Goal: Transaction & Acquisition: Book appointment/travel/reservation

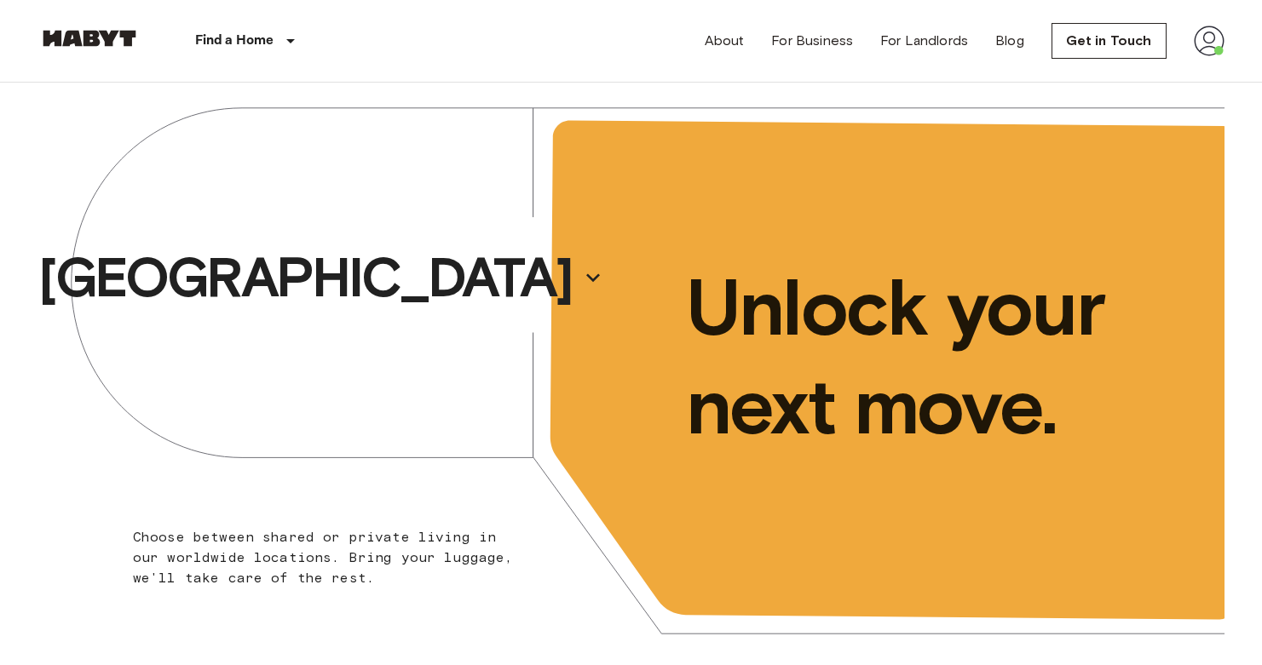
click at [469, 258] on div "[GEOGRAPHIC_DATA]" at bounding box center [334, 278] width 593 height 390
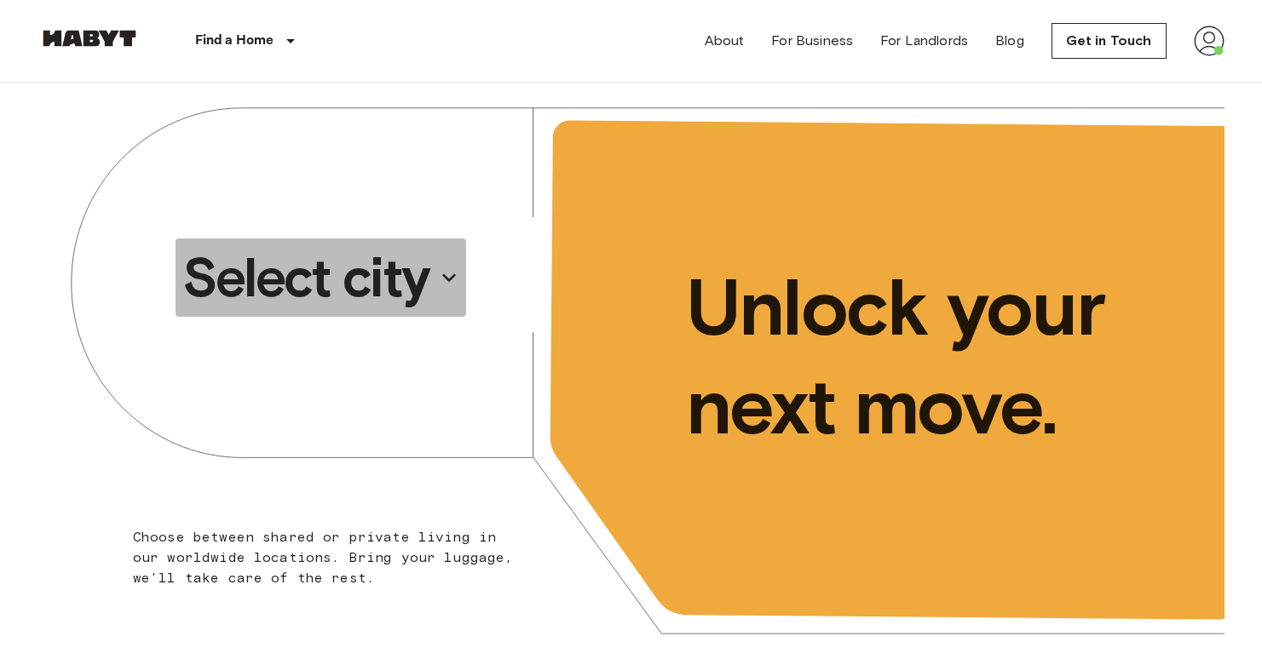
click at [396, 276] on p "Select city" at bounding box center [305, 278] width 247 height 68
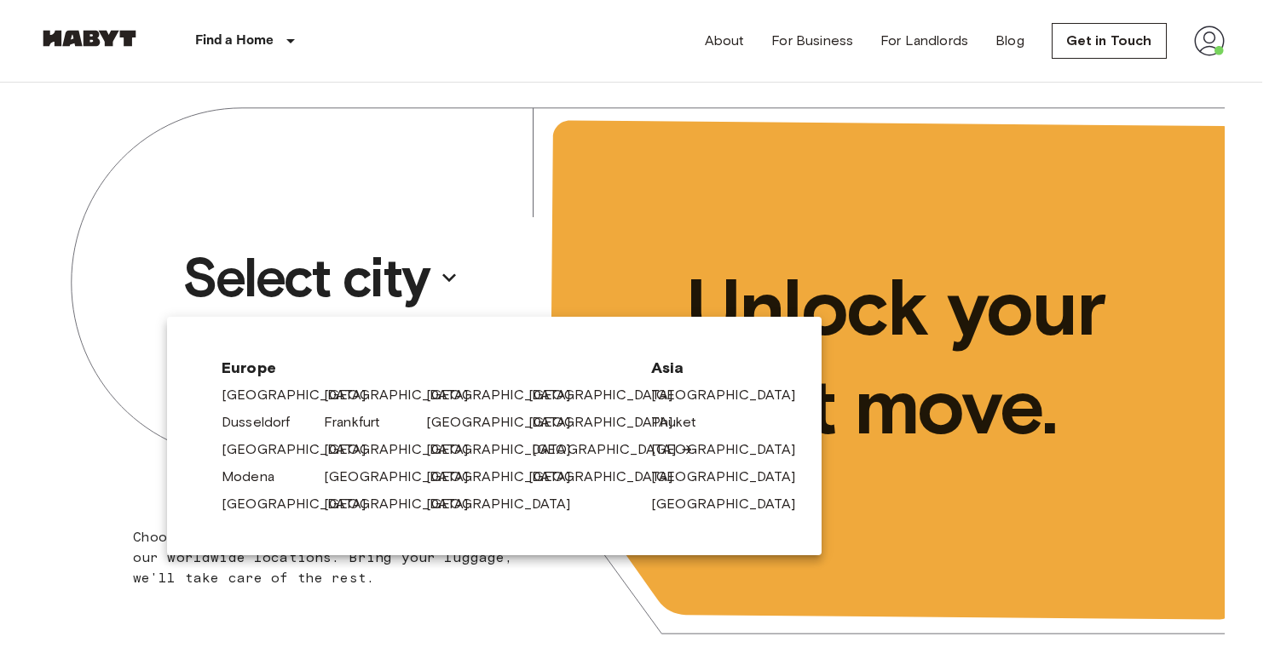
click at [536, 444] on link "[GEOGRAPHIC_DATA]" at bounding box center [613, 450] width 162 height 20
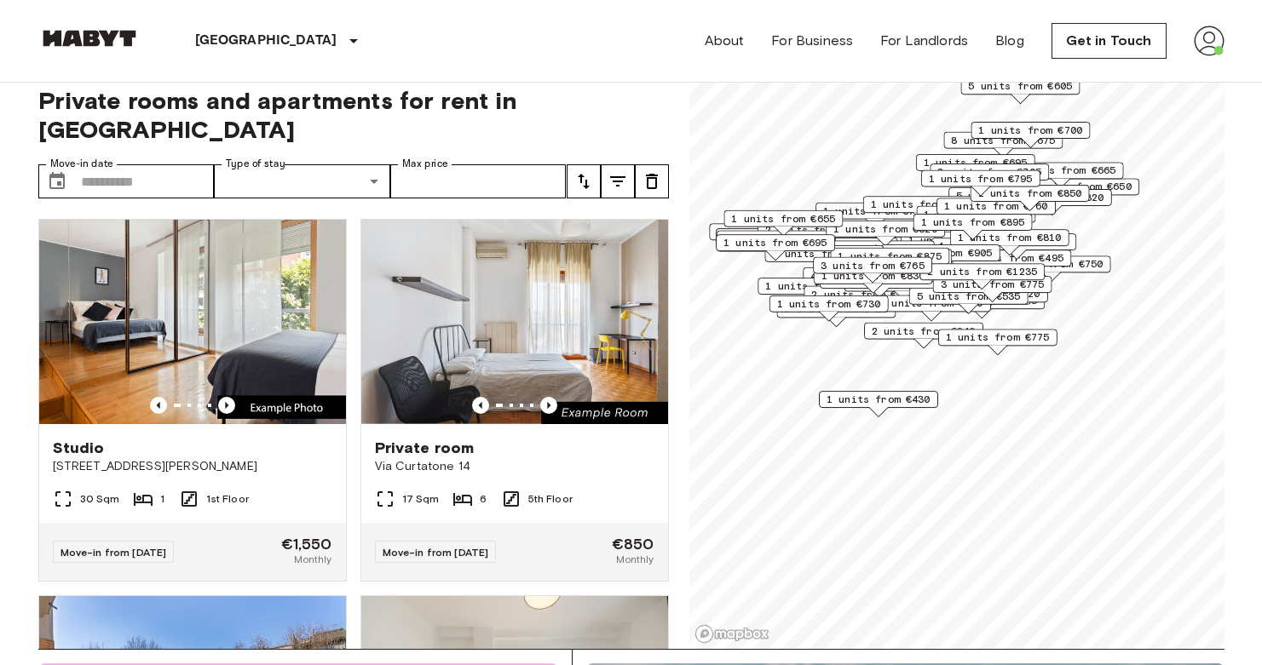
scroll to position [55, 0]
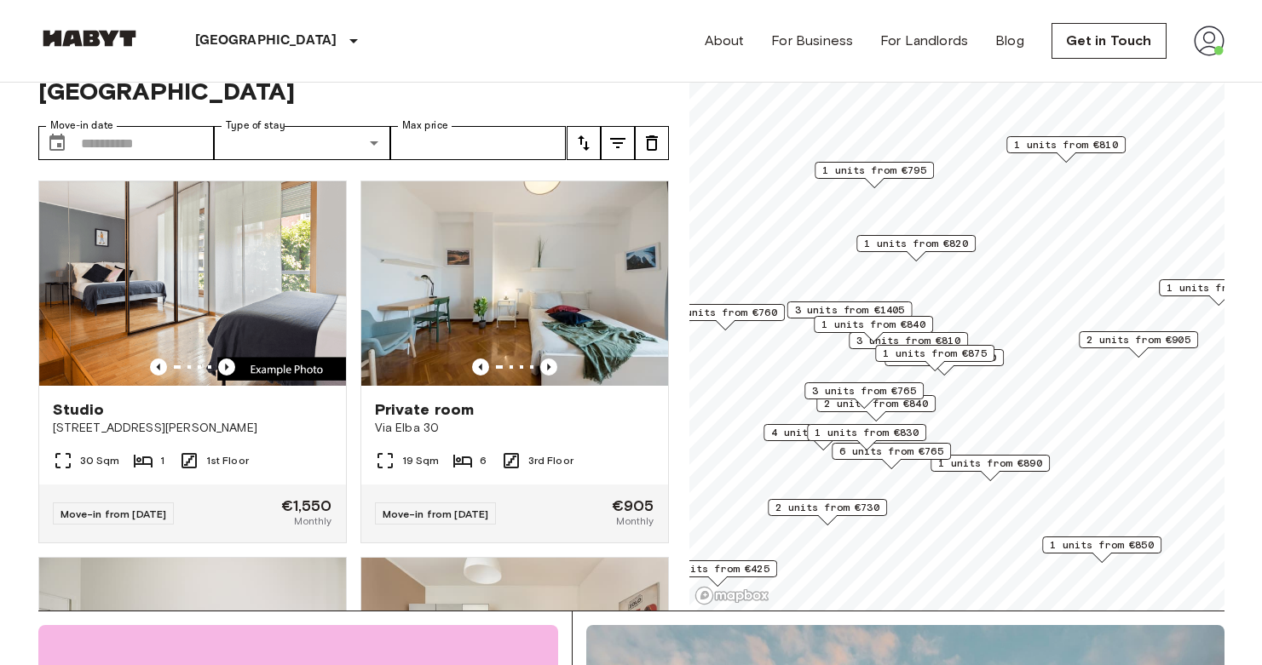
click at [901, 171] on span "1 units from €795" at bounding box center [874, 170] width 104 height 15
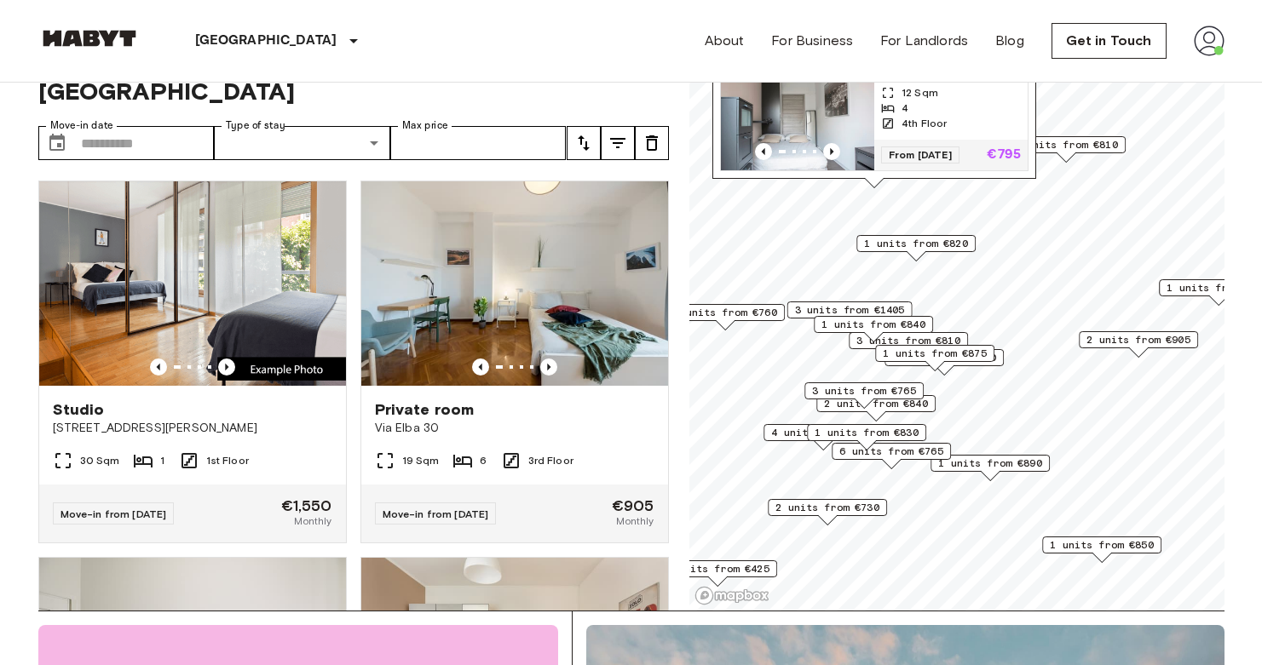
click at [948, 245] on span "1 units from €820" at bounding box center [916, 243] width 104 height 15
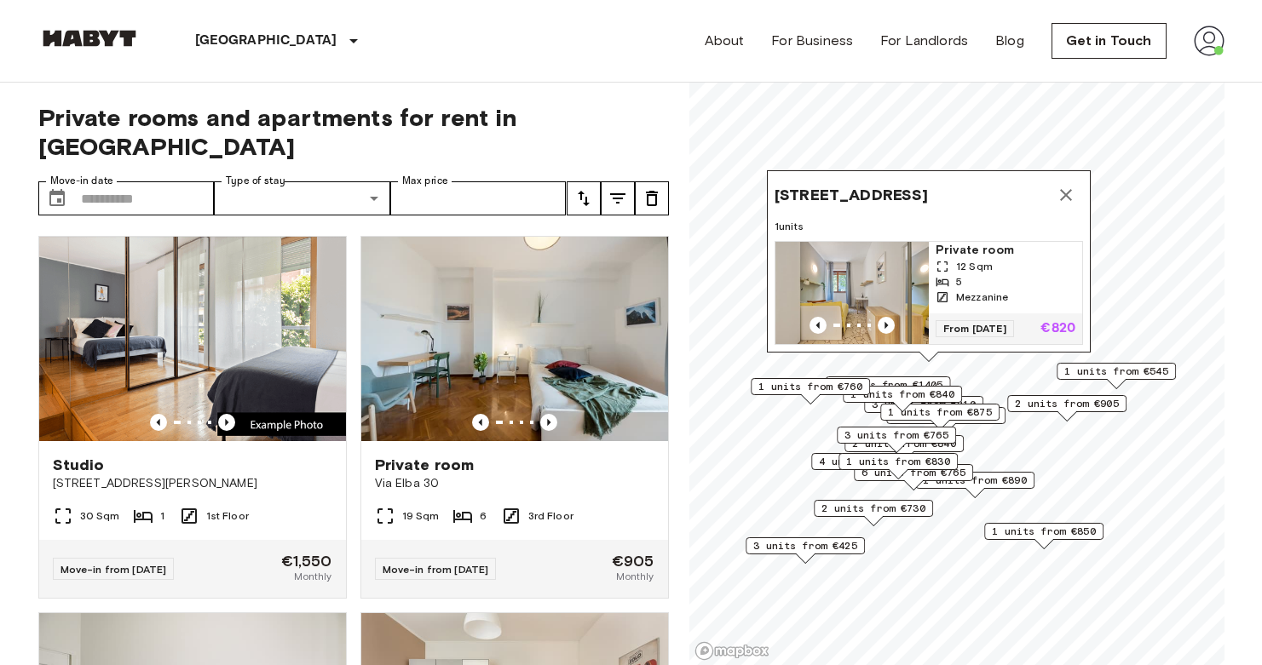
click at [1063, 185] on icon "Map marker" at bounding box center [1066, 195] width 20 height 20
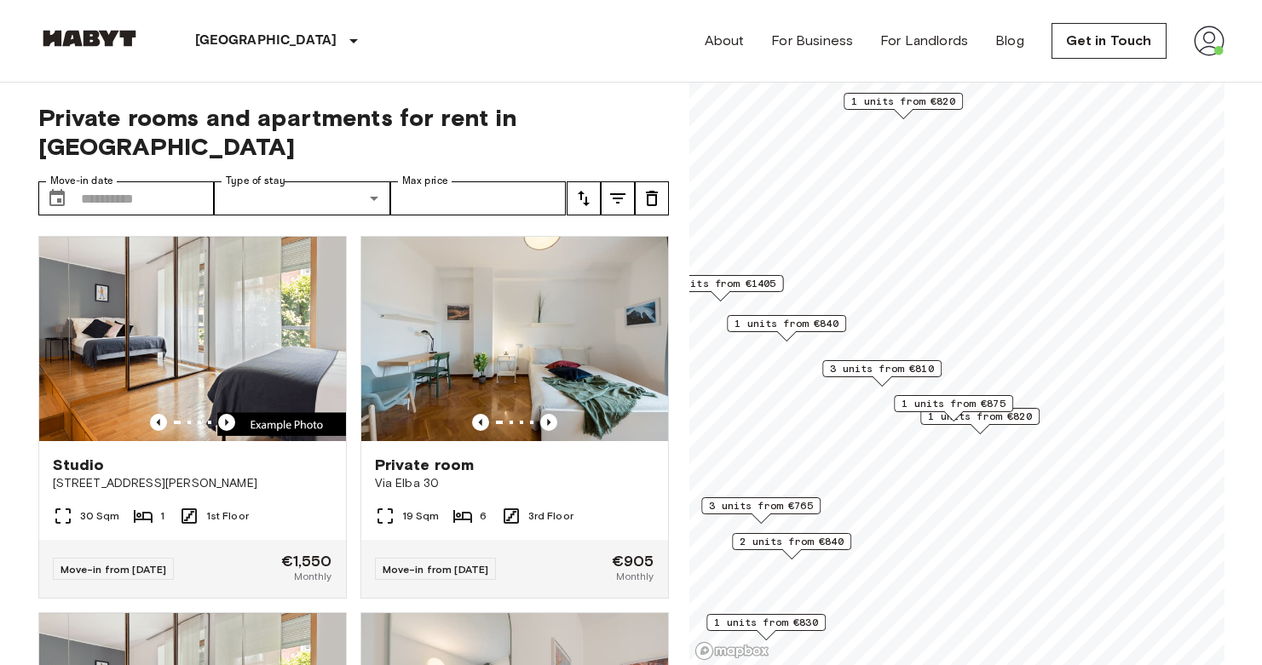
click at [1029, 418] on span "1 units from €820" at bounding box center [980, 416] width 104 height 15
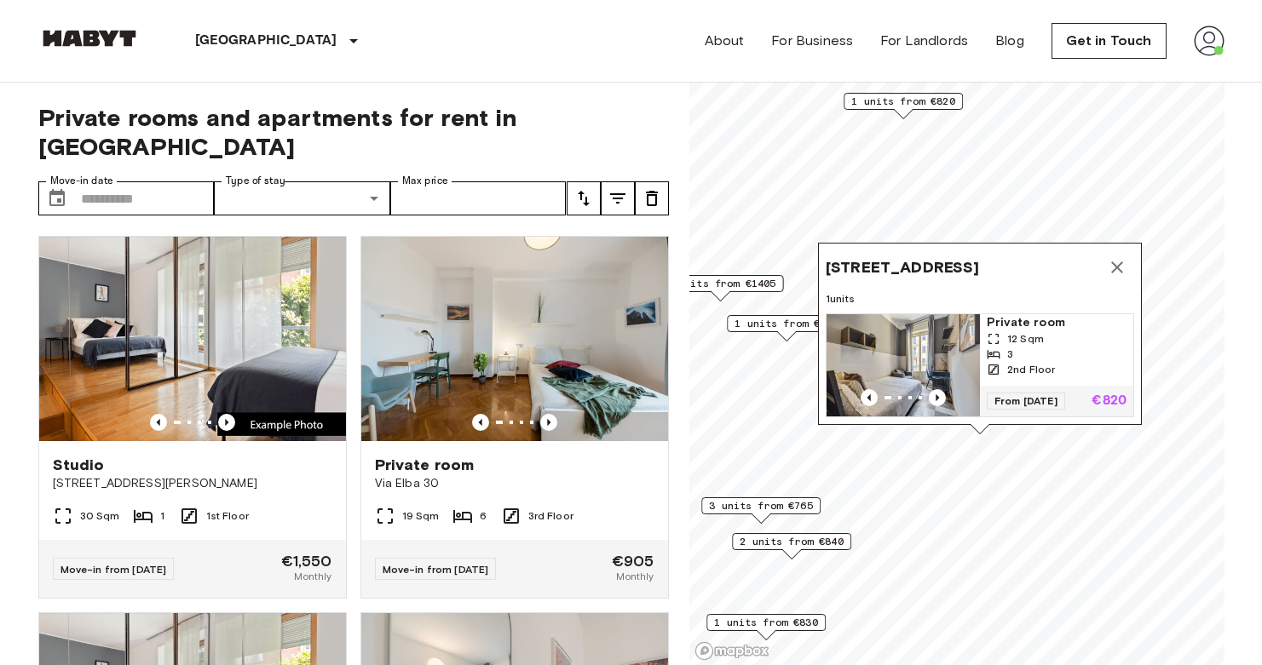
click at [949, 344] on img "Map marker" at bounding box center [903, 365] width 153 height 102
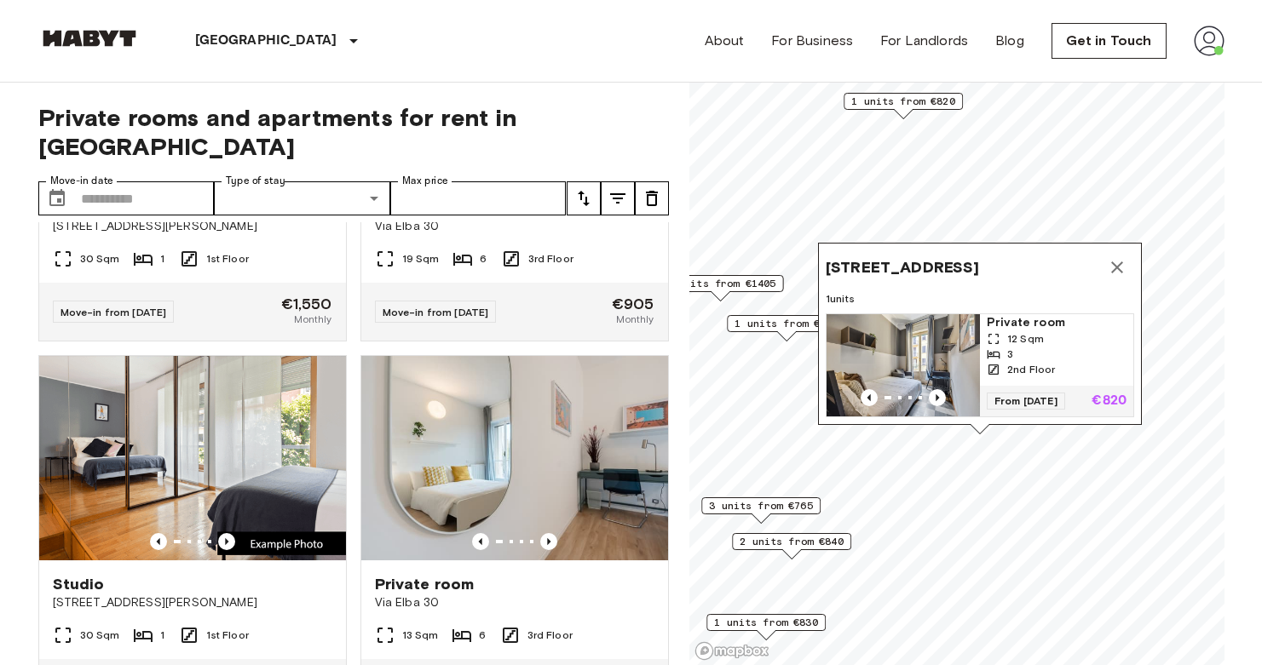
click at [890, 314] on img "Map marker" at bounding box center [903, 365] width 153 height 102
click at [1123, 257] on icon "Map marker" at bounding box center [1117, 267] width 20 height 20
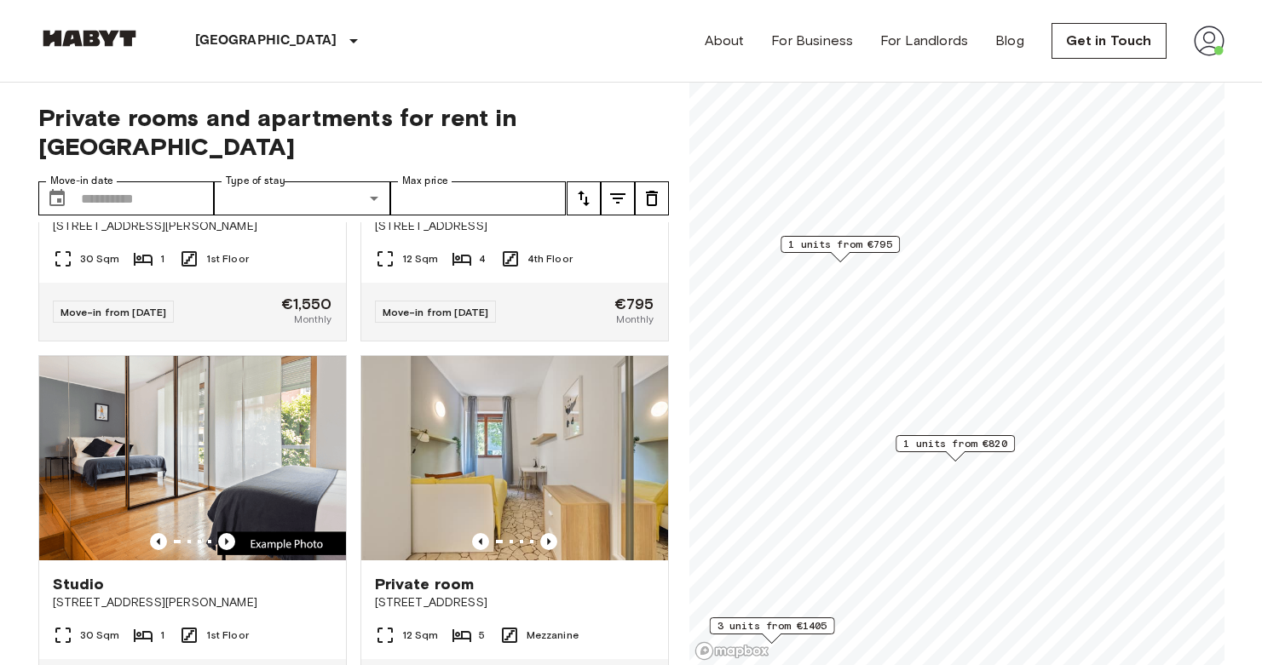
click at [849, 243] on span "1 units from €795" at bounding box center [840, 244] width 104 height 15
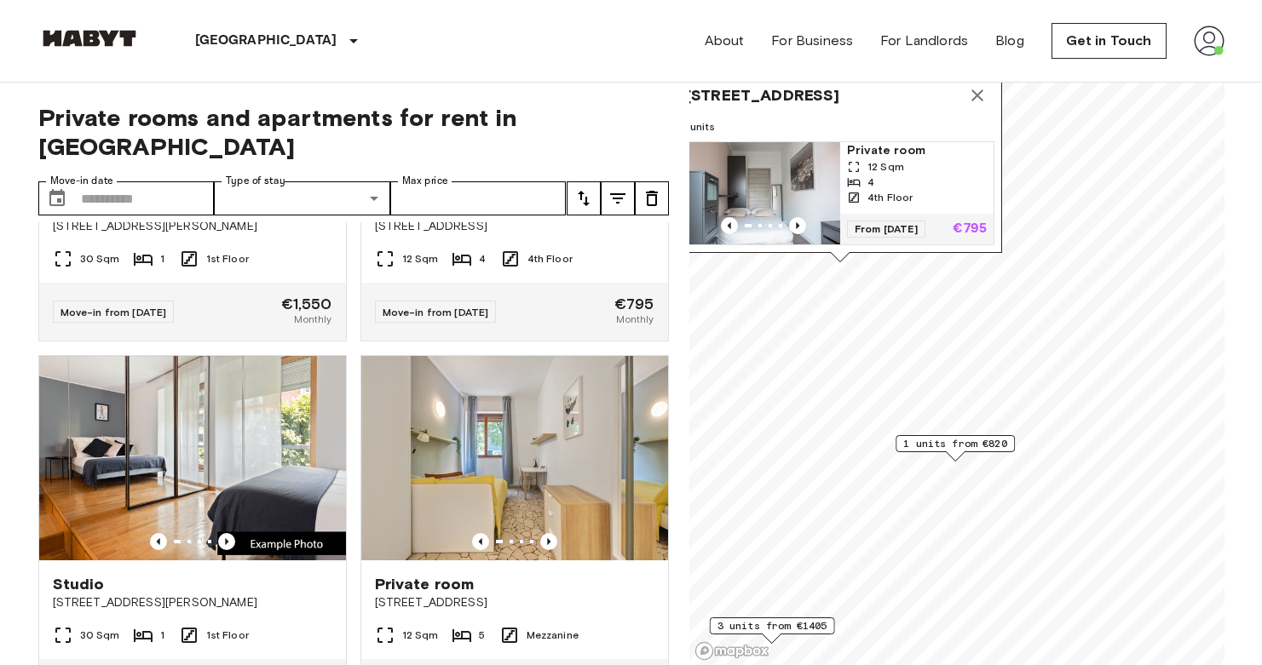
click at [797, 147] on img "Map marker" at bounding box center [763, 193] width 153 height 102
click at [973, 445] on span "1 units from €820" at bounding box center [955, 442] width 104 height 15
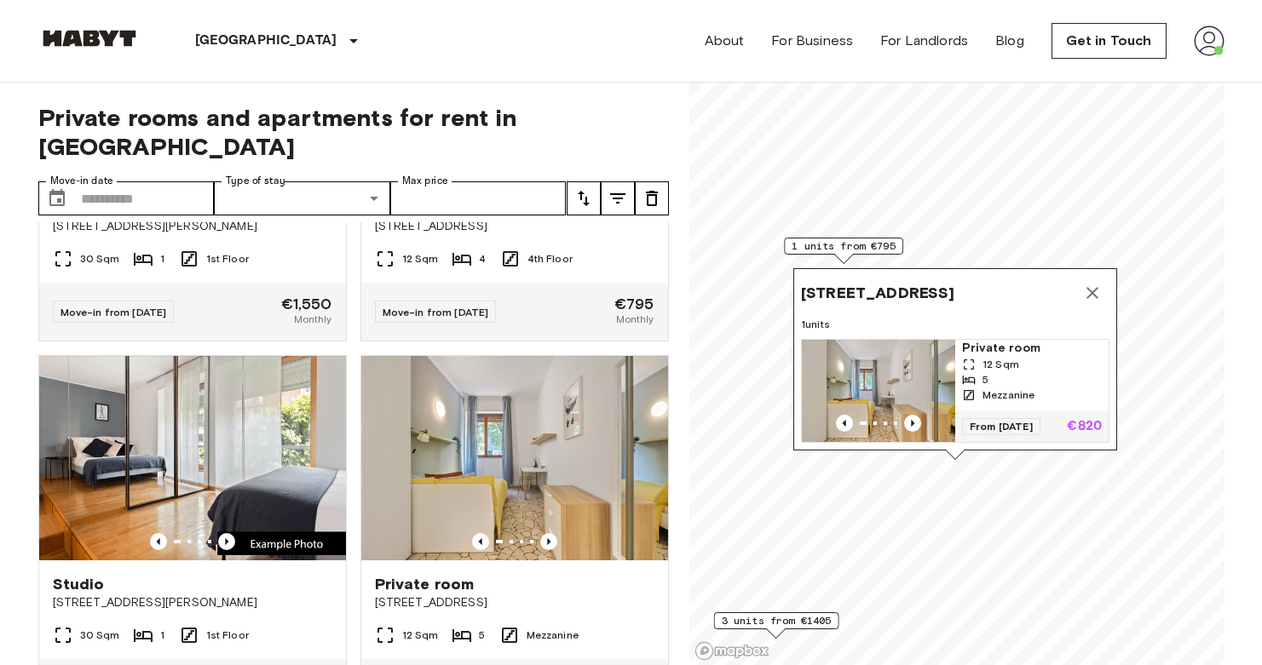
click at [809, 622] on span "3 units from €1405" at bounding box center [776, 620] width 110 height 15
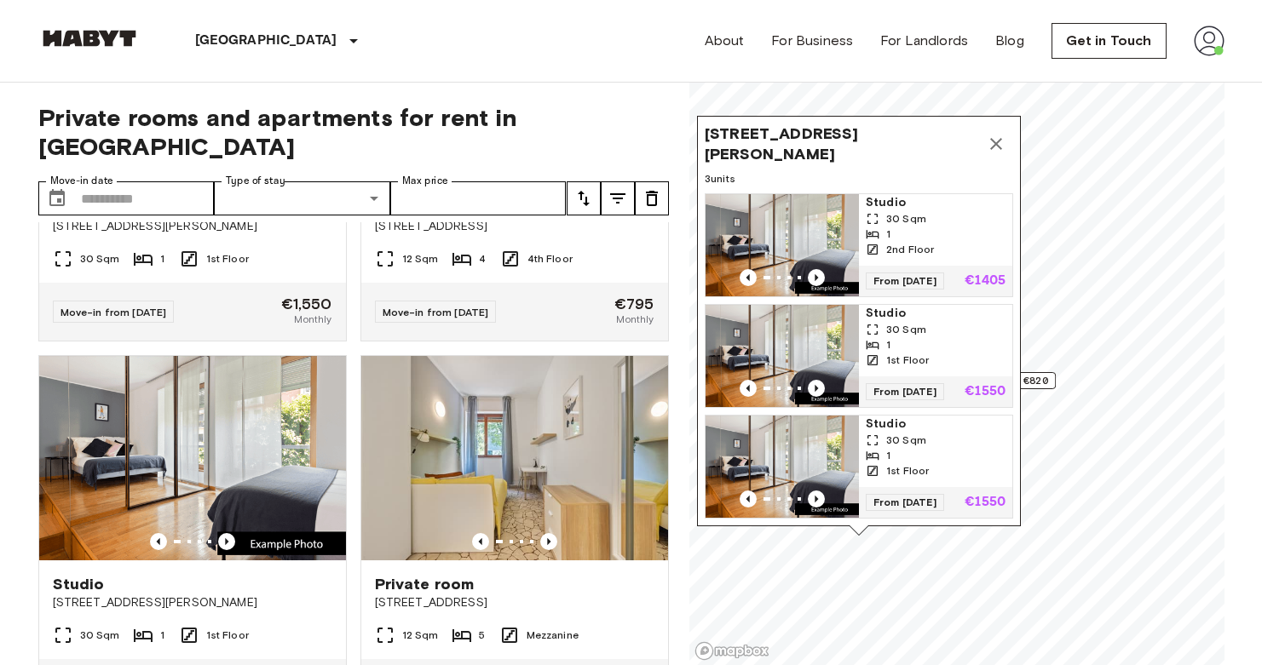
click at [995, 134] on icon "Map marker" at bounding box center [996, 144] width 20 height 20
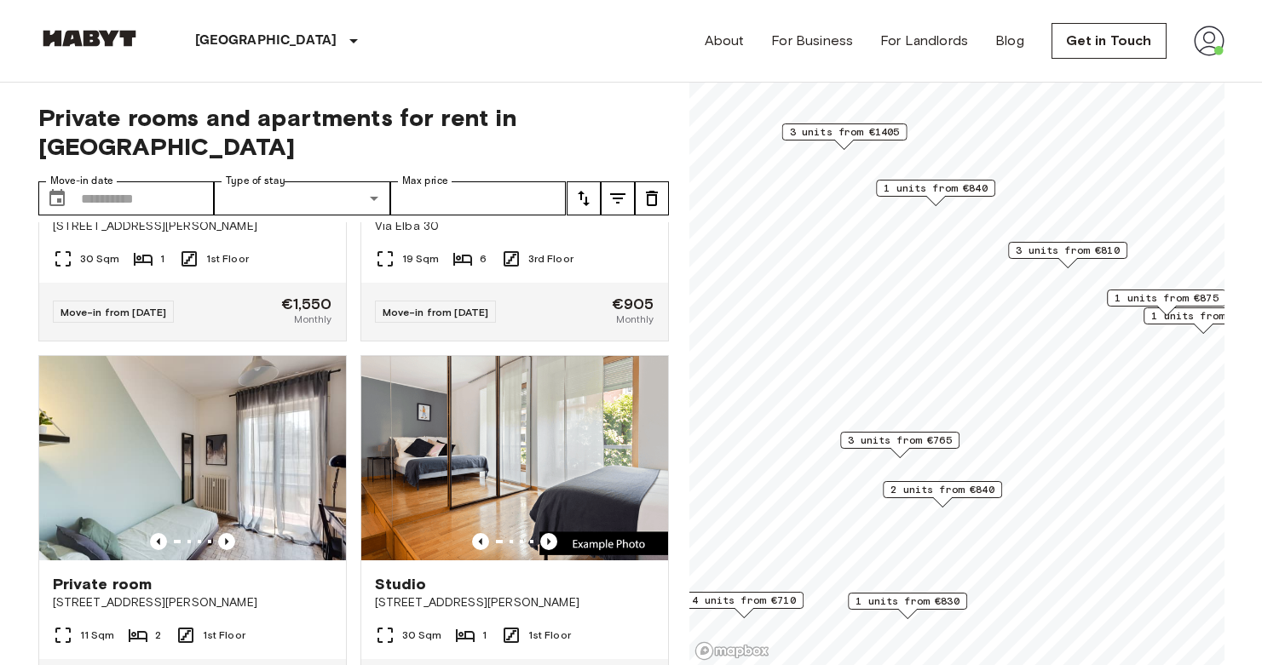
click at [935, 192] on span "1 units from €840" at bounding box center [936, 188] width 104 height 15
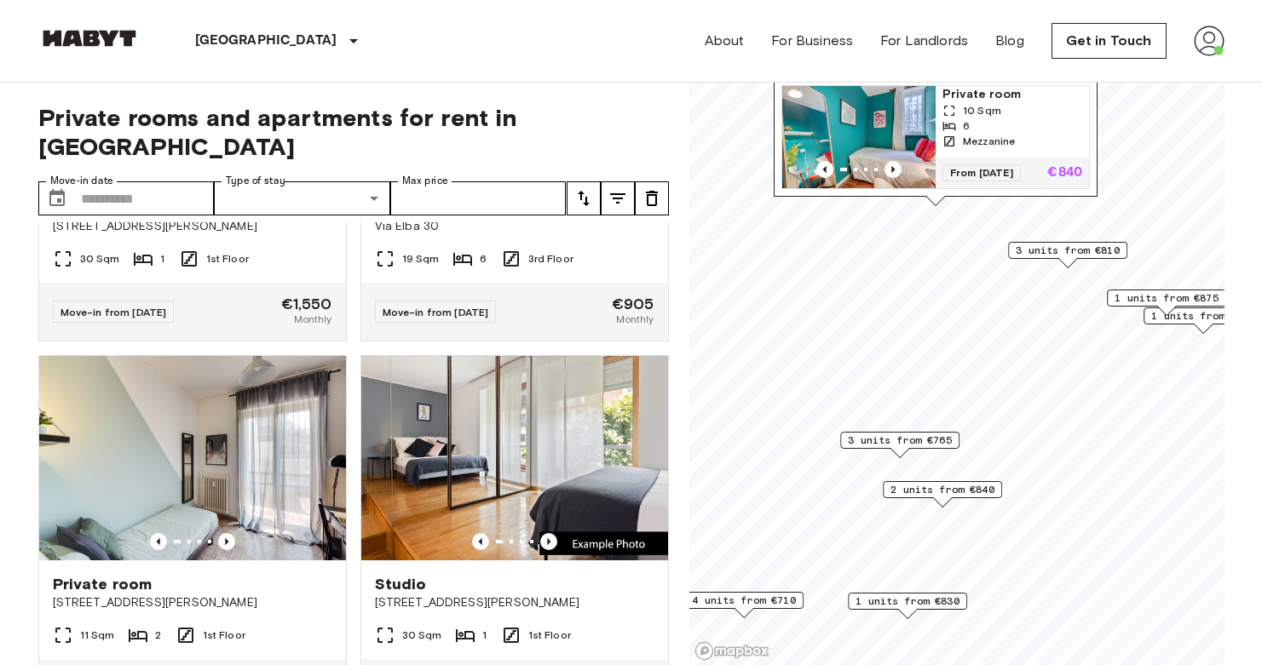
click at [1028, 247] on span "3 units from €810" at bounding box center [1068, 250] width 104 height 15
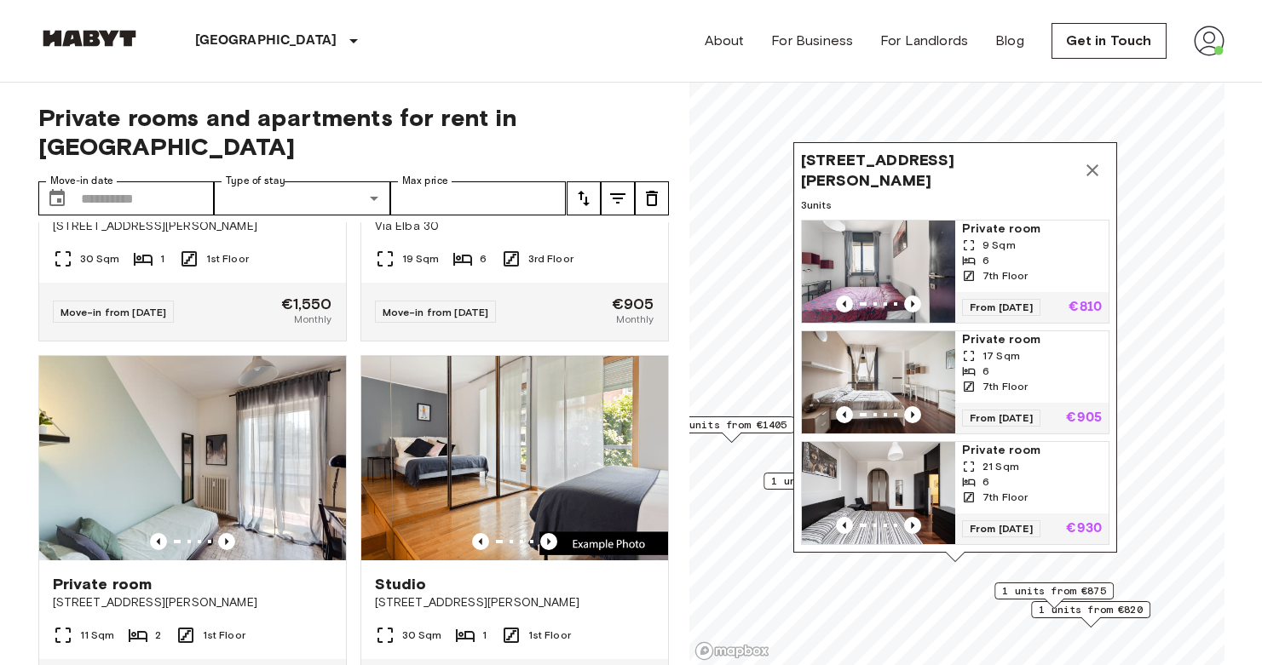
click at [1094, 160] on icon "Map marker" at bounding box center [1092, 170] width 20 height 20
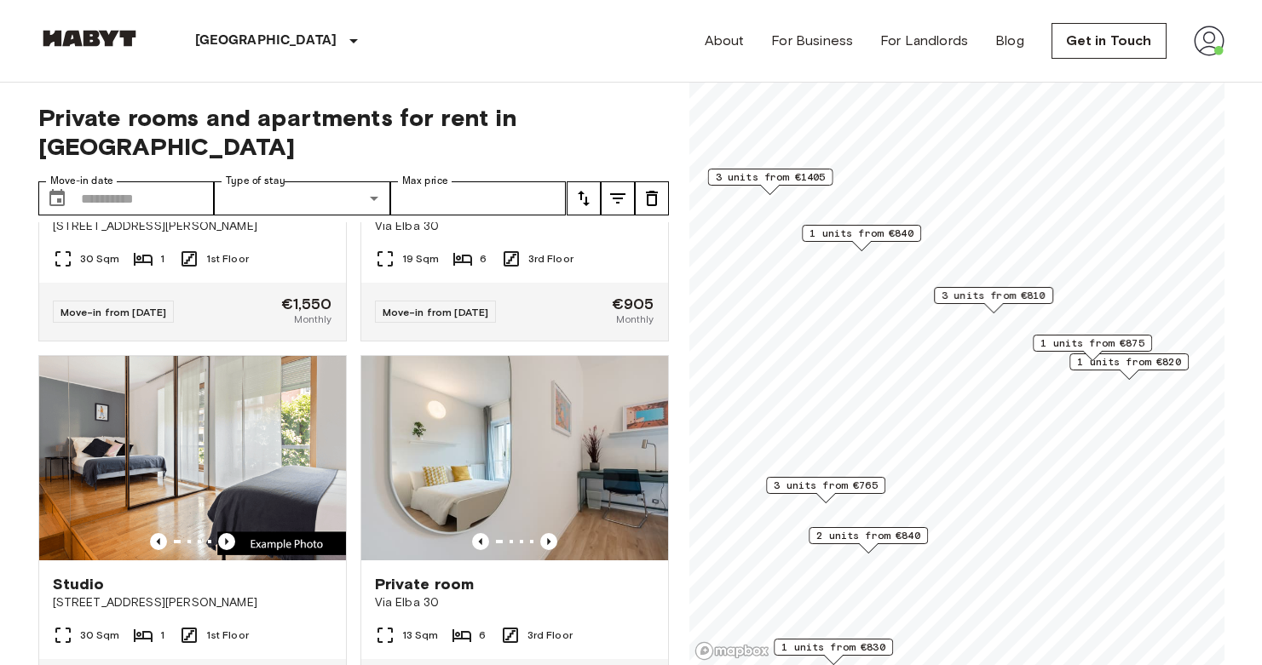
click at [1086, 341] on span "1 units from €875" at bounding box center [1092, 343] width 104 height 15
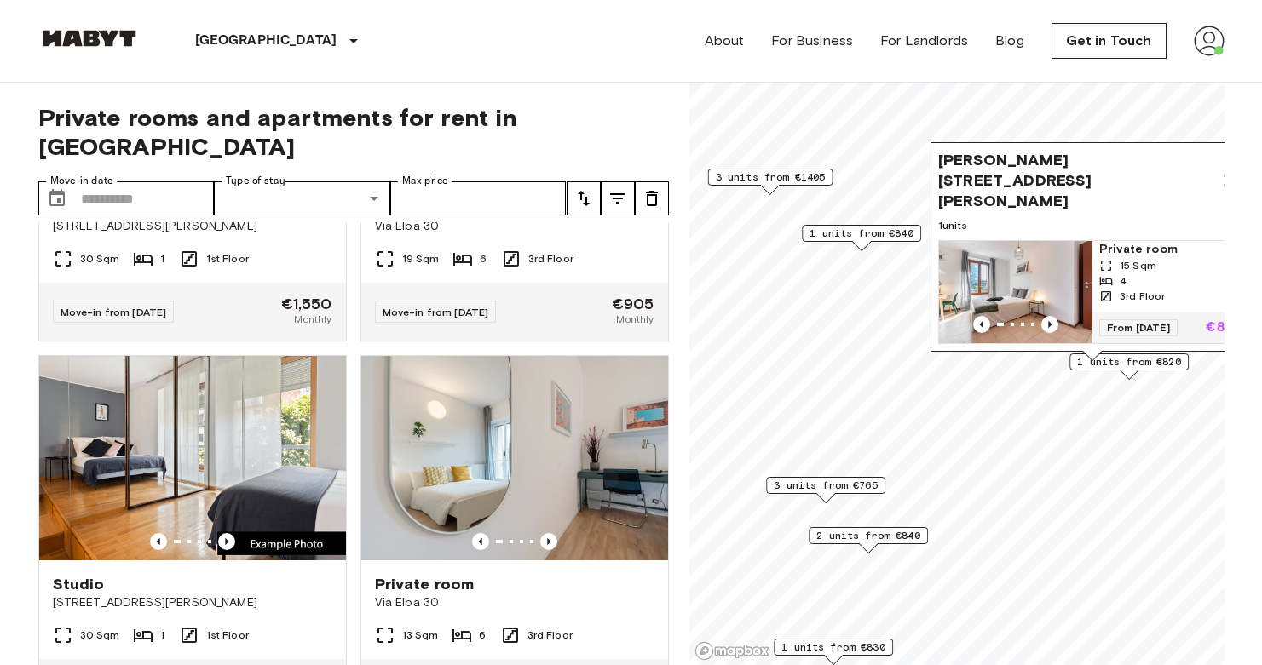
click at [872, 487] on span "3 units from €765" at bounding box center [826, 485] width 104 height 15
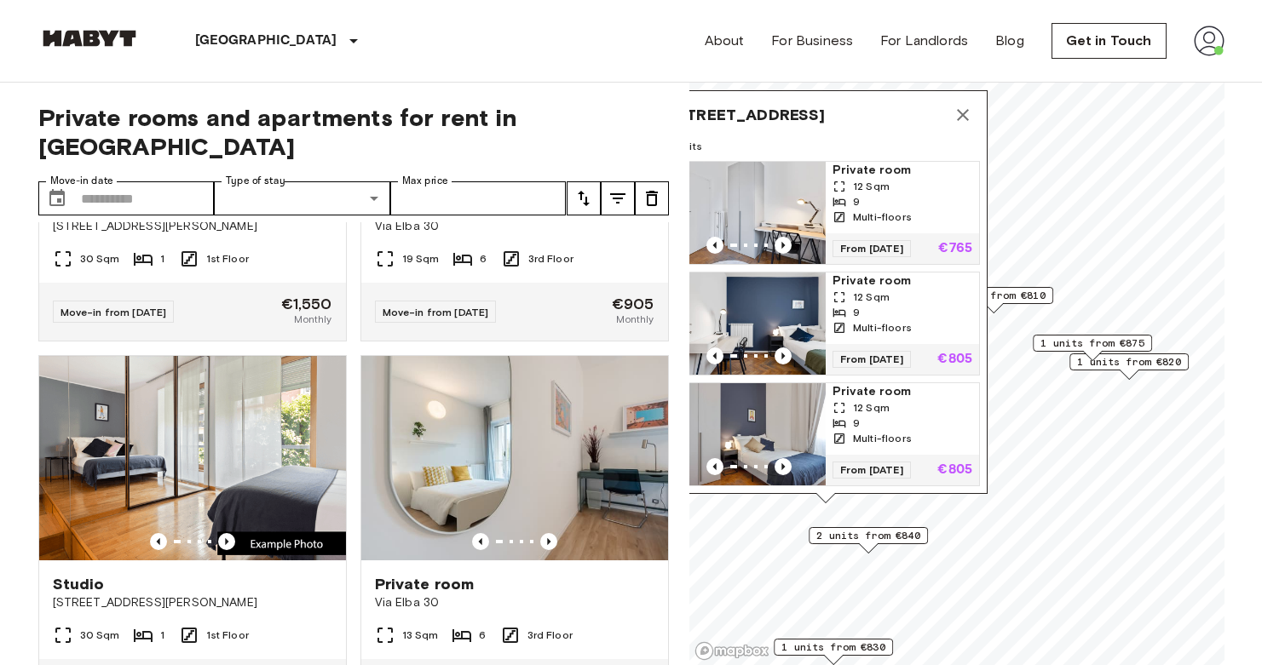
click at [876, 538] on span "2 units from €840" at bounding box center [868, 535] width 104 height 15
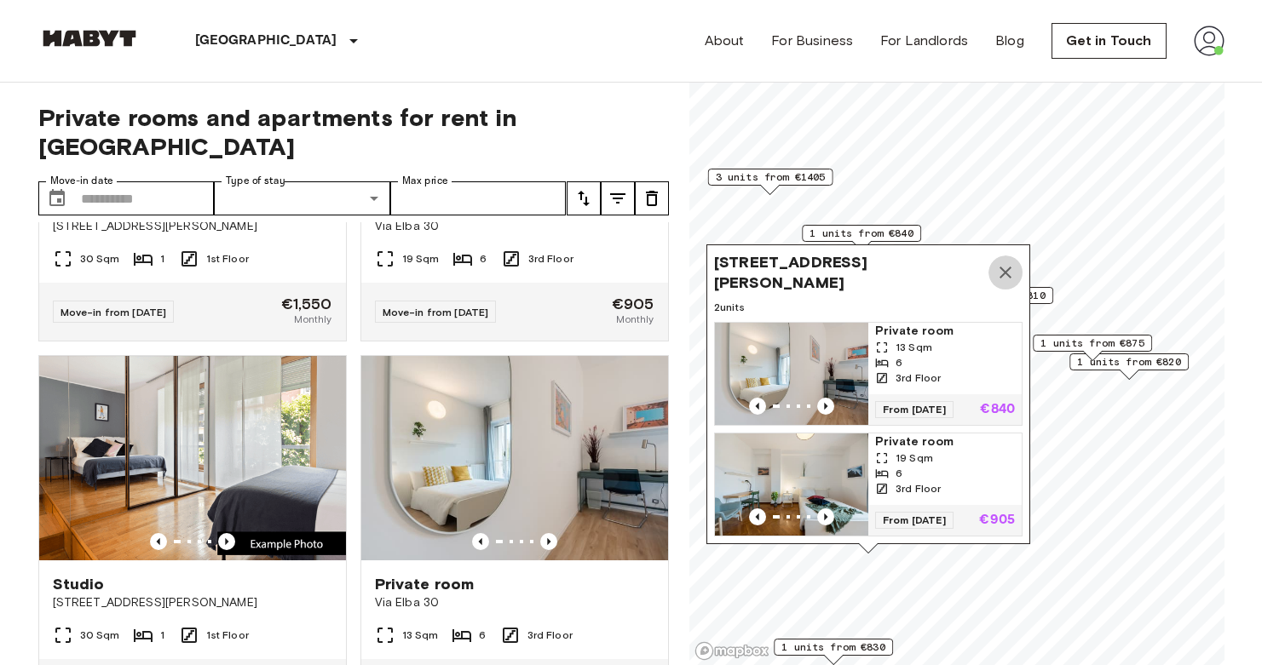
click at [1007, 262] on icon "Map marker" at bounding box center [1005, 272] width 20 height 20
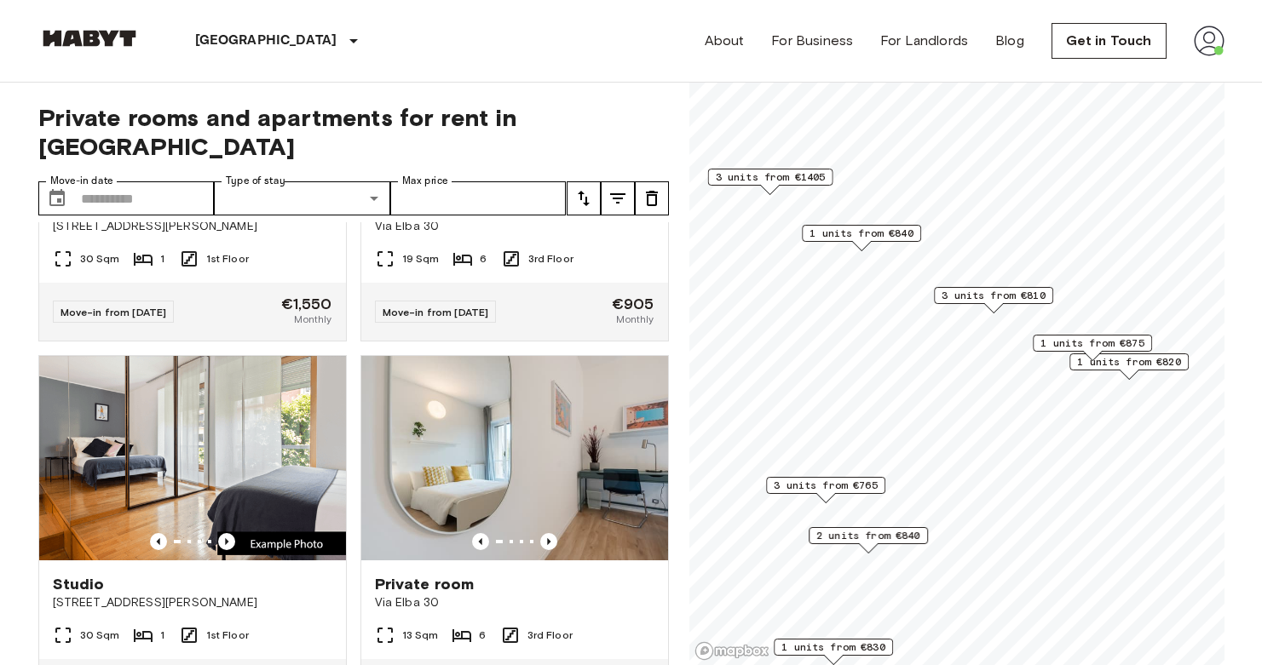
click at [618, 181] on button "tune" at bounding box center [618, 198] width 34 height 34
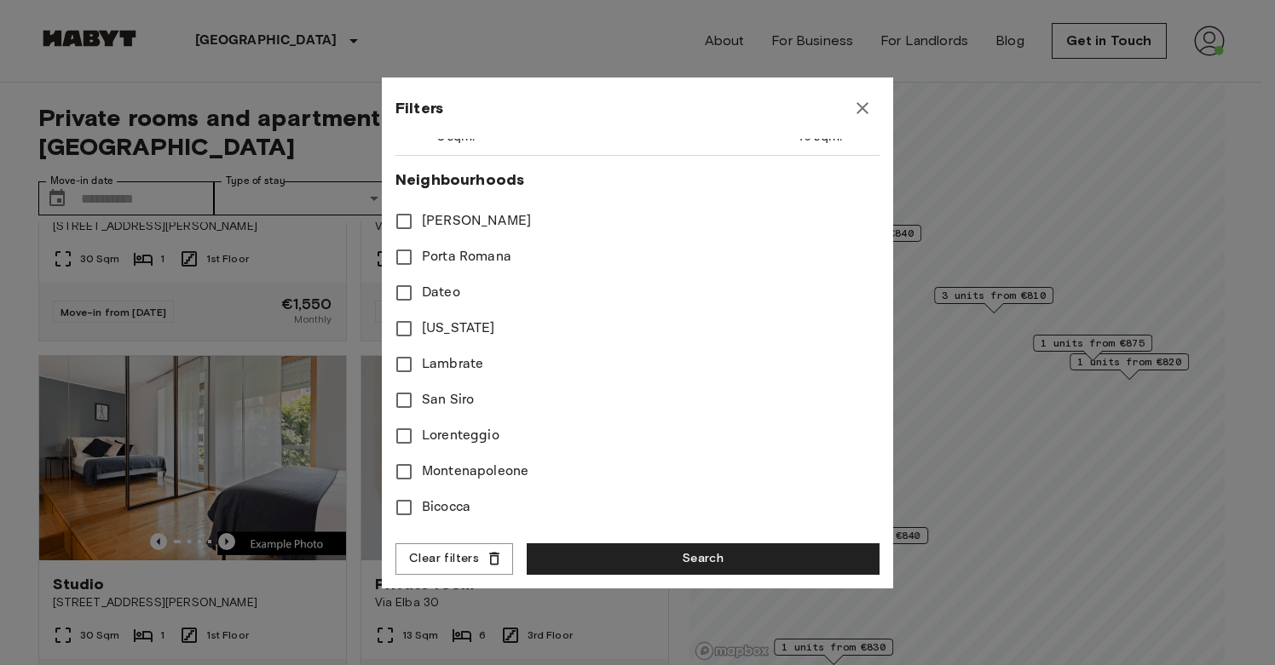
scroll to position [114, 0]
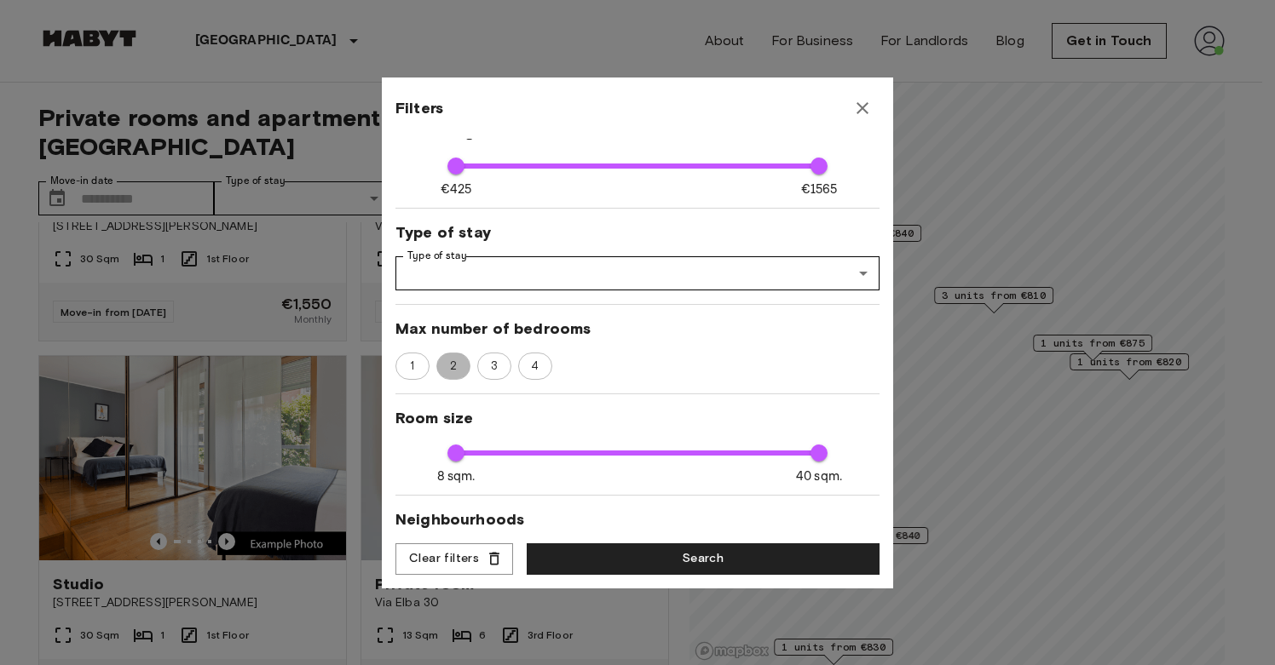
click at [465, 365] on span "2" at bounding box center [454, 366] width 26 height 17
click at [496, 364] on span "3" at bounding box center [494, 366] width 26 height 17
click at [451, 368] on span "2" at bounding box center [454, 366] width 26 height 17
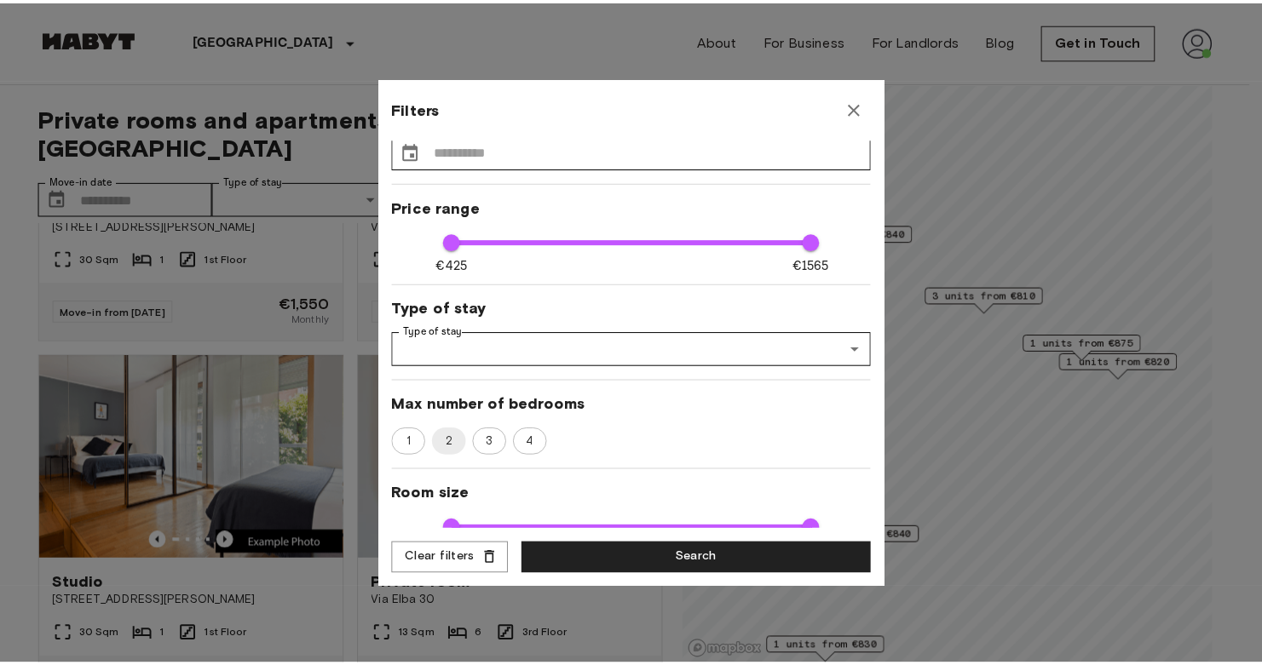
scroll to position [0, 0]
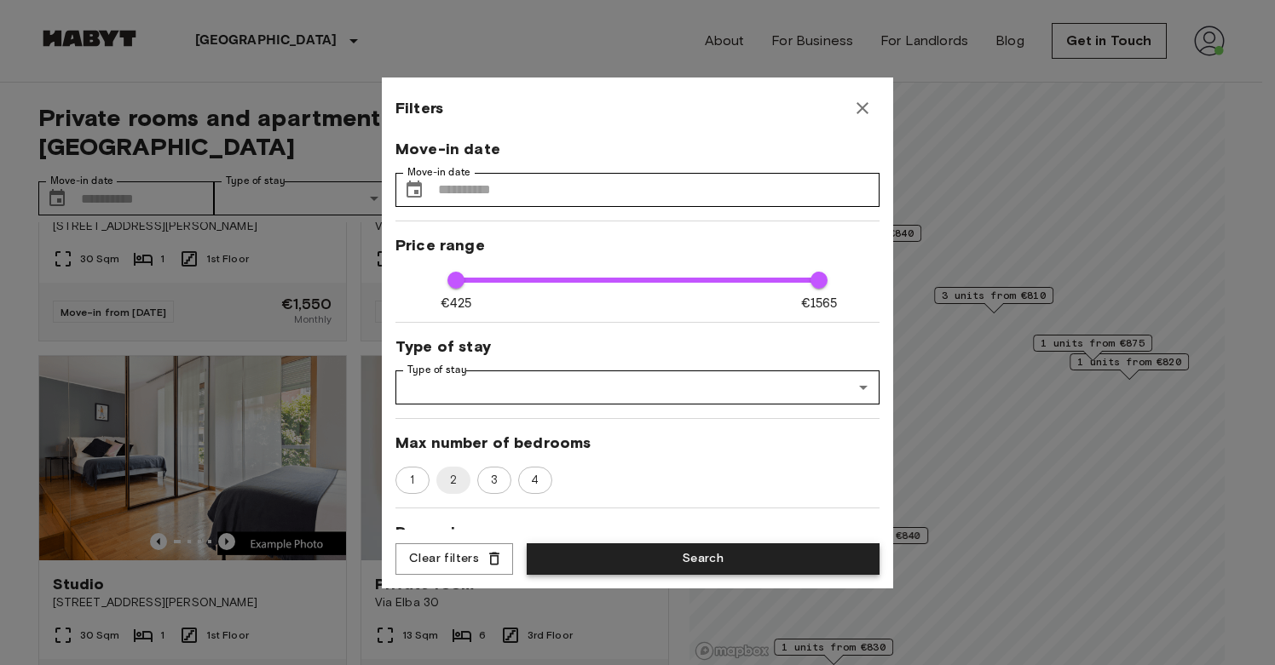
click at [675, 549] on button "Search" at bounding box center [703, 560] width 353 height 32
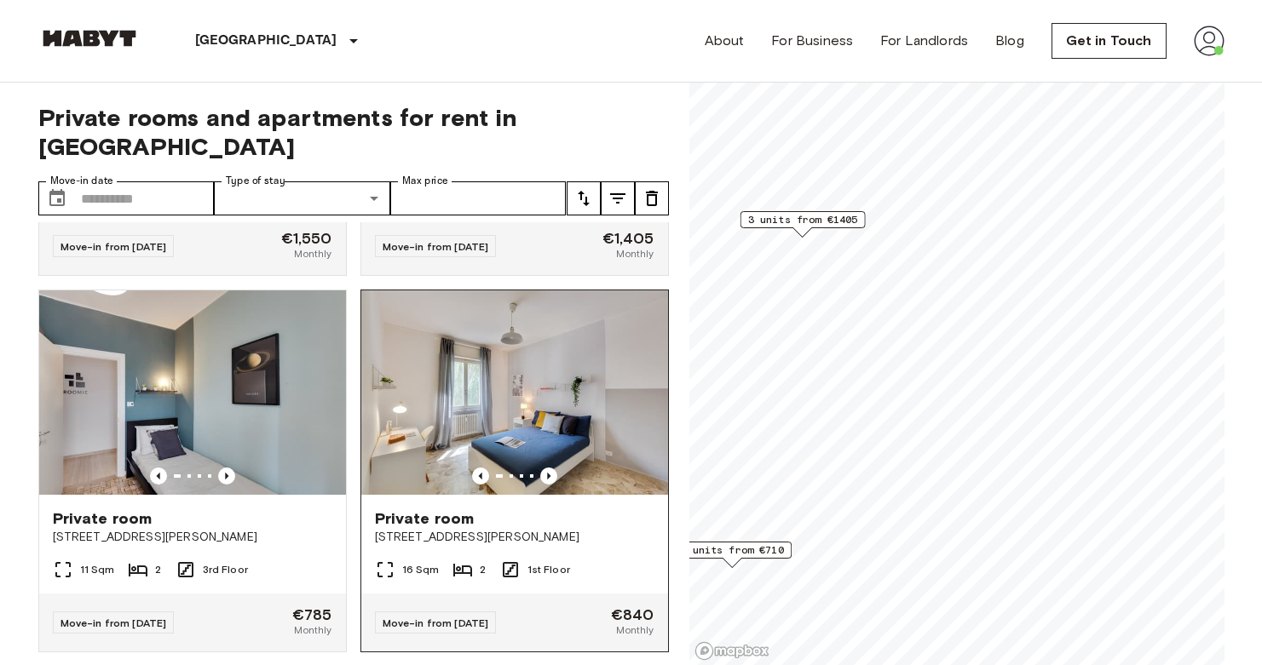
scroll to position [780, 0]
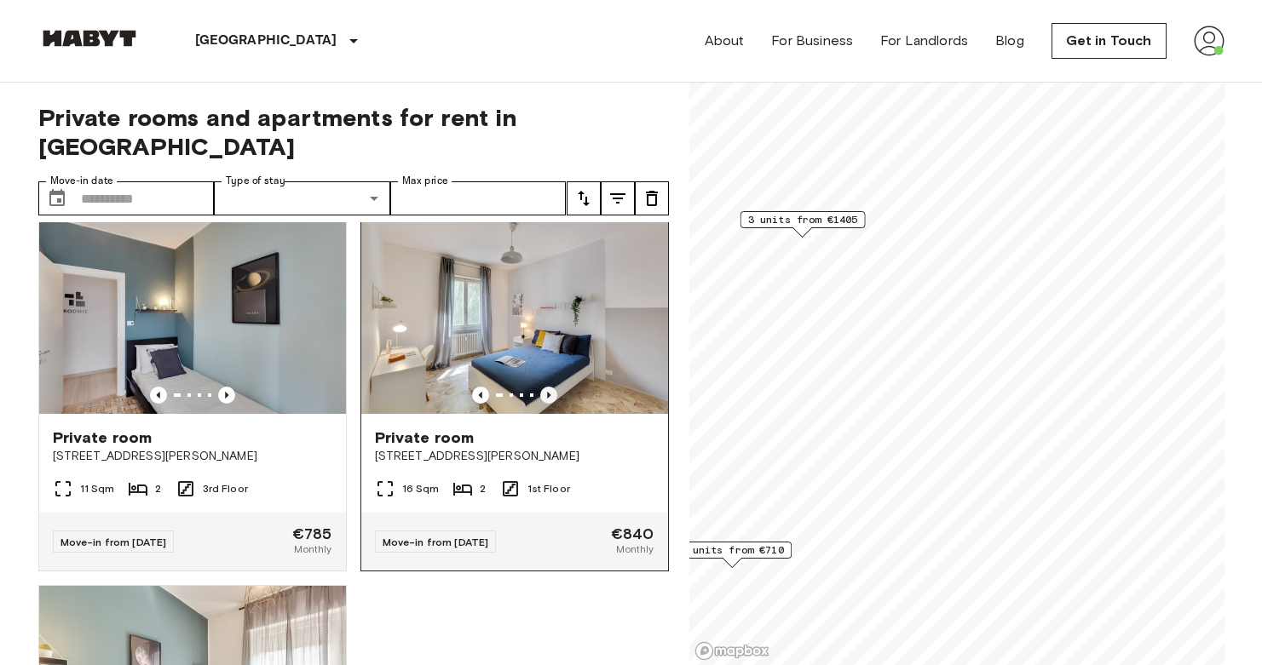
click at [540, 387] on icon "Previous image" at bounding box center [548, 395] width 17 height 17
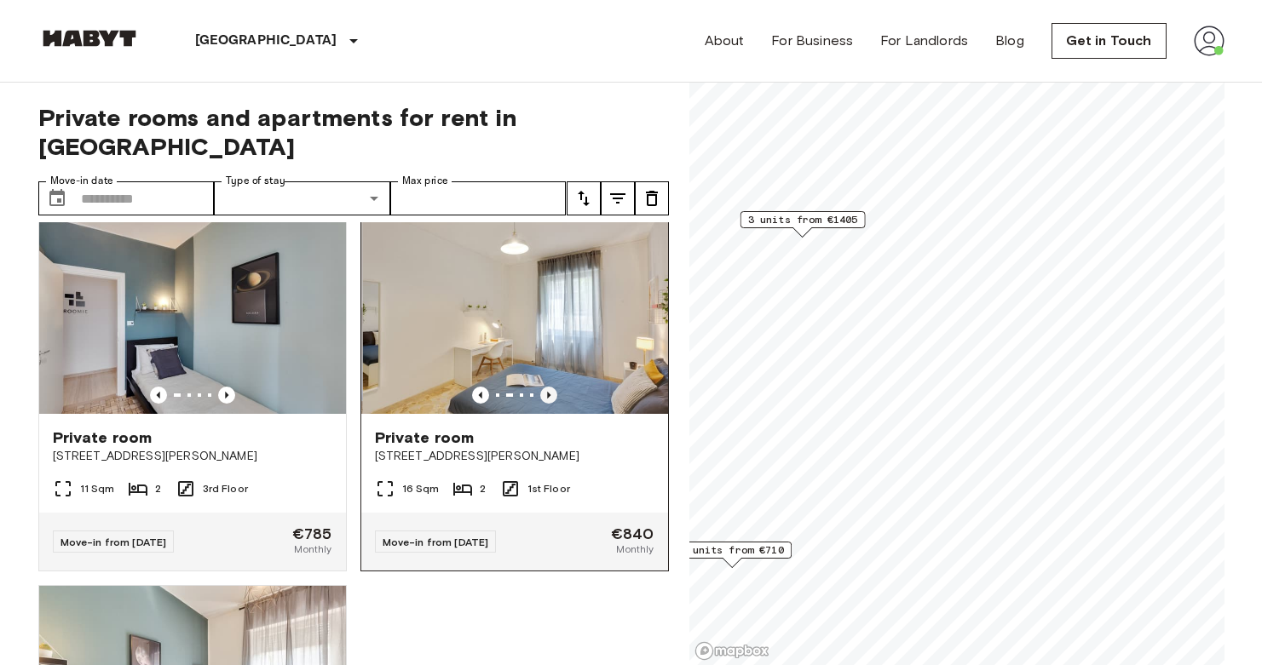
click at [540, 387] on icon "Previous image" at bounding box center [548, 395] width 17 height 17
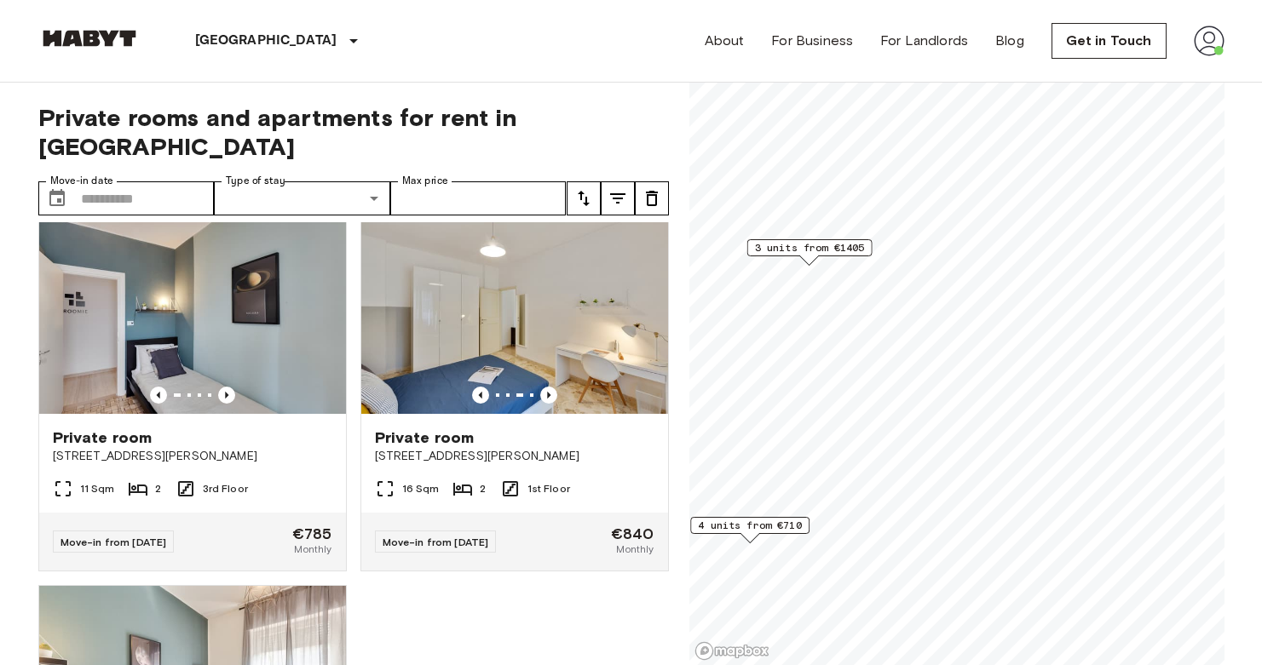
click at [791, 522] on span "4 units from €710" at bounding box center [750, 525] width 104 height 15
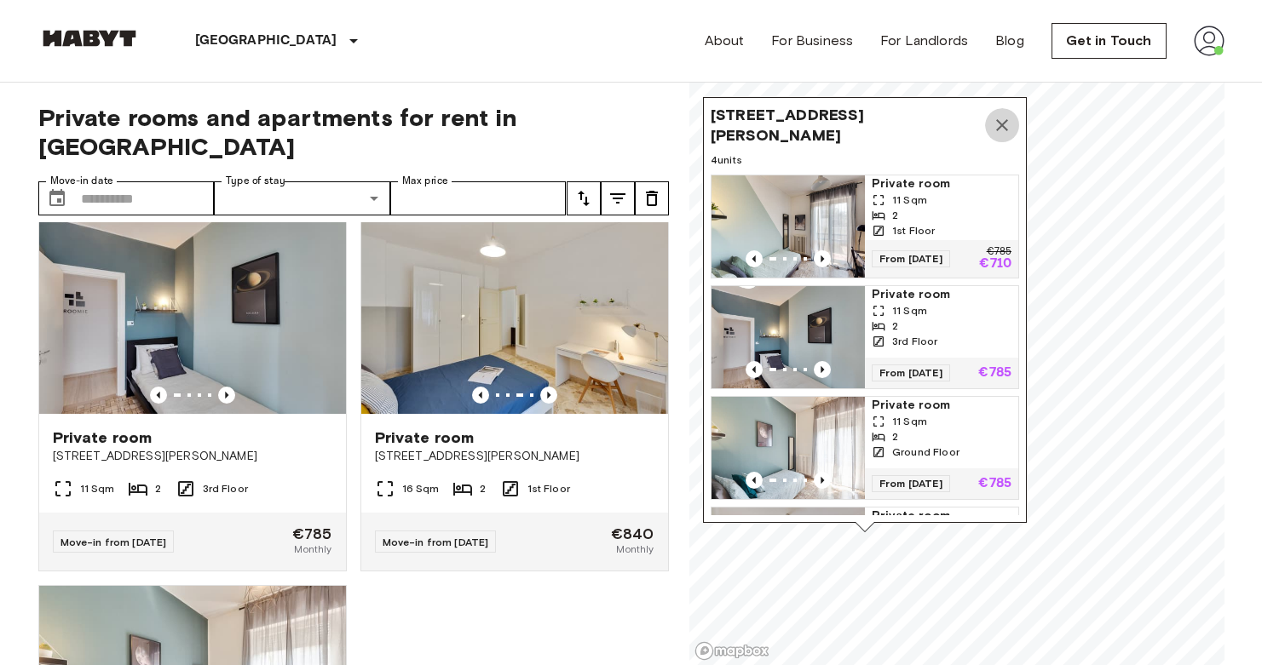
click at [996, 121] on icon "Map marker" at bounding box center [1002, 125] width 20 height 20
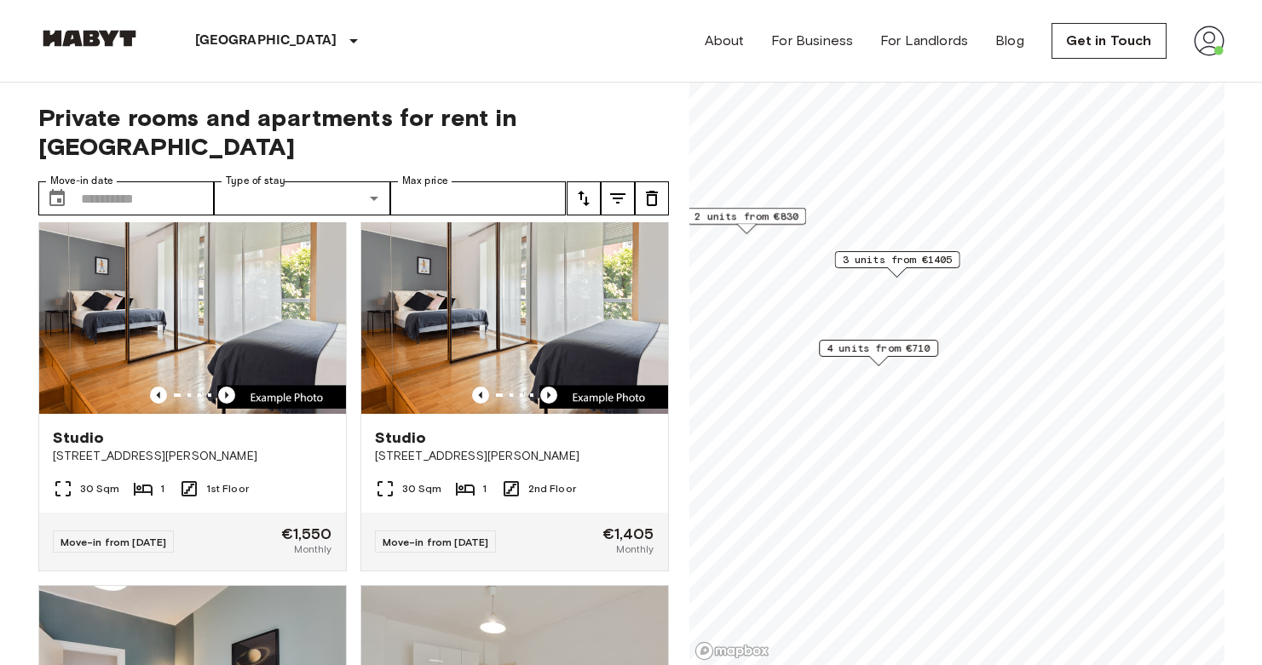
click at [776, 222] on span "2 units from €830" at bounding box center [746, 216] width 104 height 15
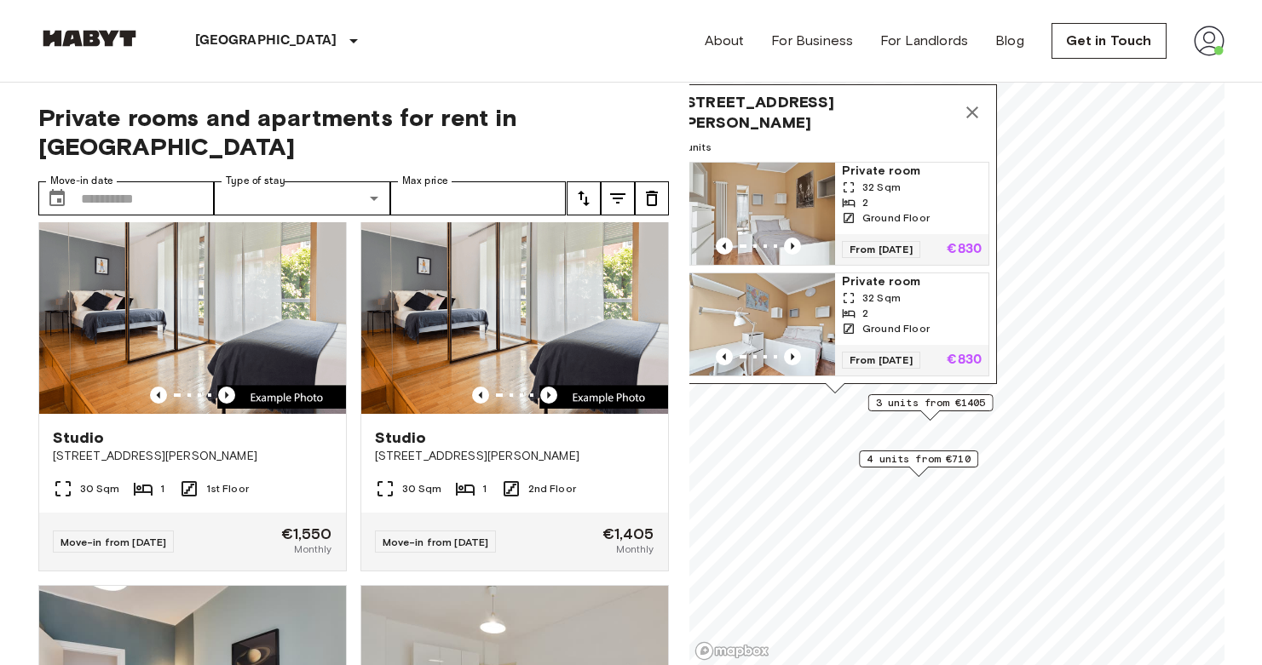
click at [970, 102] on icon "Map marker" at bounding box center [972, 112] width 20 height 20
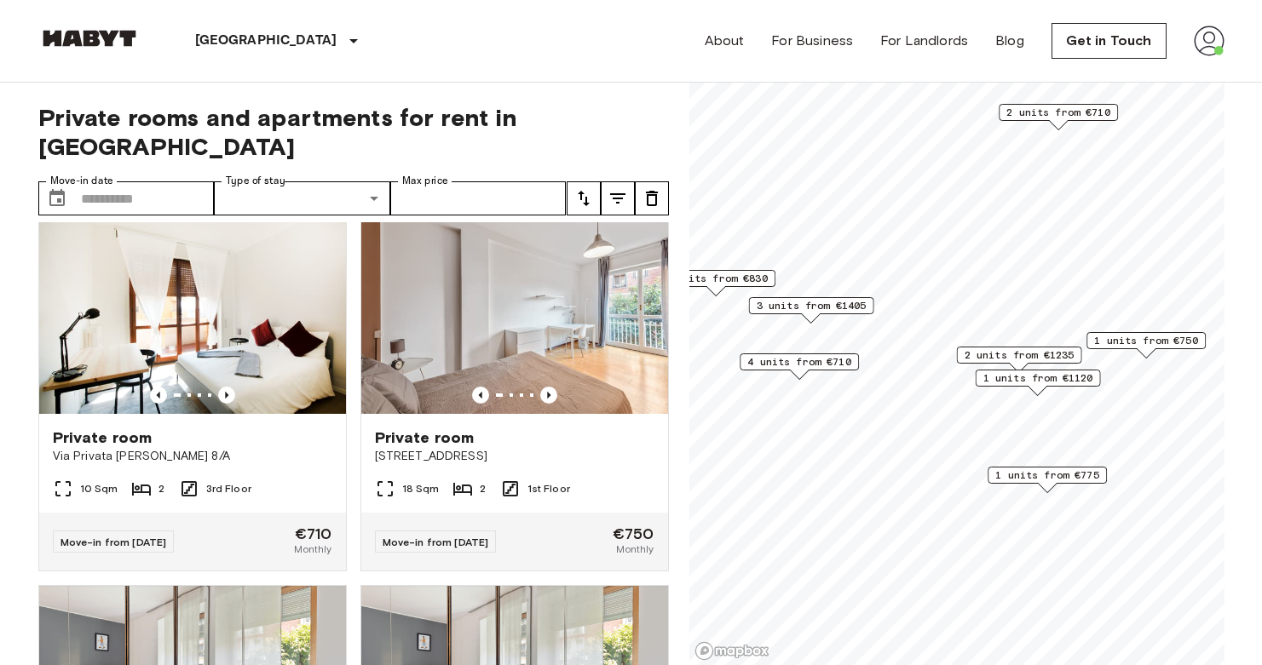
click at [1113, 343] on span "1 units from €750" at bounding box center [1146, 340] width 104 height 15
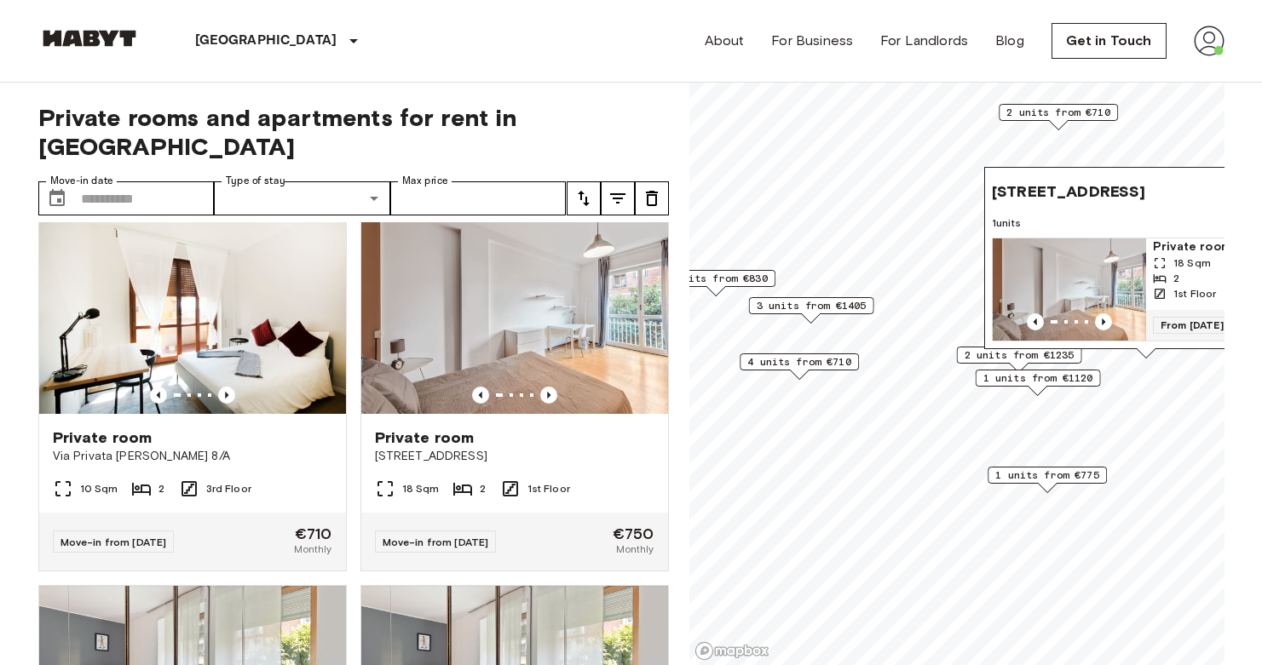
click at [1023, 477] on span "1 units from €775" at bounding box center [1047, 475] width 104 height 15
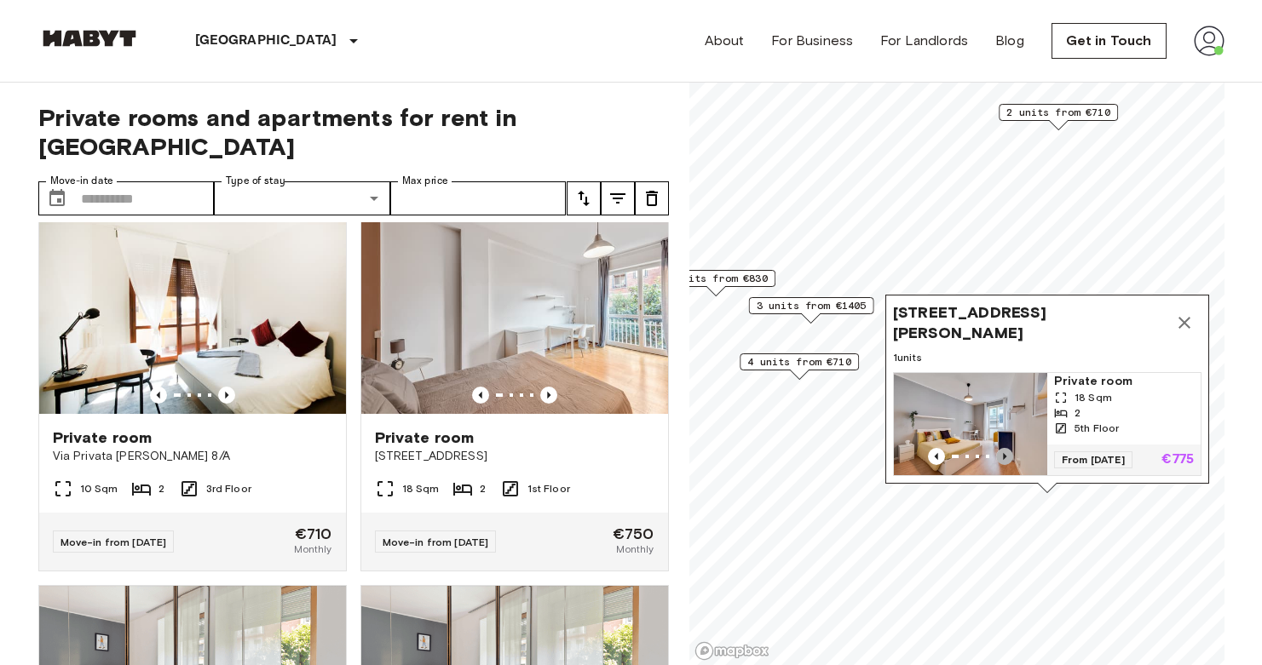
click at [1003, 452] on icon "Previous image" at bounding box center [1004, 456] width 17 height 17
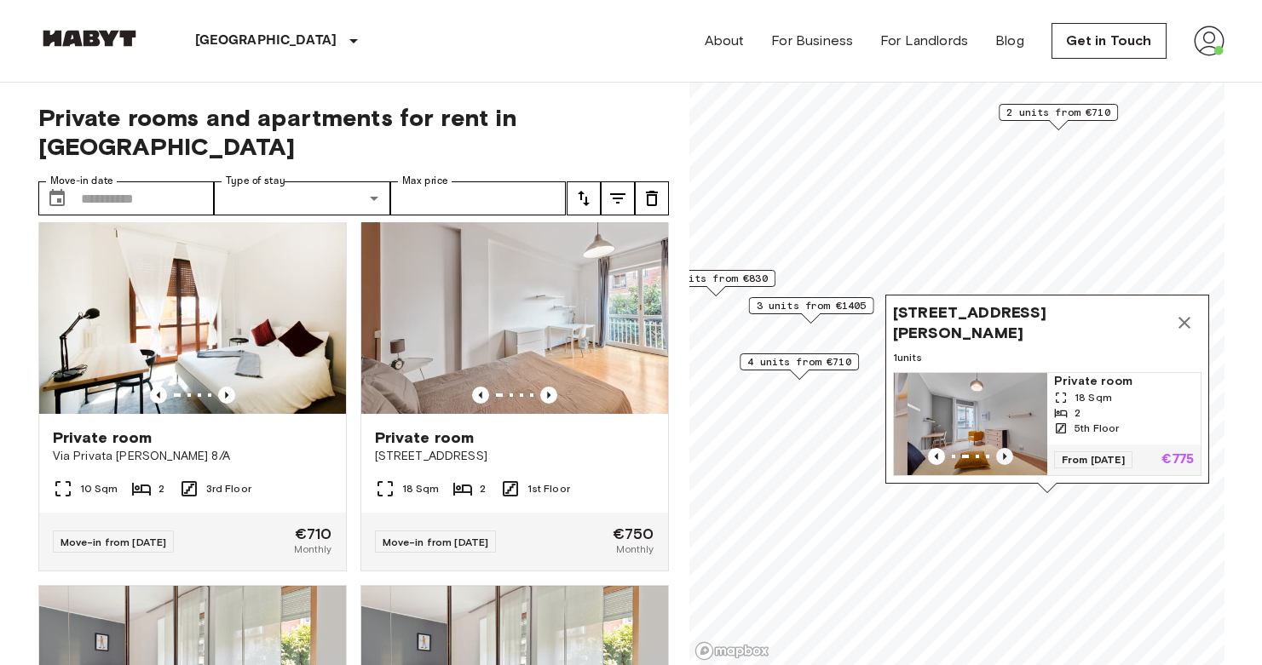
click at [1003, 452] on icon "Previous image" at bounding box center [1004, 456] width 17 height 17
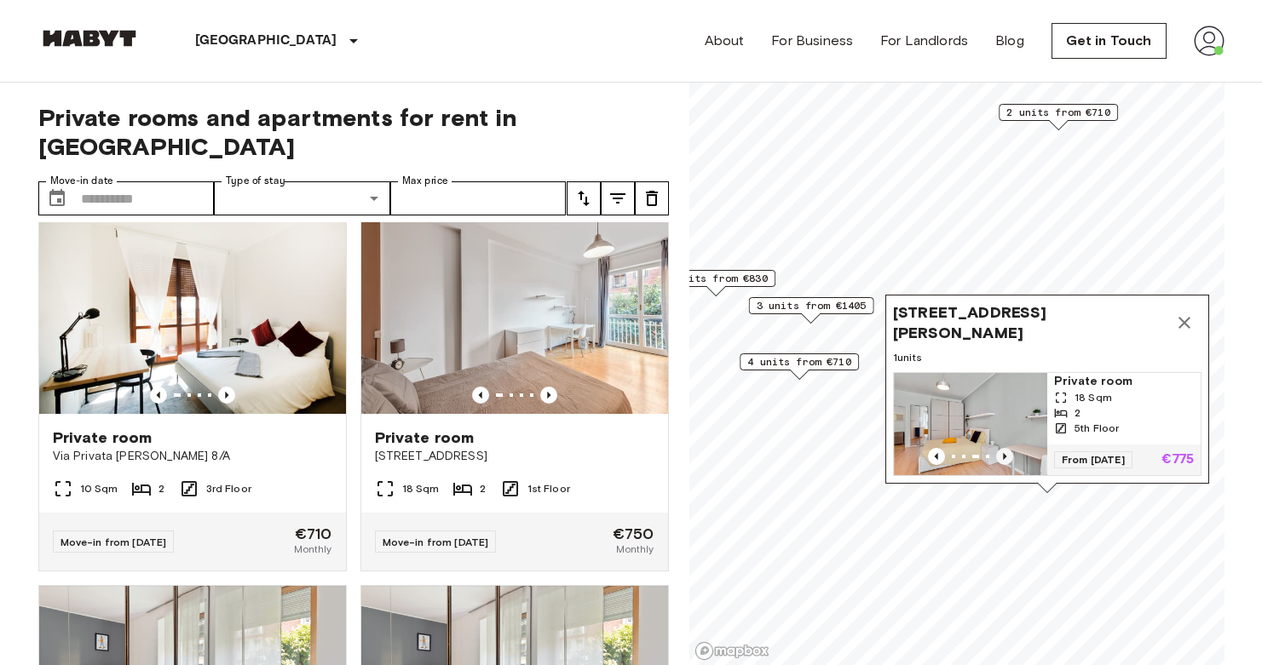
click at [1003, 452] on icon "Previous image" at bounding box center [1004, 456] width 17 height 17
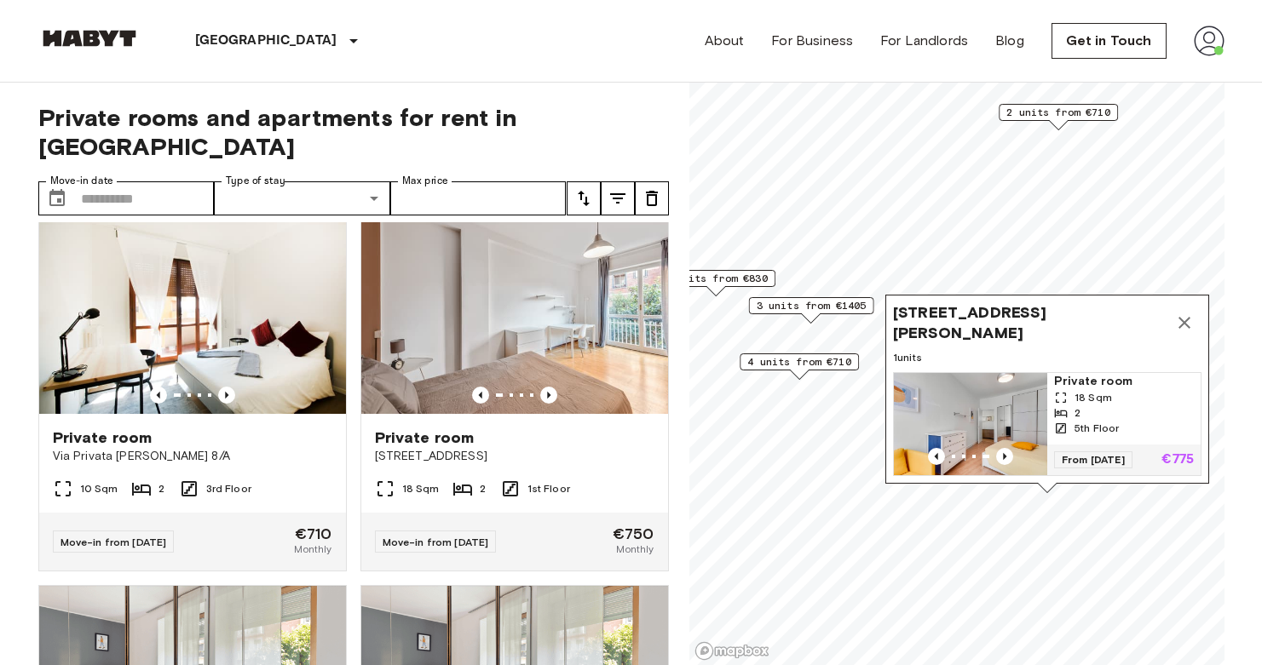
click at [992, 390] on img "Map marker" at bounding box center [970, 424] width 153 height 102
click at [1189, 313] on icon "Map marker" at bounding box center [1184, 323] width 20 height 20
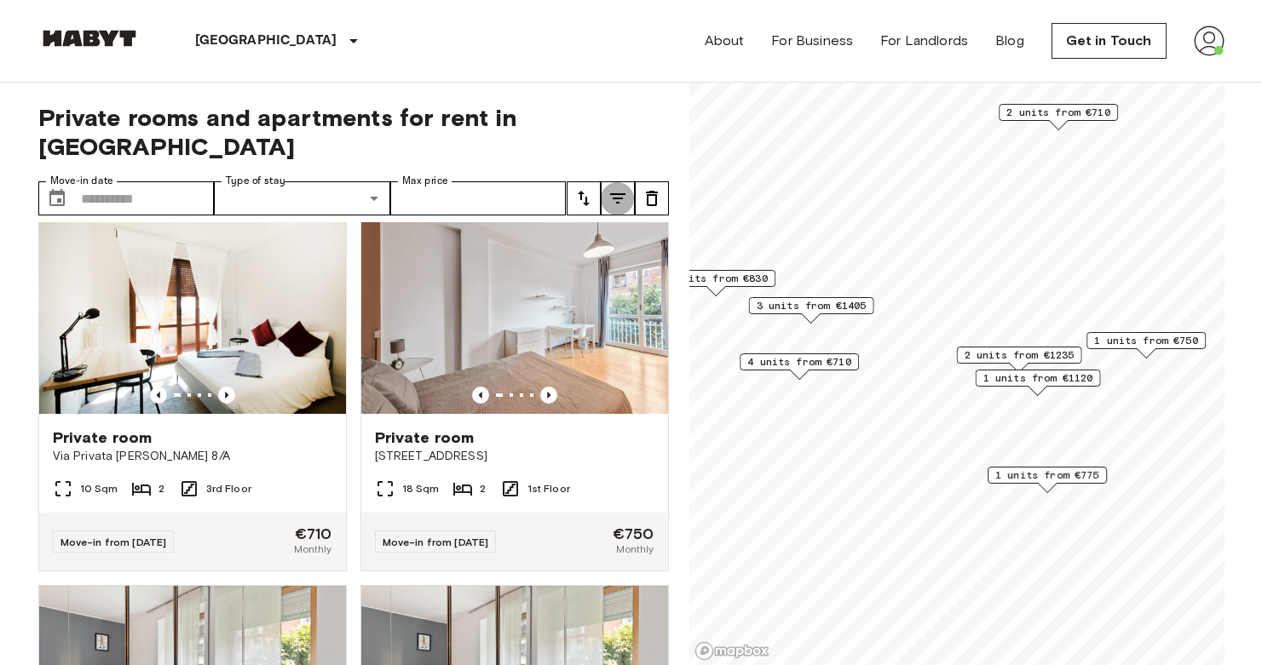
click at [618, 193] on icon "tune" at bounding box center [617, 198] width 15 height 10
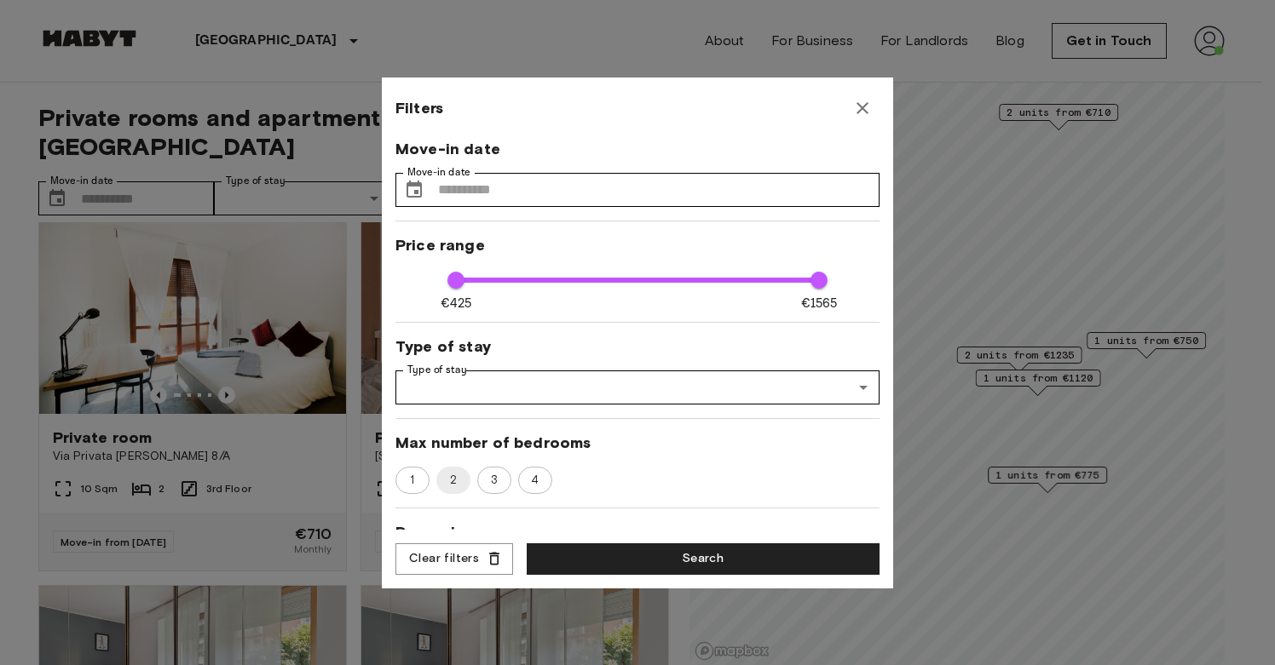
click at [866, 101] on icon "button" at bounding box center [862, 108] width 20 height 20
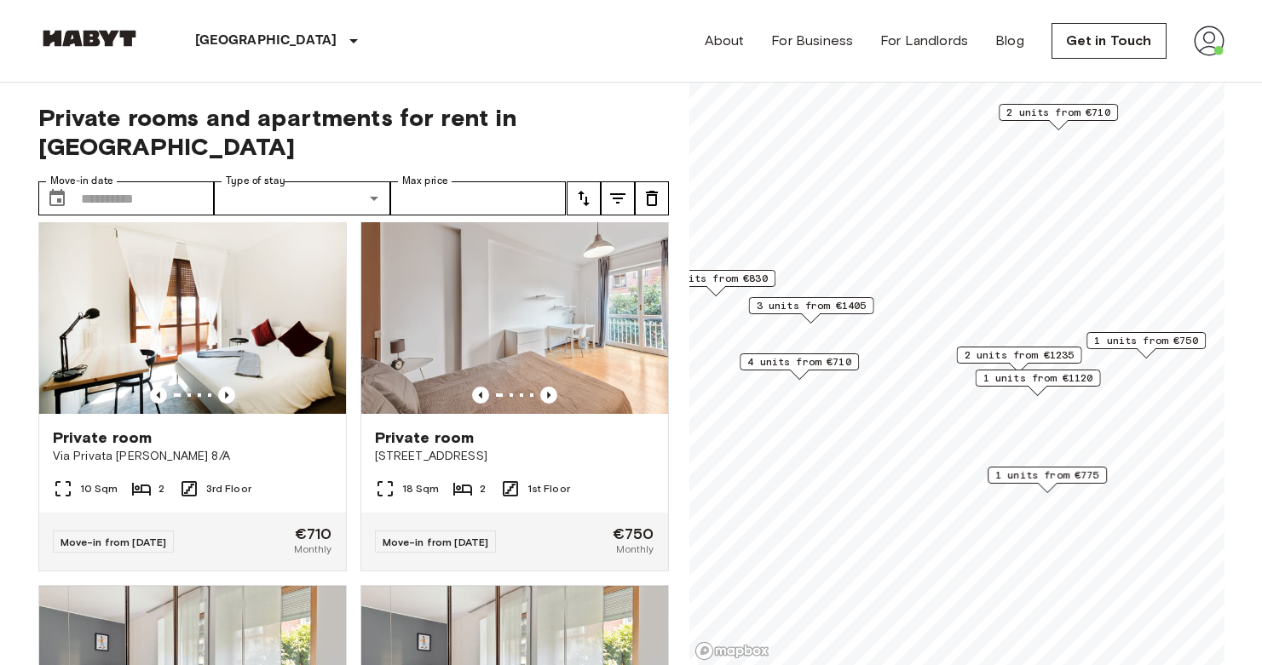
click at [828, 356] on span "4 units from €710" at bounding box center [799, 361] width 104 height 15
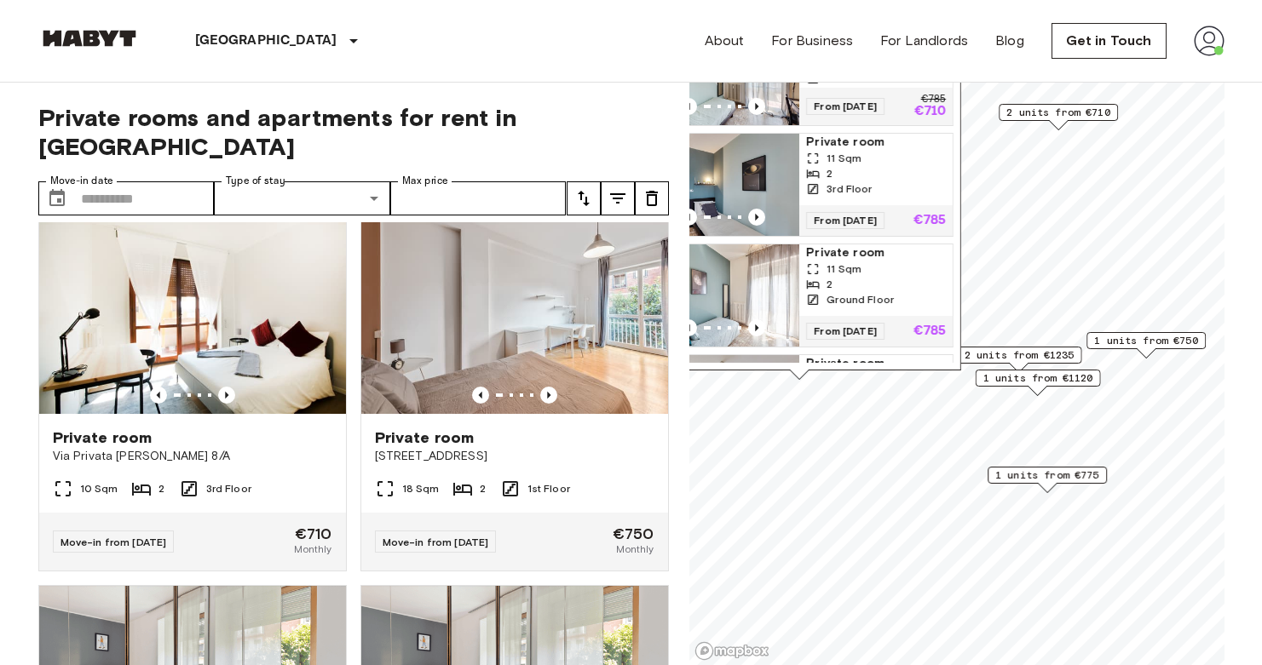
click at [613, 188] on icon "tune" at bounding box center [618, 198] width 20 height 20
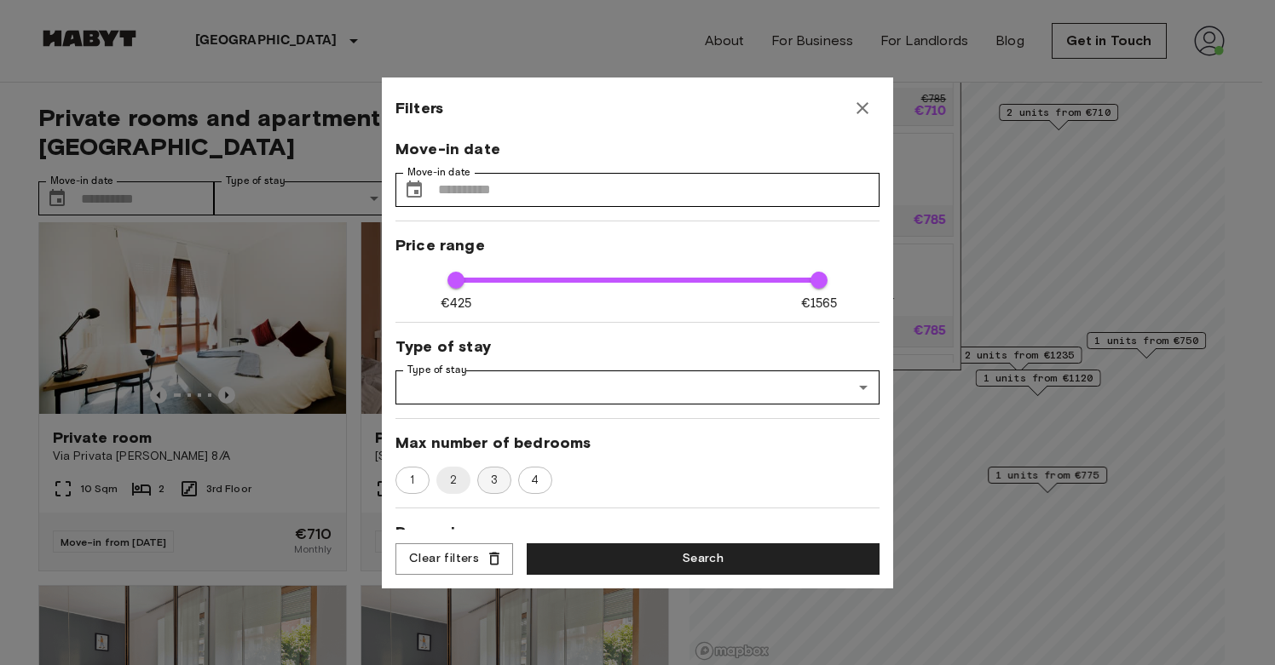
click at [496, 484] on span "3" at bounding box center [494, 480] width 26 height 17
click at [636, 556] on button "Search" at bounding box center [703, 560] width 353 height 32
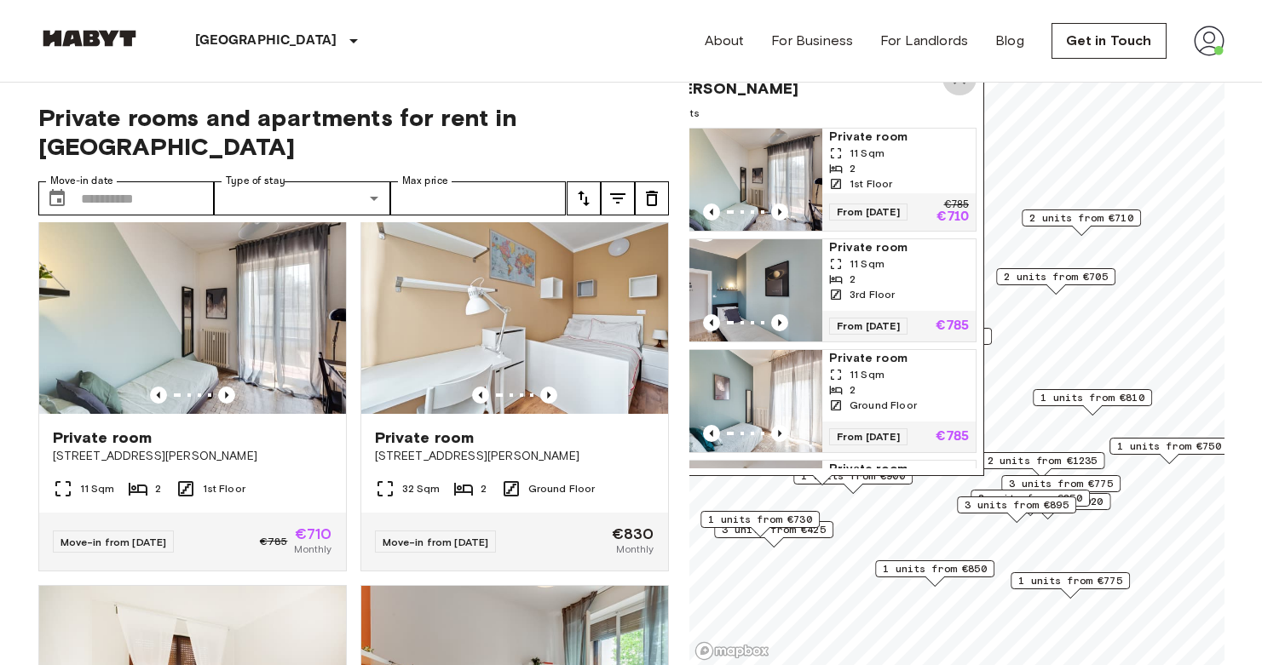
click at [960, 88] on icon "Map marker" at bounding box center [959, 78] width 20 height 20
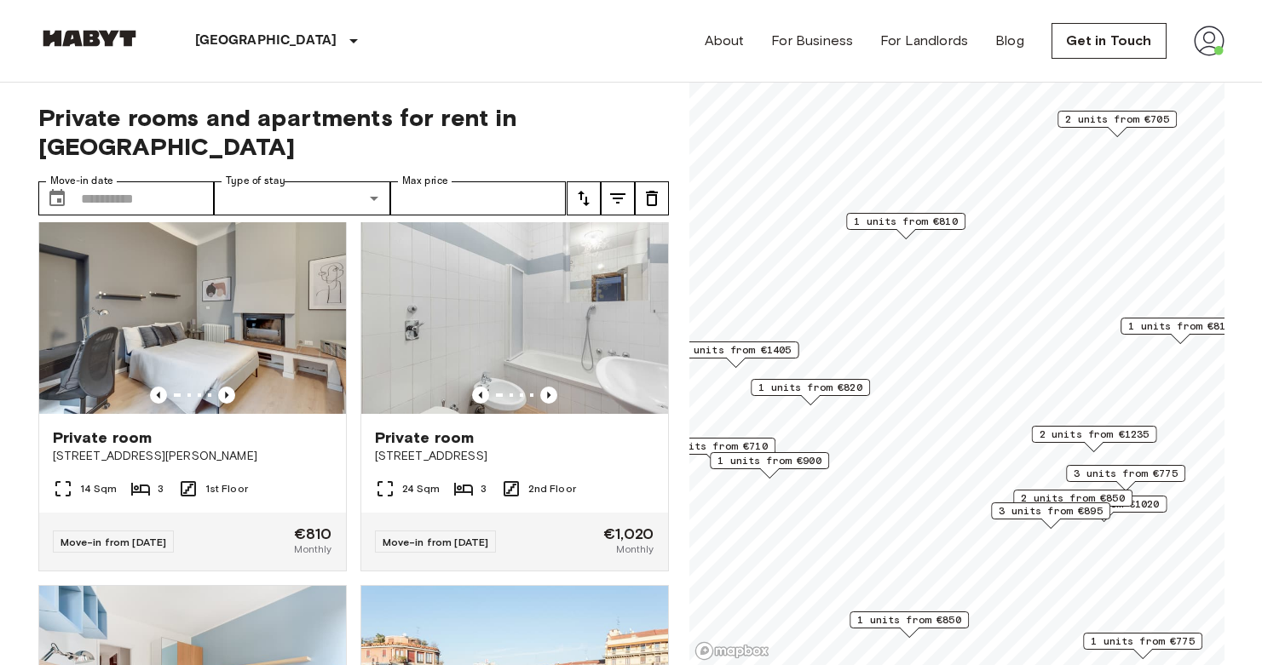
click at [921, 224] on span "1 units from €810" at bounding box center [906, 221] width 104 height 15
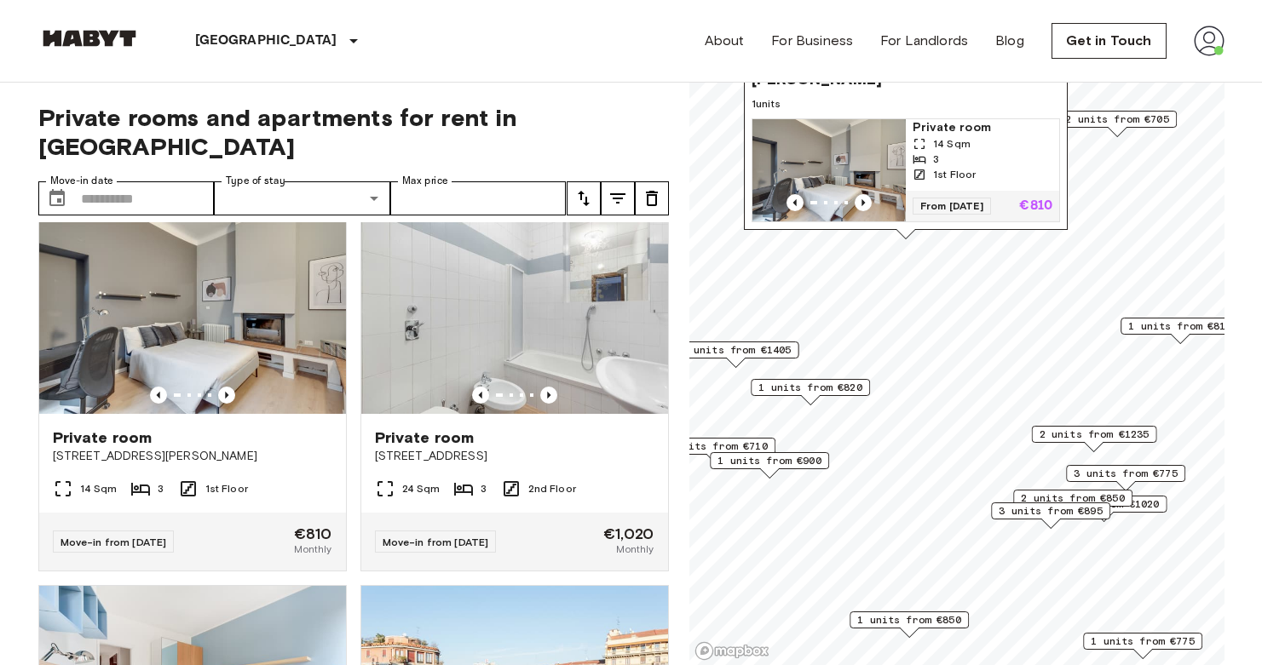
click at [1088, 475] on span "3 units from €775" at bounding box center [1126, 473] width 104 height 15
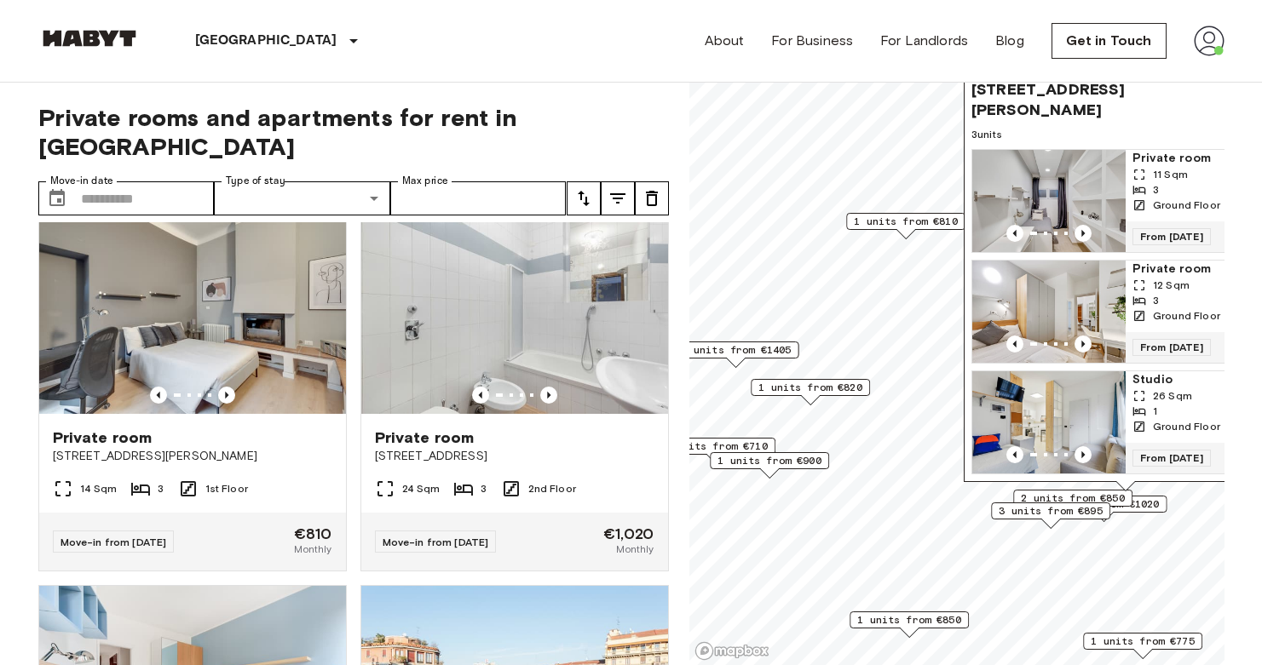
click at [1071, 279] on img "Map marker" at bounding box center [1048, 312] width 153 height 102
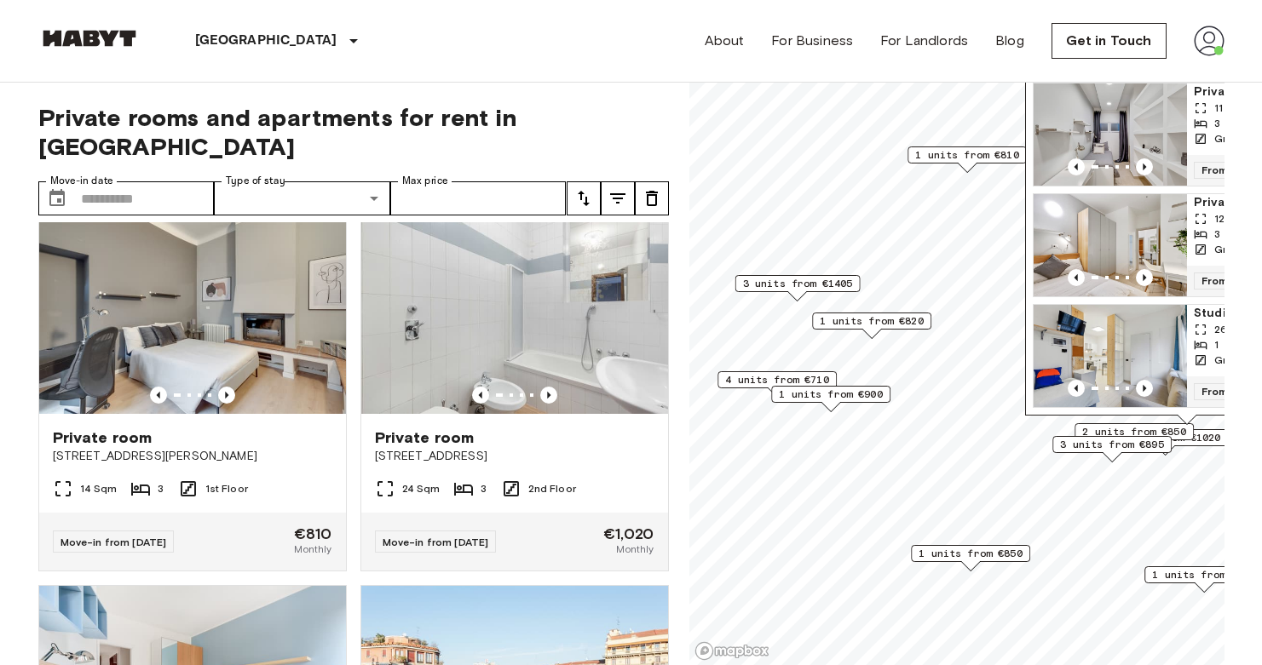
click at [828, 392] on span "1 units from €900" at bounding box center [831, 394] width 104 height 15
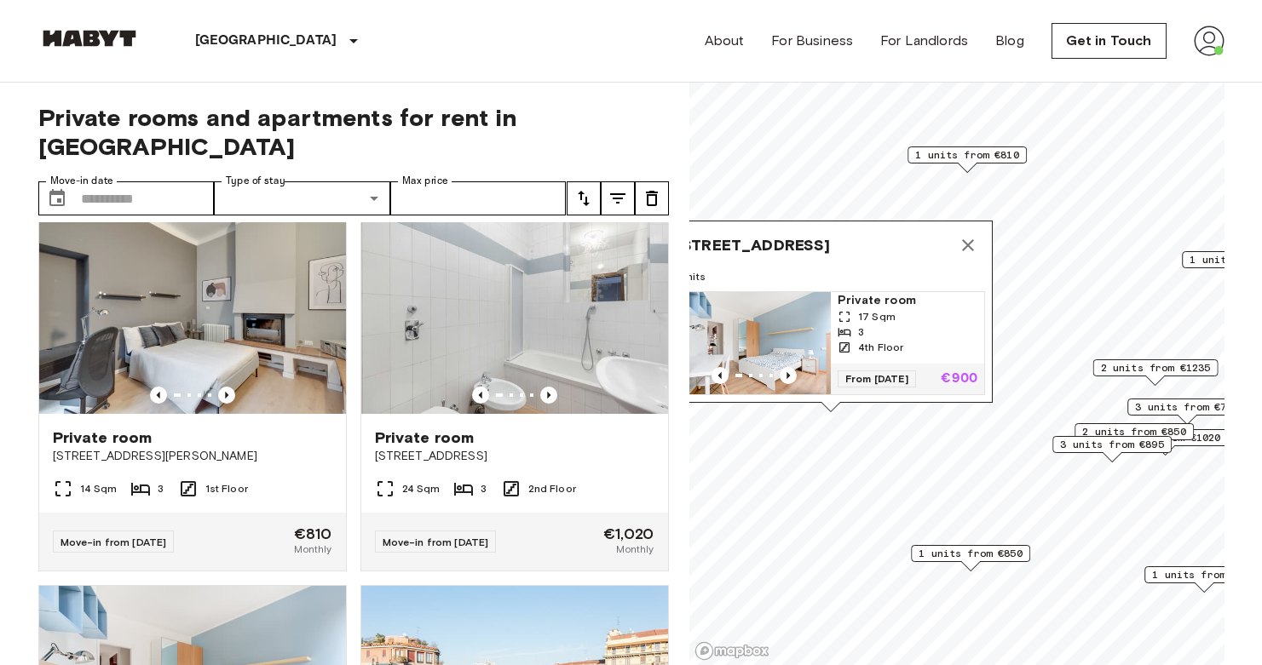
click at [966, 239] on icon "Map marker" at bounding box center [968, 245] width 12 height 12
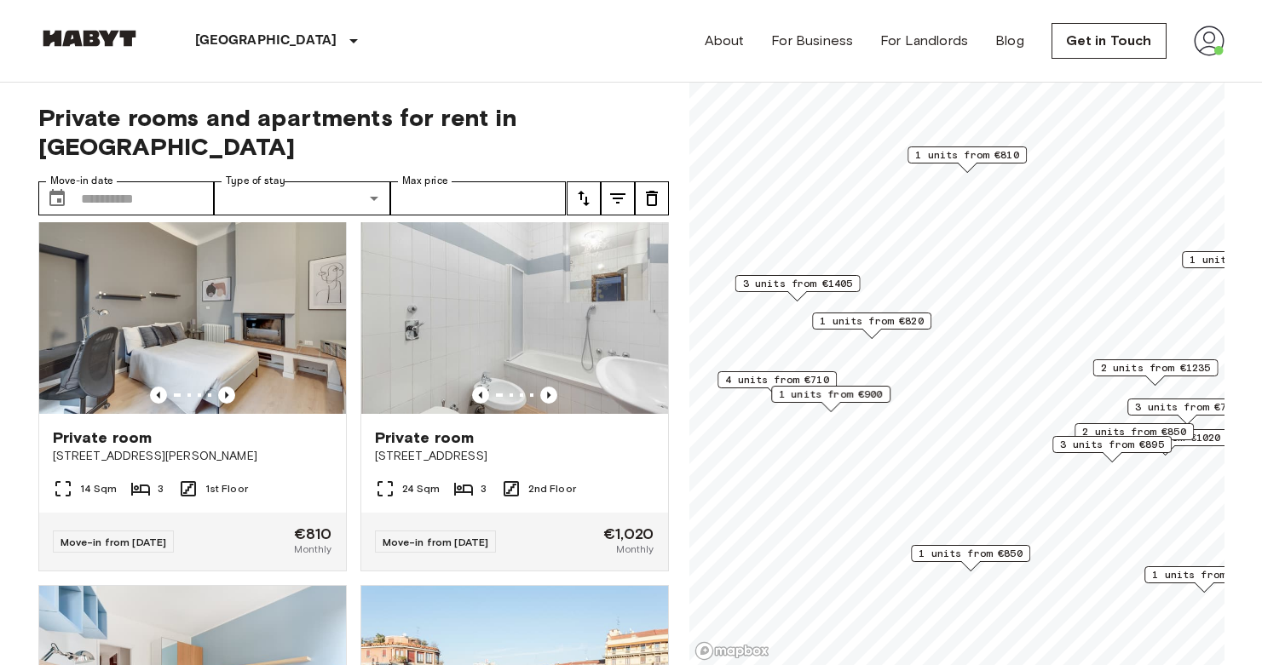
click at [903, 326] on span "1 units from €820" at bounding box center [872, 321] width 104 height 15
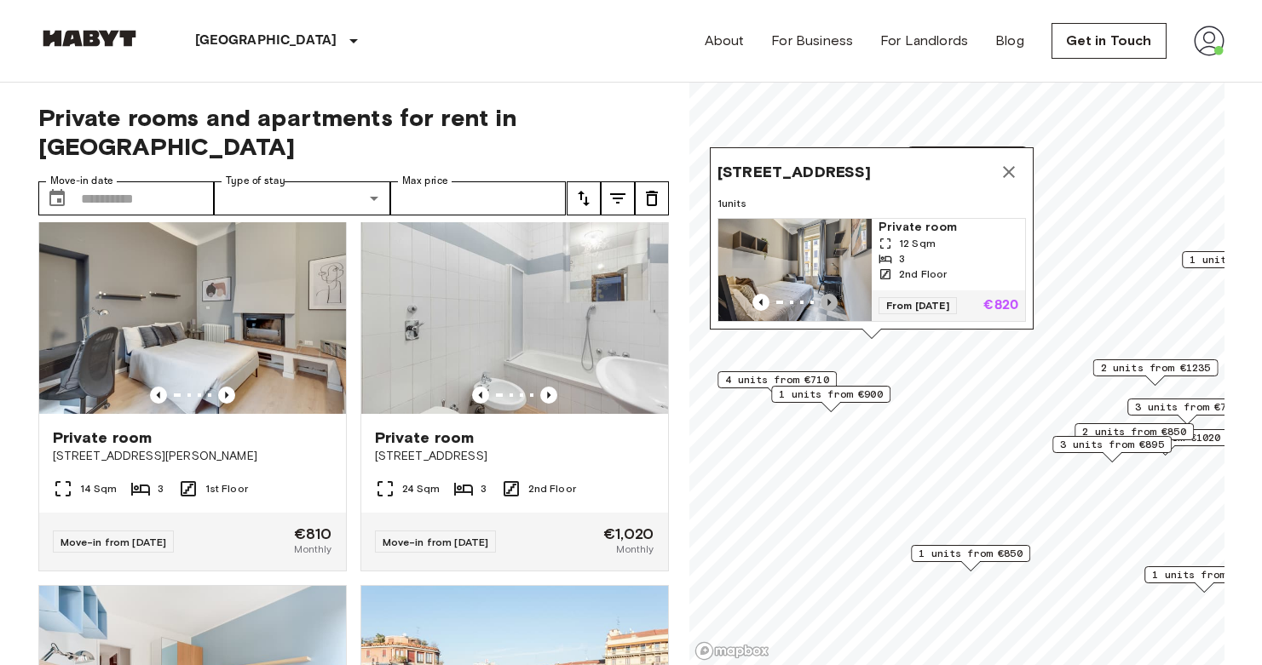
click at [837, 294] on icon "Previous image" at bounding box center [829, 302] width 17 height 17
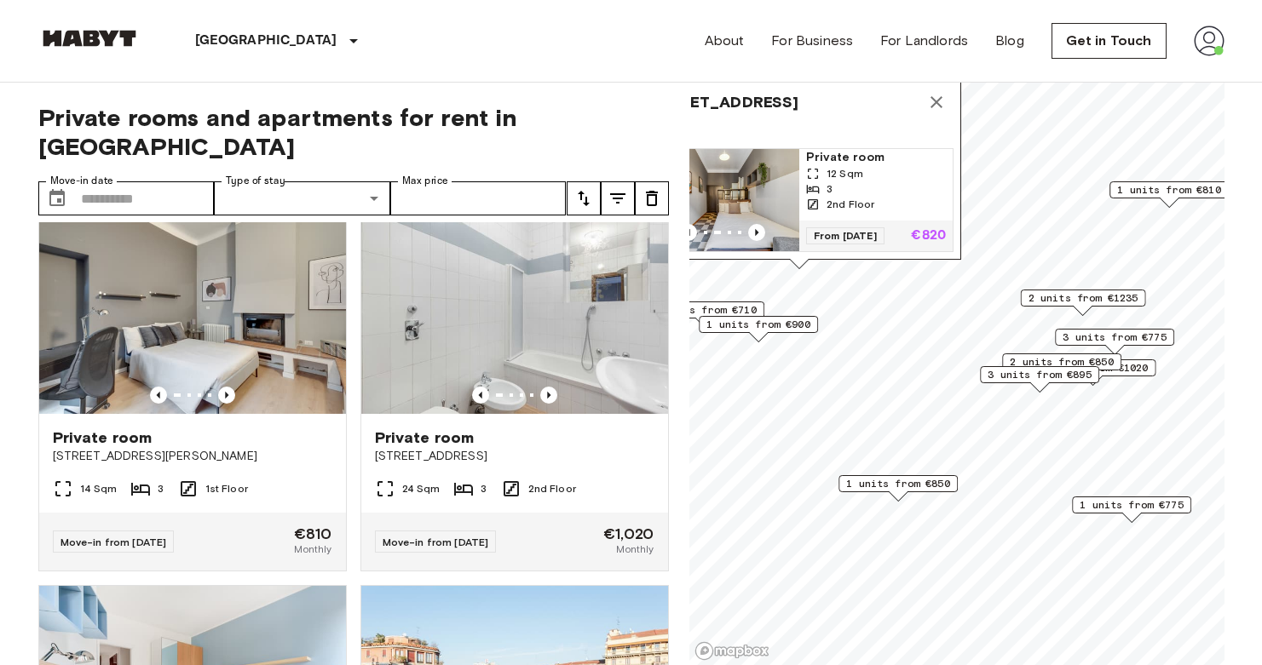
click at [907, 484] on span "1 units from €850" at bounding box center [898, 483] width 104 height 15
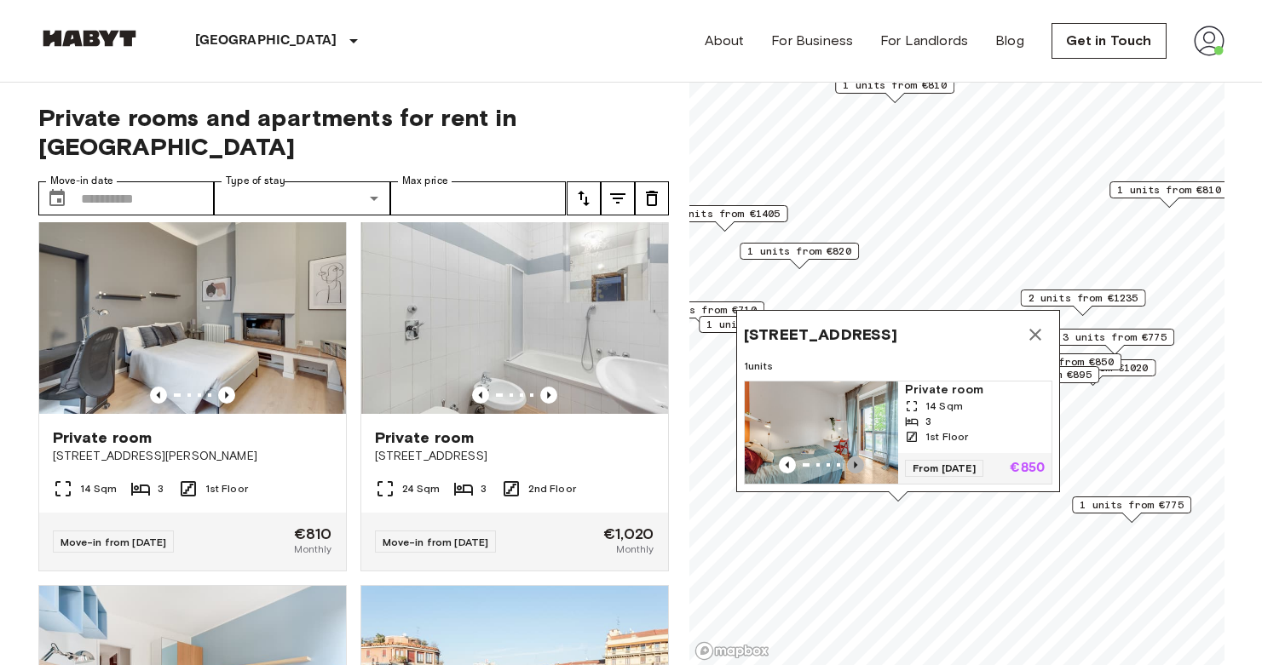
click at [859, 457] on icon "Previous image" at bounding box center [855, 465] width 17 height 17
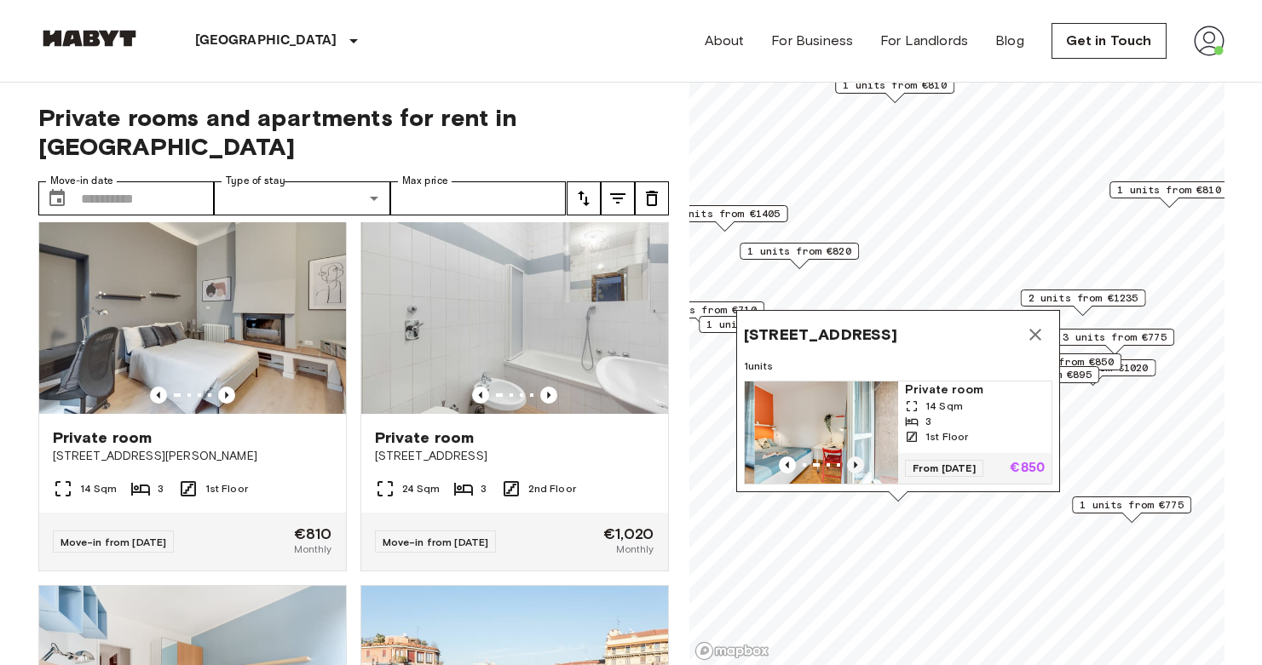
click at [859, 457] on icon "Previous image" at bounding box center [855, 465] width 17 height 17
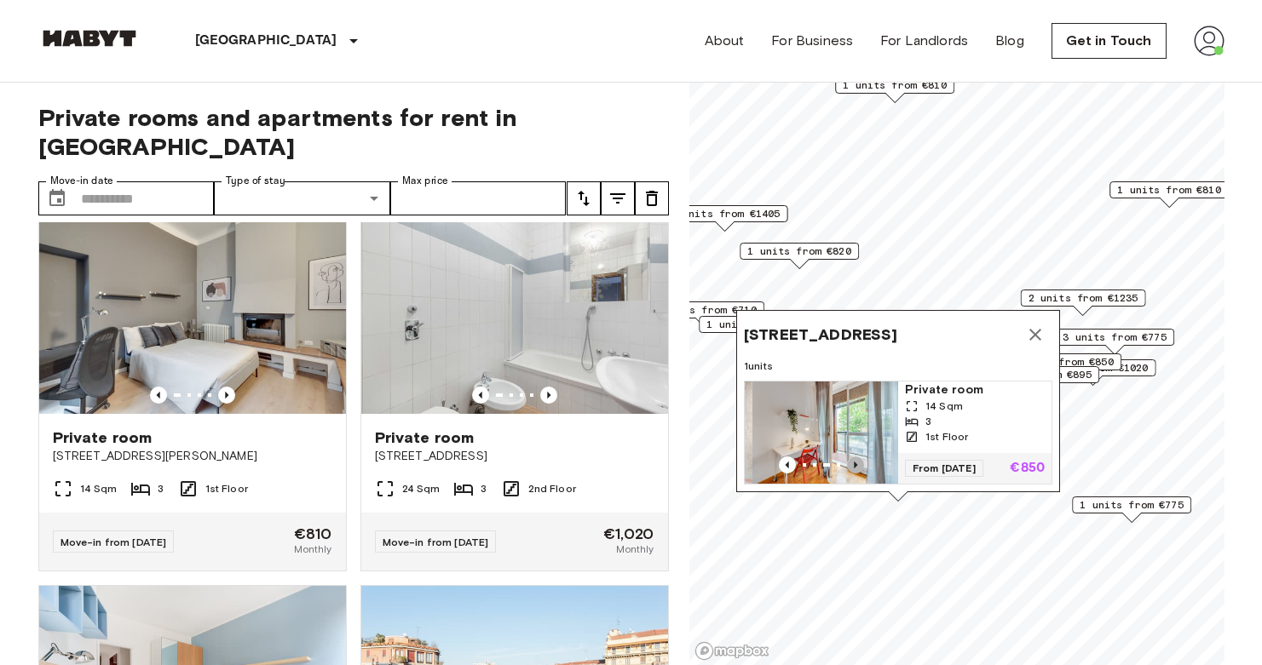
click at [859, 457] on icon "Previous image" at bounding box center [855, 465] width 17 height 17
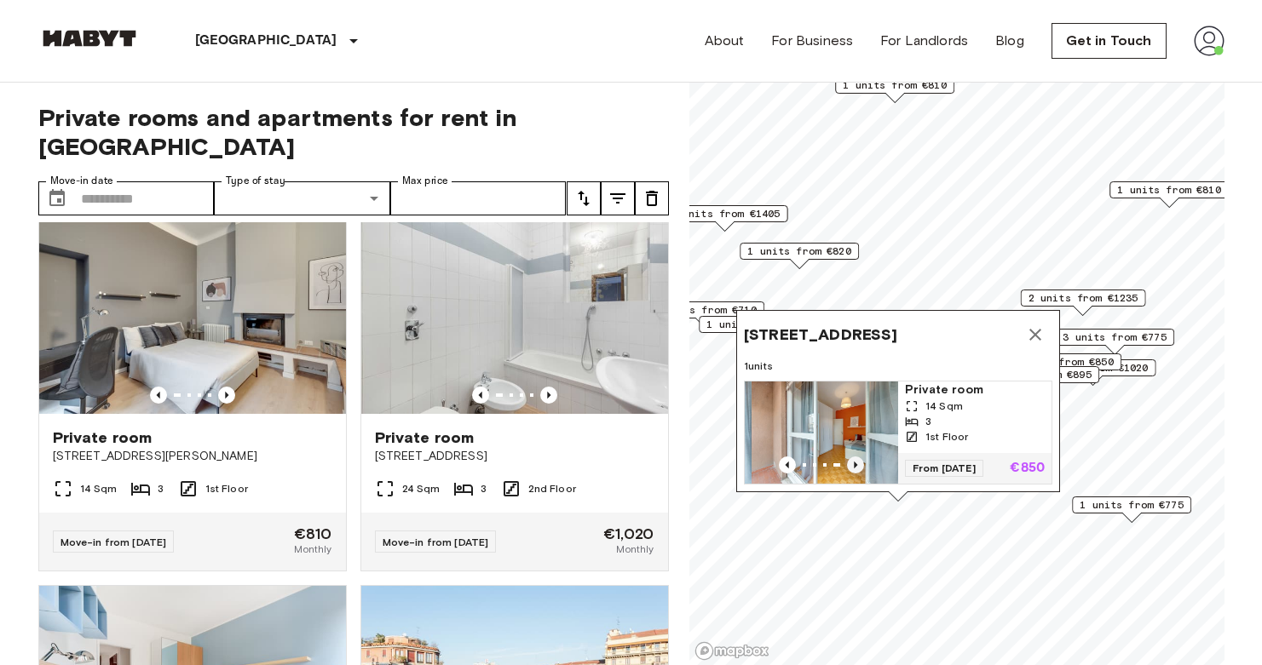
click at [859, 457] on icon "Previous image" at bounding box center [855, 465] width 17 height 17
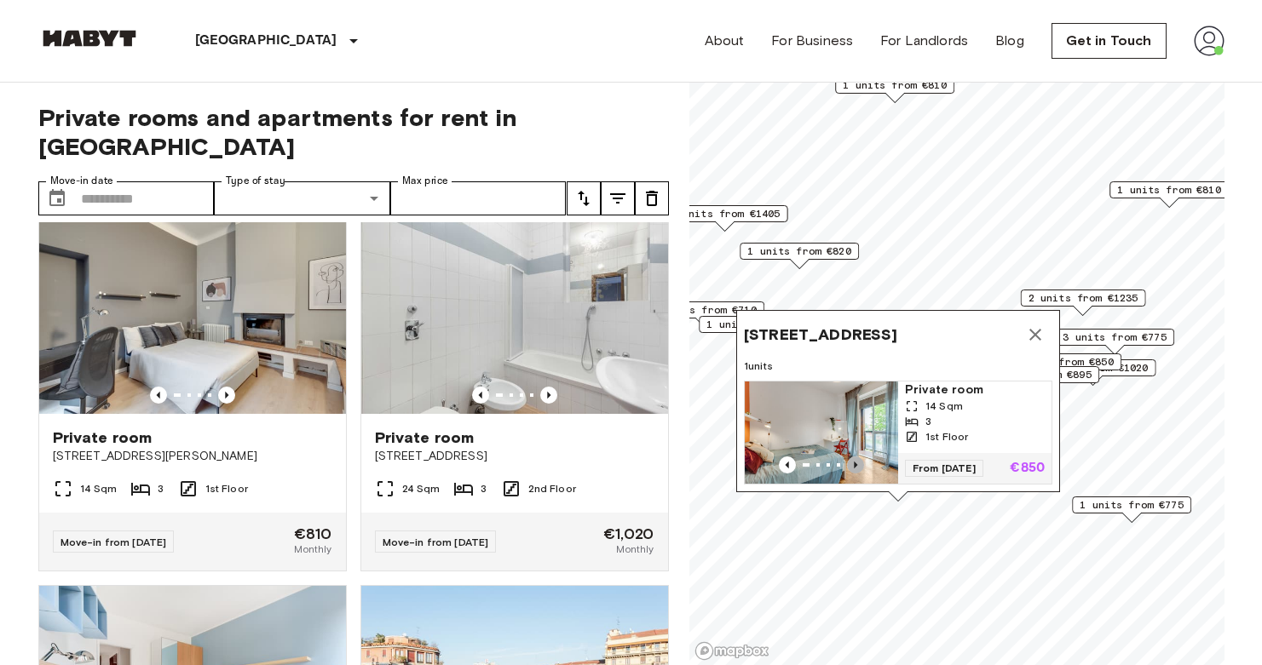
click at [856, 457] on icon "Previous image" at bounding box center [855, 465] width 17 height 17
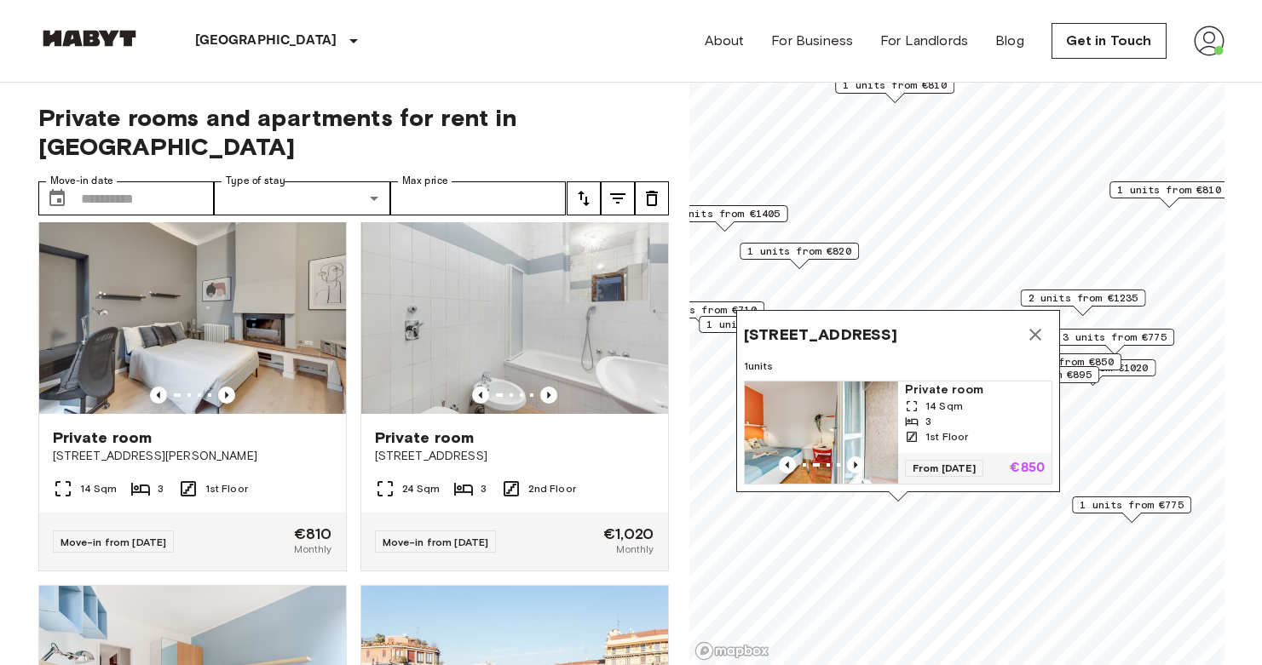
click at [855, 382] on img "Map marker" at bounding box center [821, 433] width 153 height 102
click at [1040, 325] on icon "Map marker" at bounding box center [1035, 335] width 20 height 20
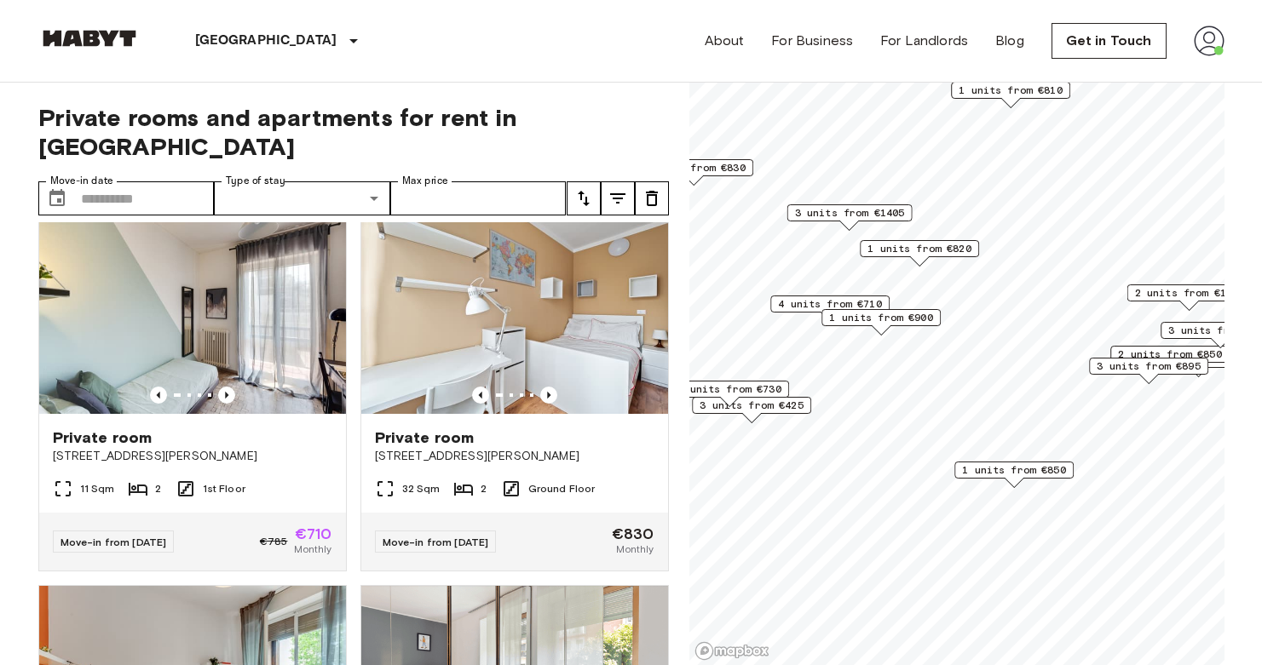
click at [809, 408] on div "3 units from €425" at bounding box center [751, 405] width 119 height 17
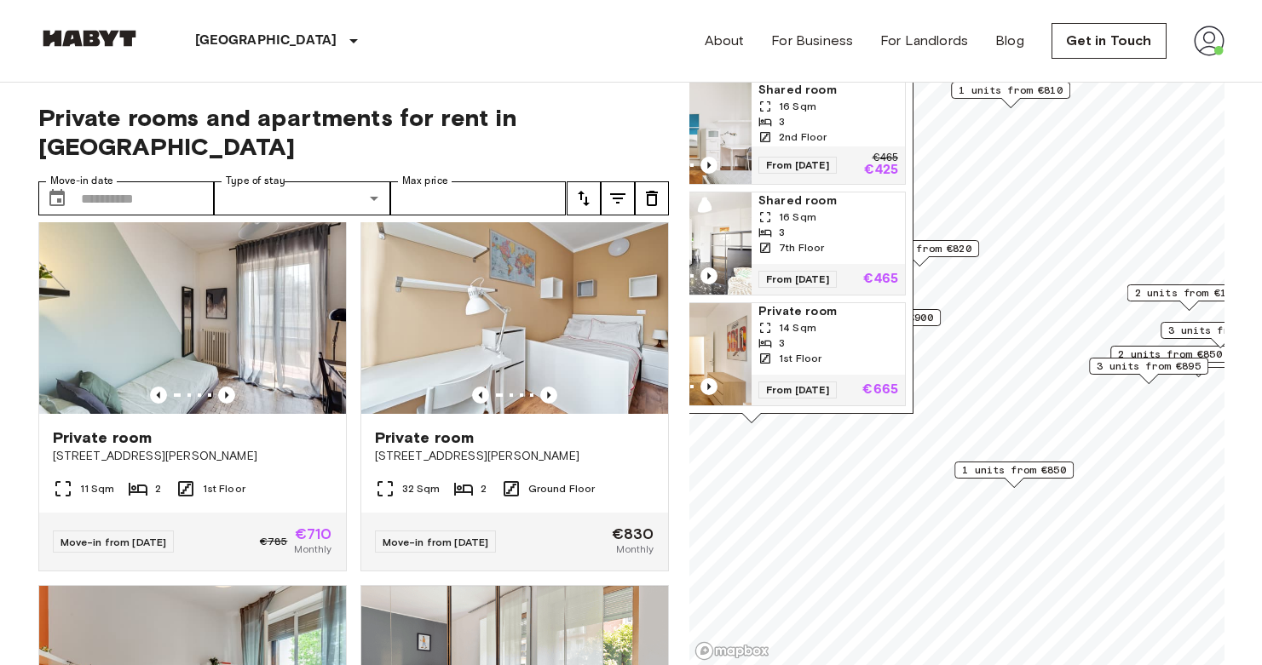
click at [738, 331] on img "Map marker" at bounding box center [674, 354] width 153 height 102
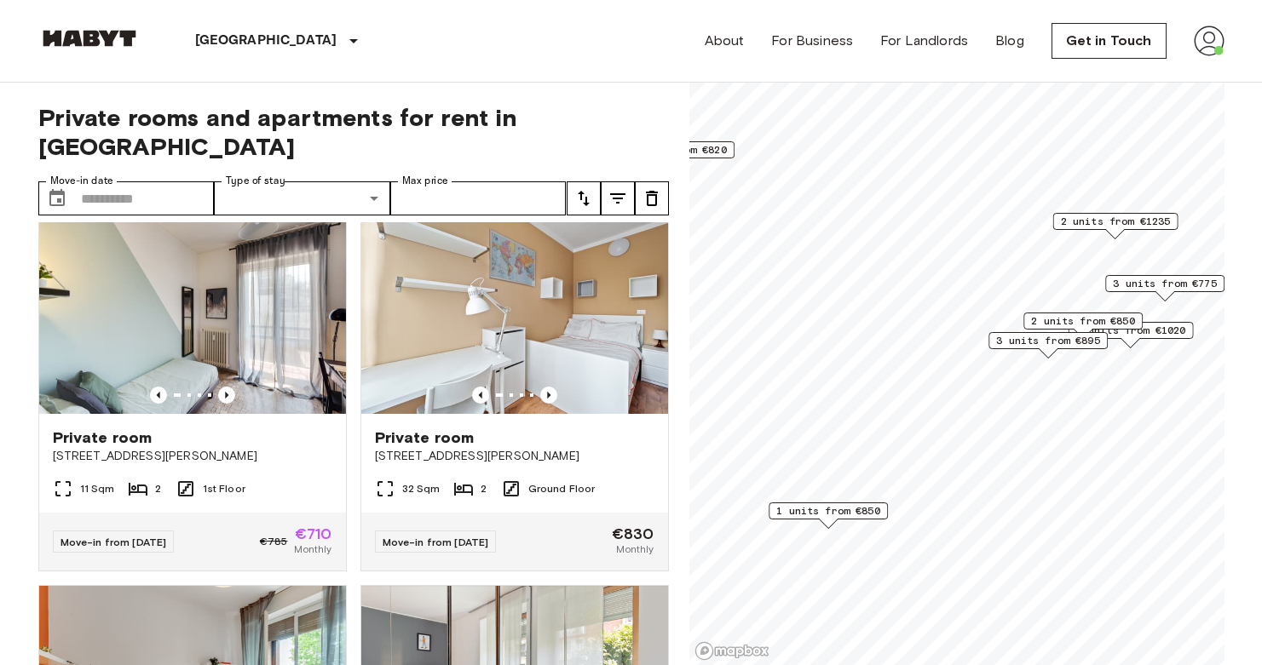
click at [1042, 345] on span "3 units from €895" at bounding box center [1048, 340] width 104 height 15
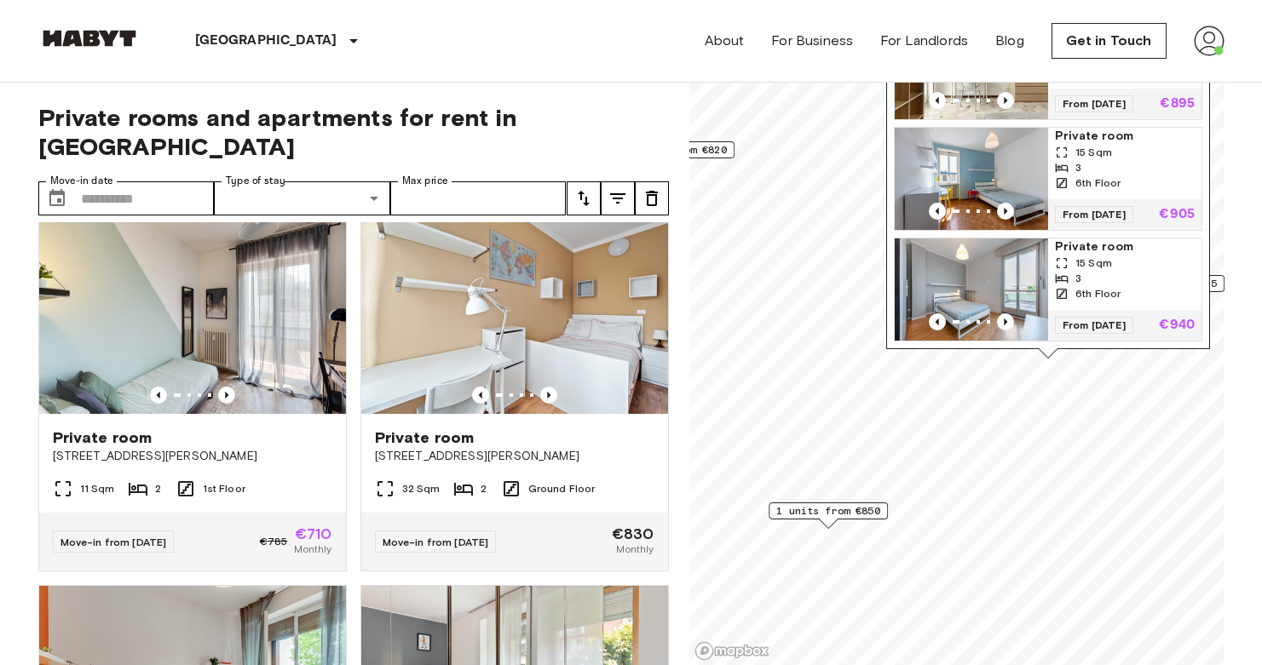
scroll to position [105, 0]
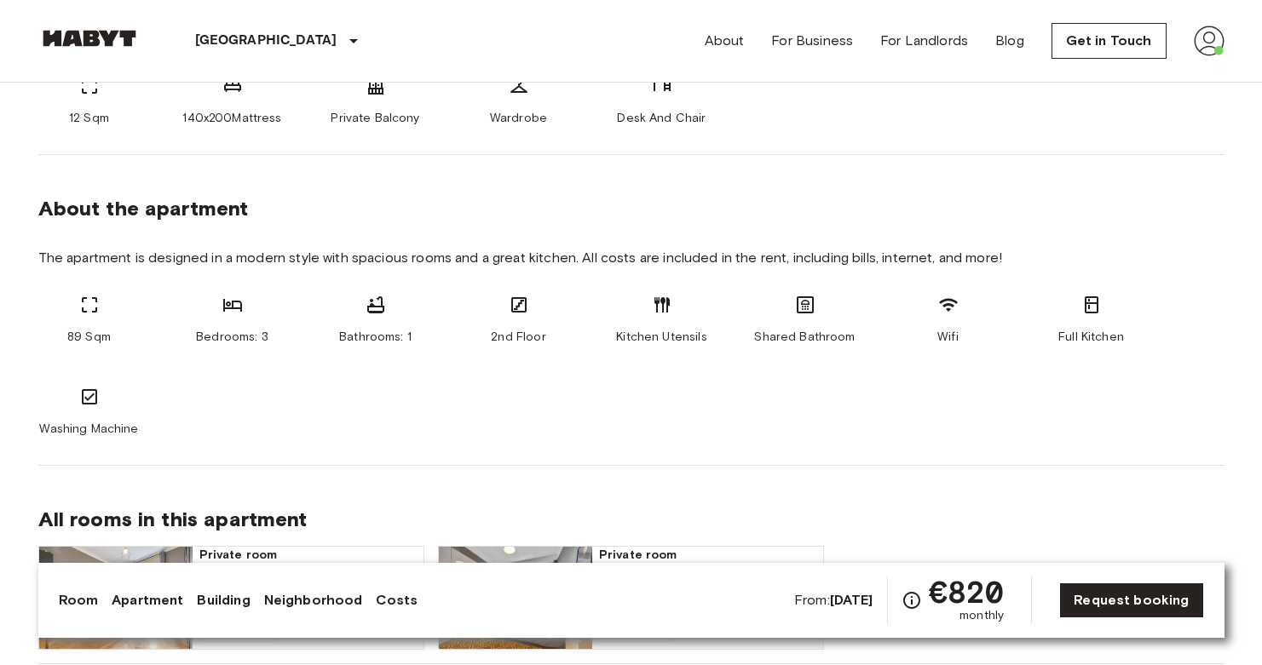
scroll to position [982, 0]
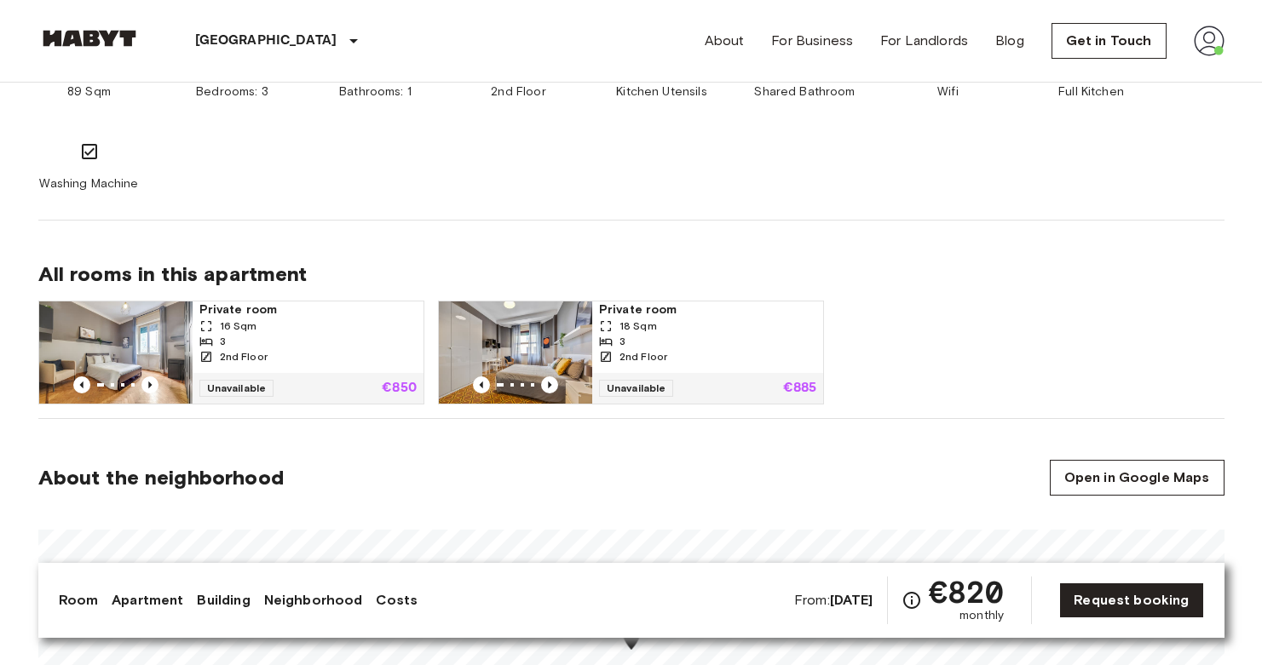
click at [509, 318] on img at bounding box center [515, 353] width 153 height 102
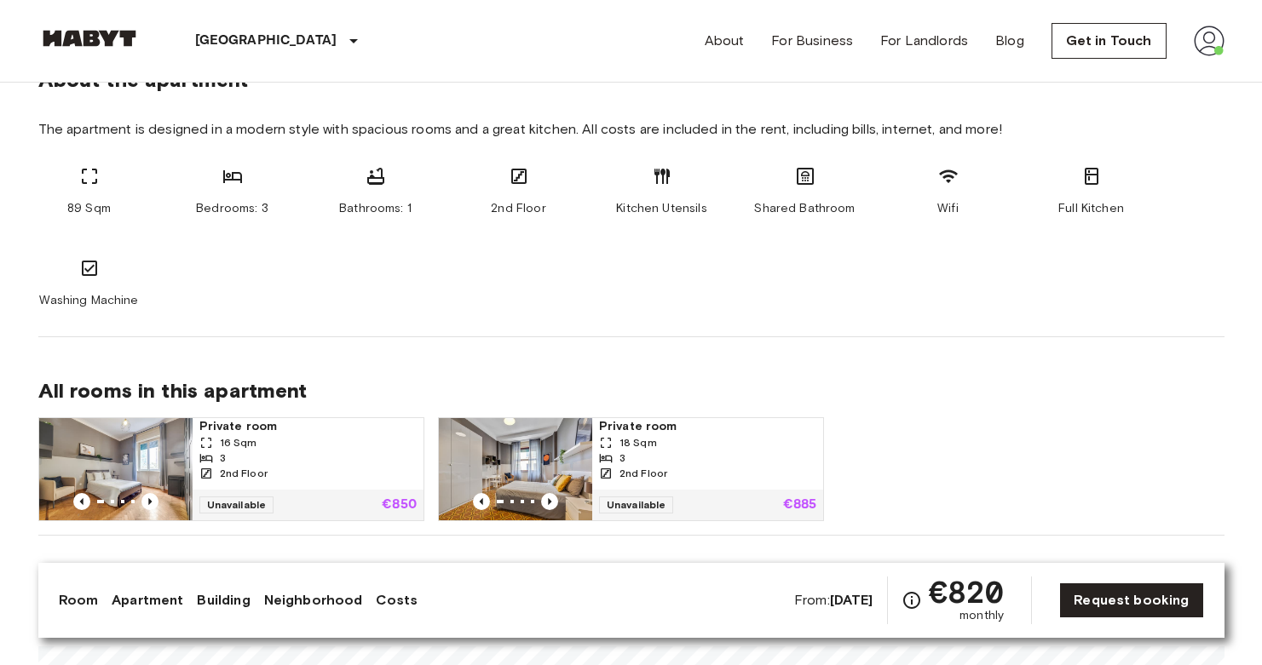
scroll to position [0, 0]
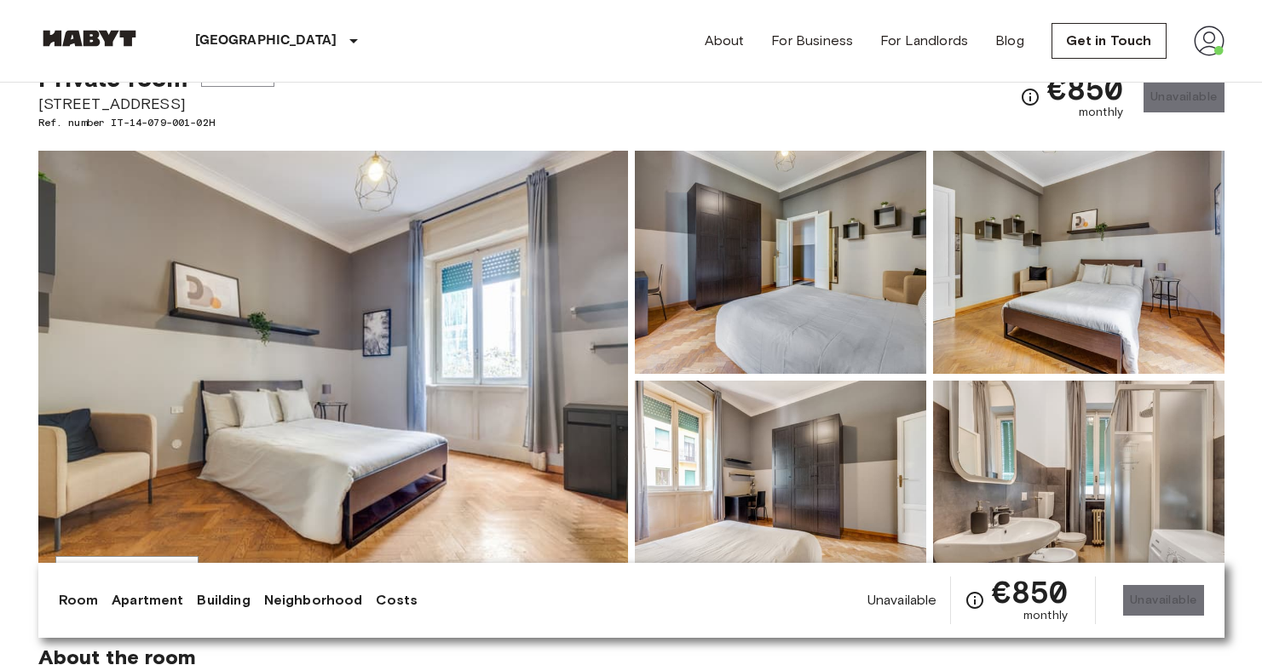
scroll to position [141, 0]
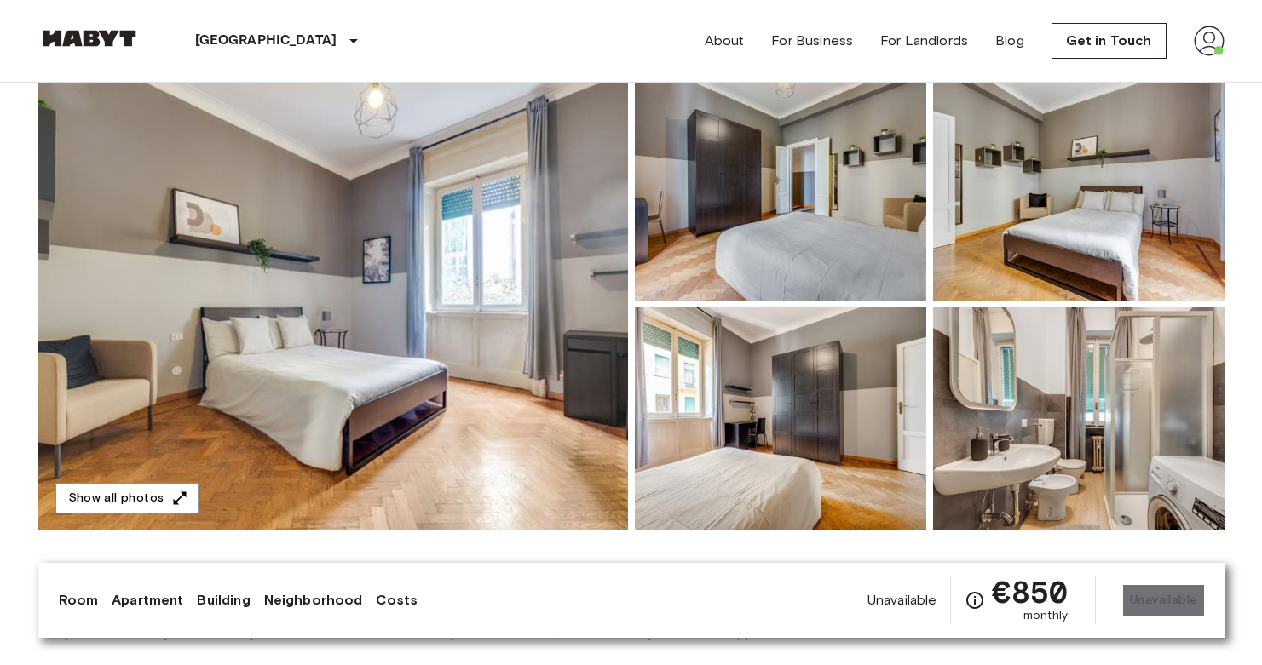
click at [514, 309] on img at bounding box center [333, 304] width 590 height 453
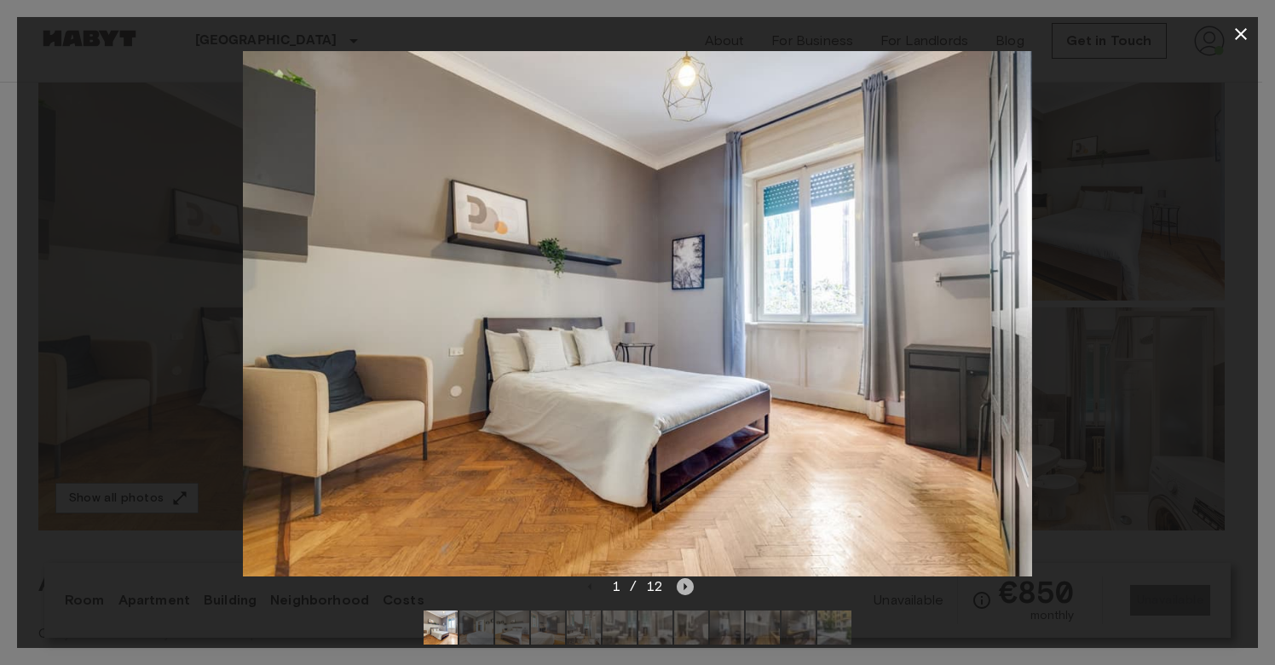
click at [687, 587] on icon "Next image" at bounding box center [685, 587] width 17 height 17
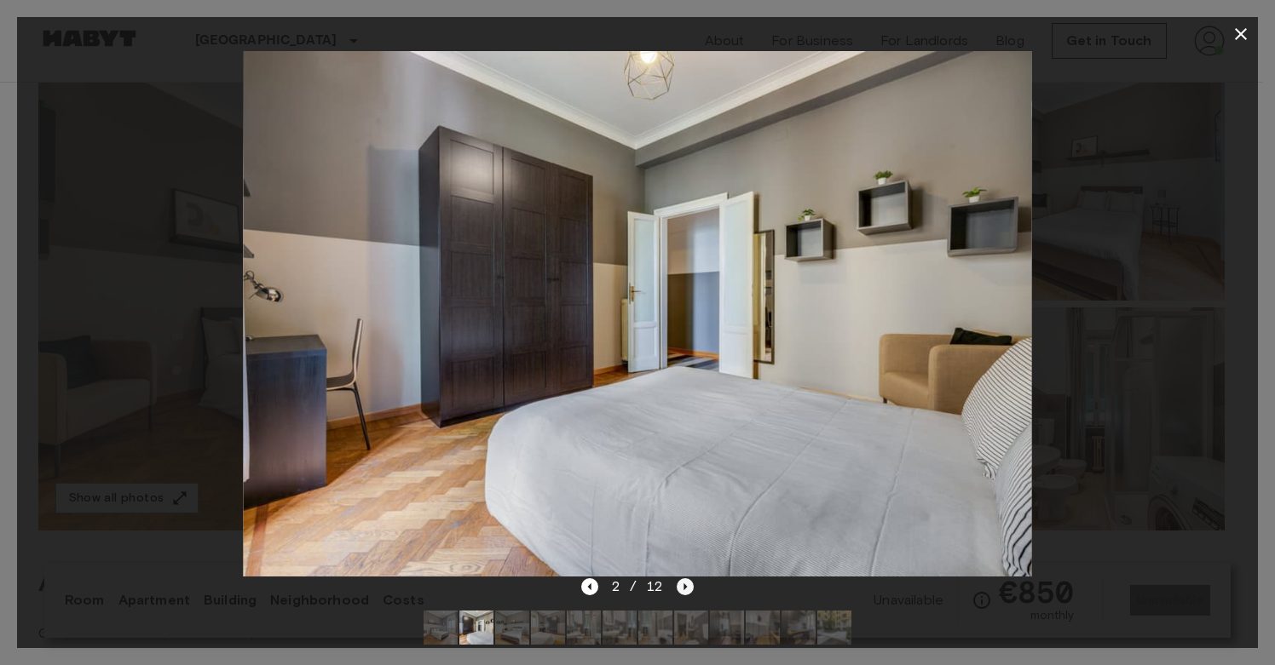
click at [687, 587] on icon "Next image" at bounding box center [685, 587] width 17 height 17
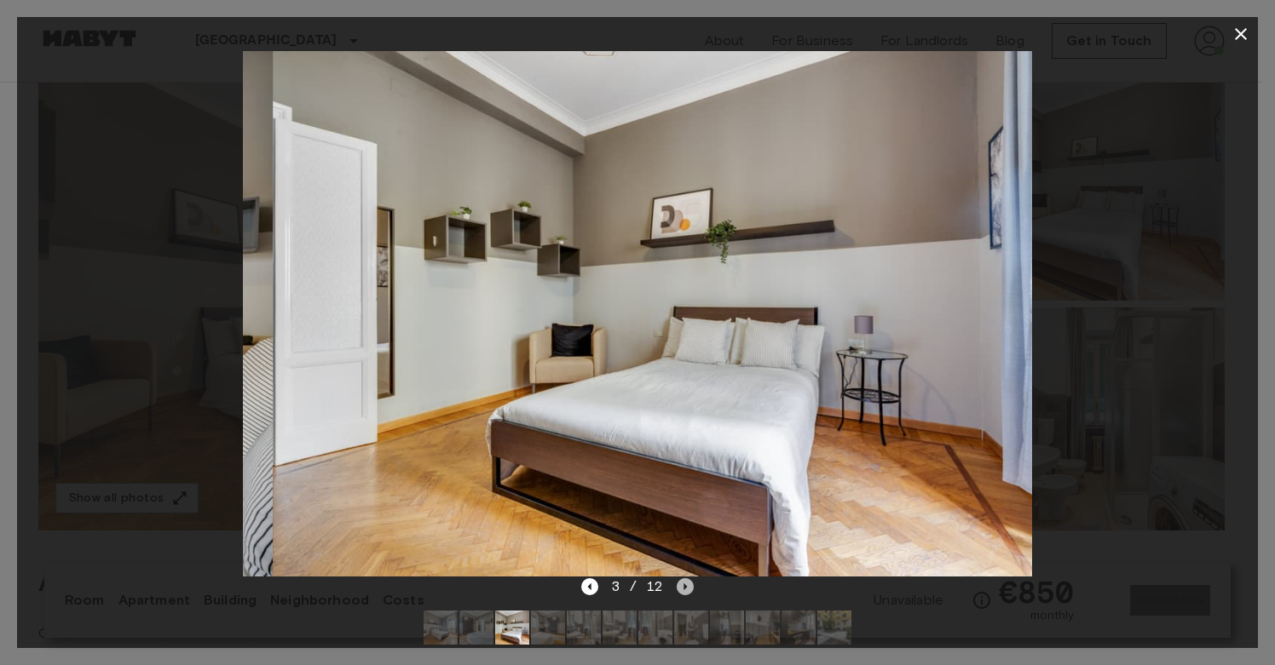
click at [687, 587] on icon "Next image" at bounding box center [685, 587] width 17 height 17
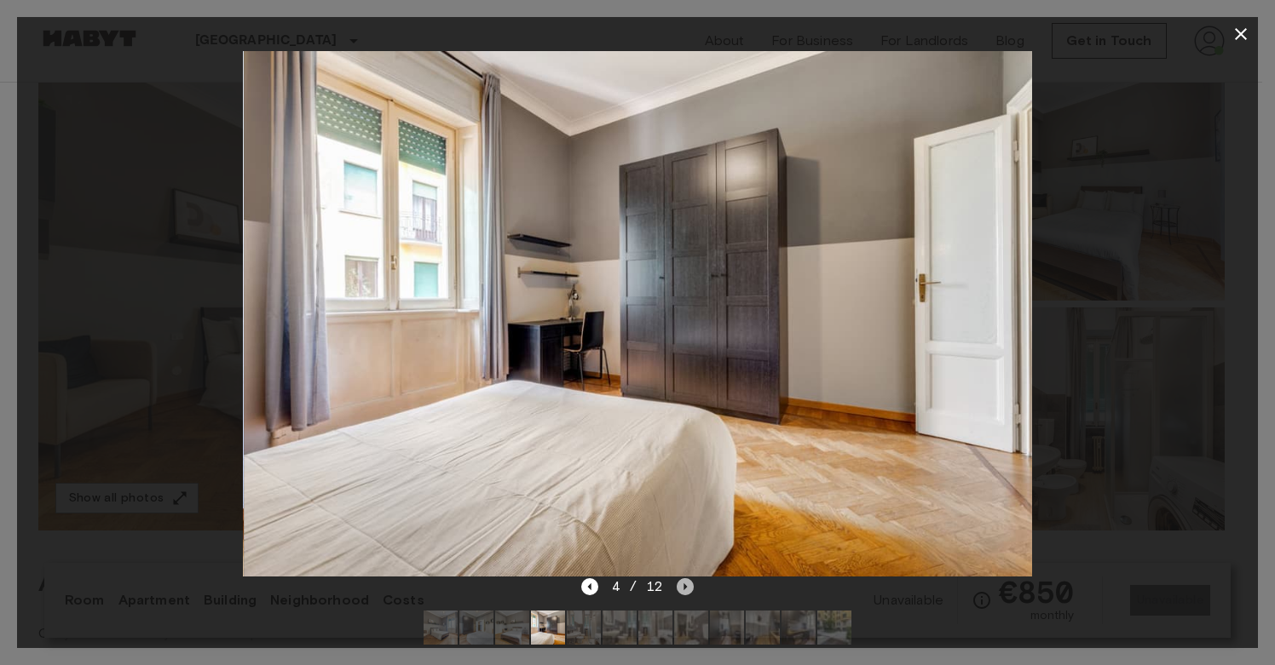
click at [687, 587] on icon "Next image" at bounding box center [685, 587] width 17 height 17
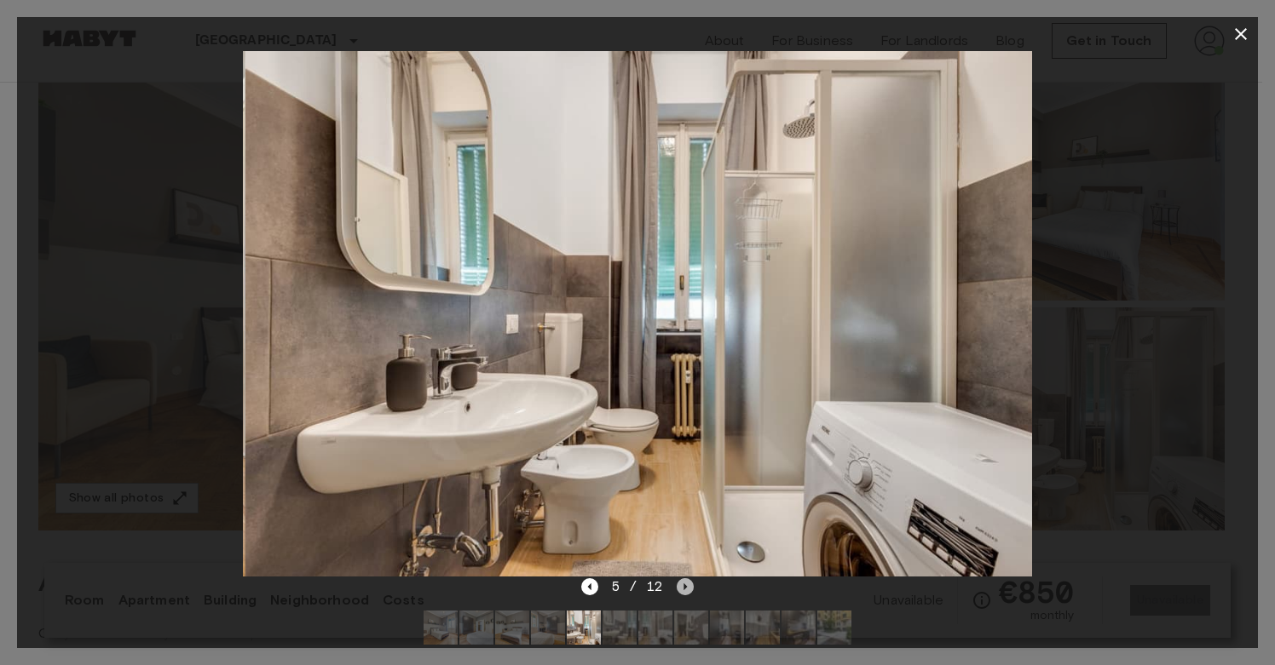
click at [687, 587] on icon "Next image" at bounding box center [685, 587] width 17 height 17
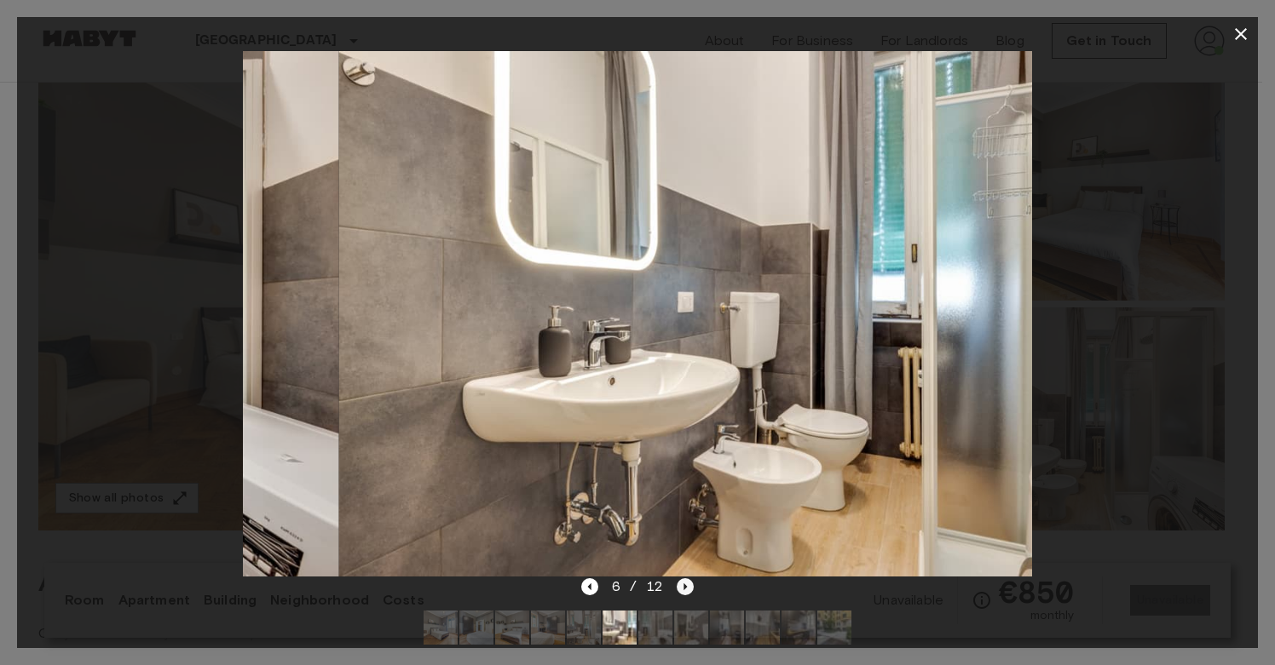
click at [687, 587] on icon "Next image" at bounding box center [685, 587] width 17 height 17
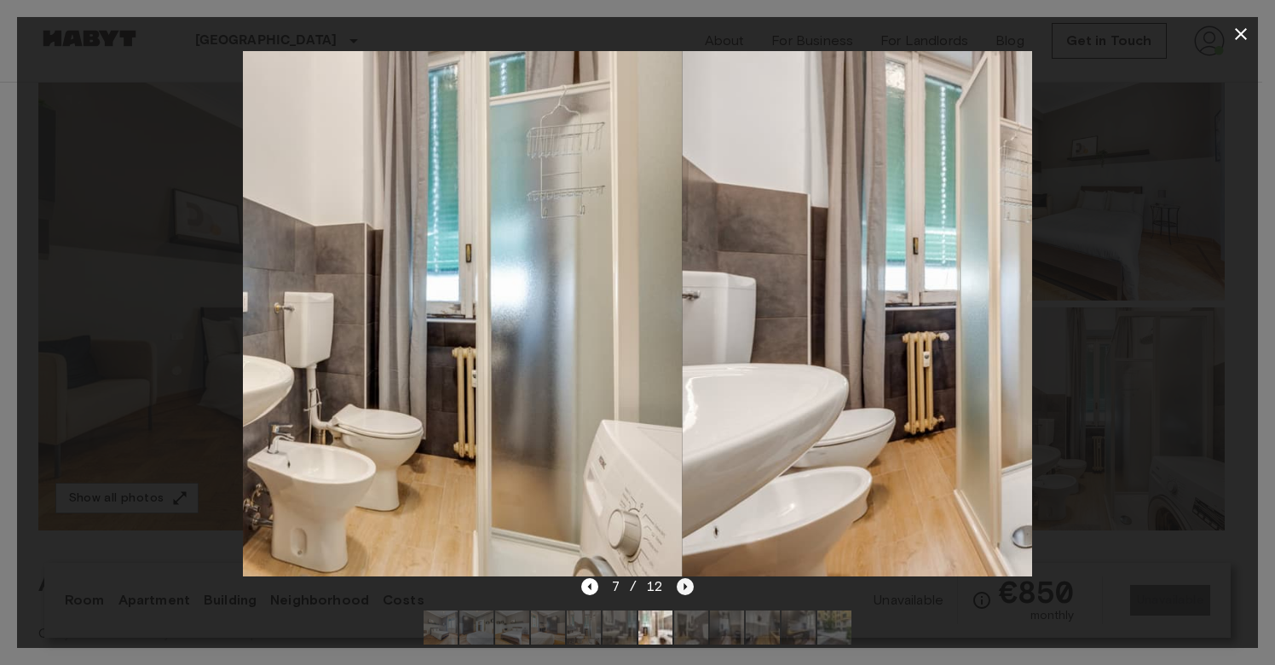
click at [687, 587] on icon "Next image" at bounding box center [685, 587] width 17 height 17
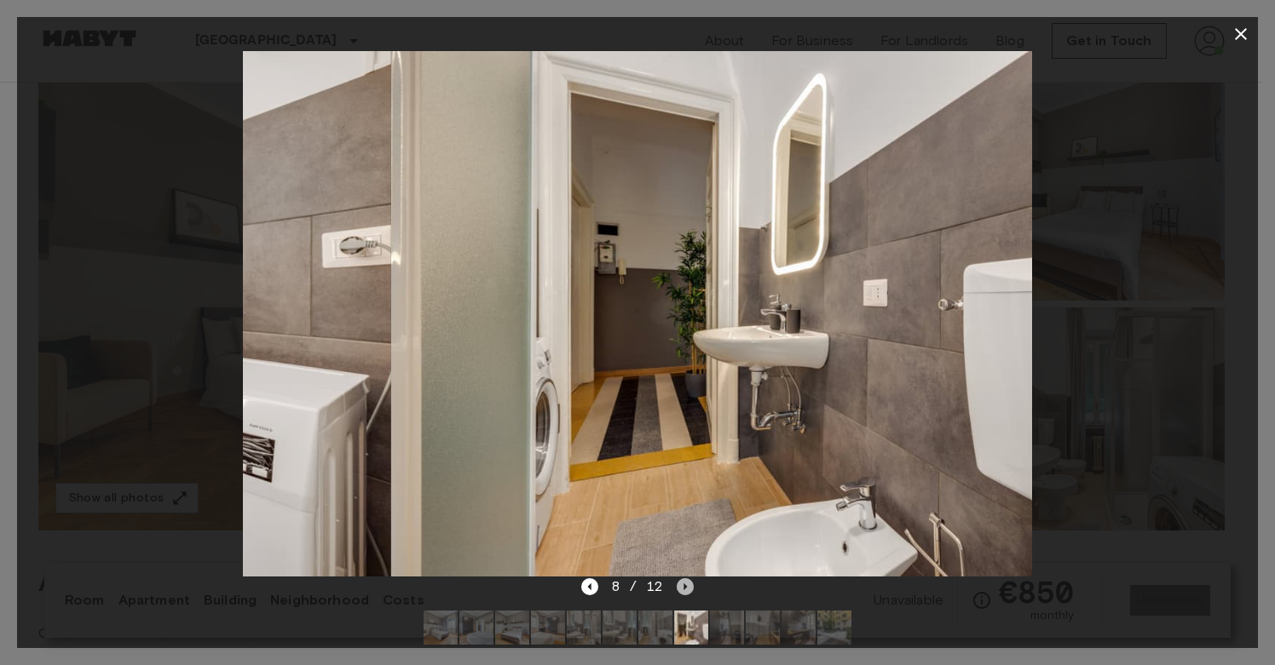
click at [687, 587] on icon "Next image" at bounding box center [685, 587] width 17 height 17
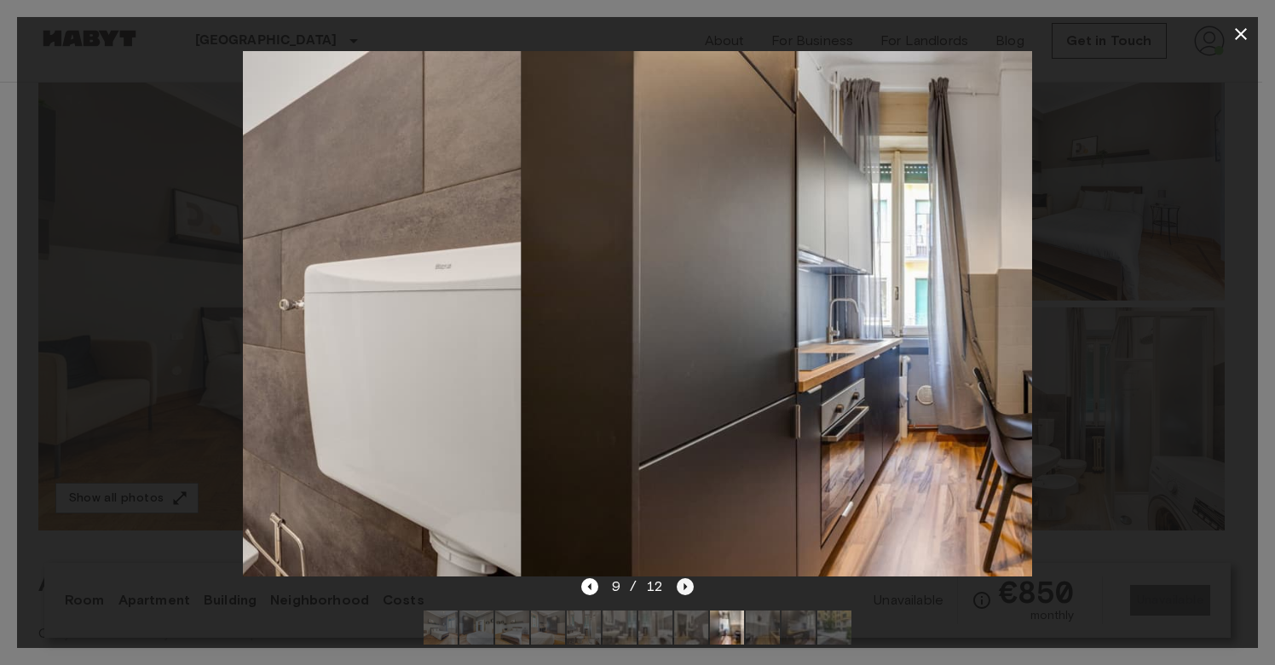
click at [687, 587] on icon "Next image" at bounding box center [685, 587] width 17 height 17
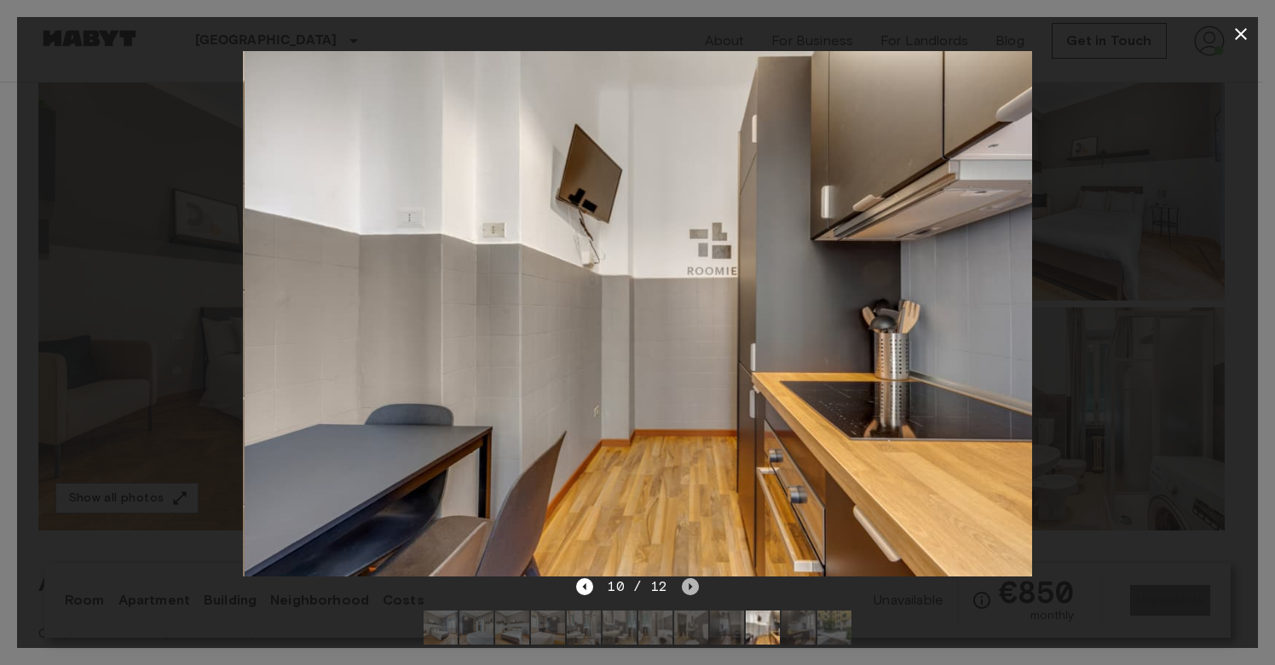
click at [687, 587] on icon "Next image" at bounding box center [690, 587] width 17 height 17
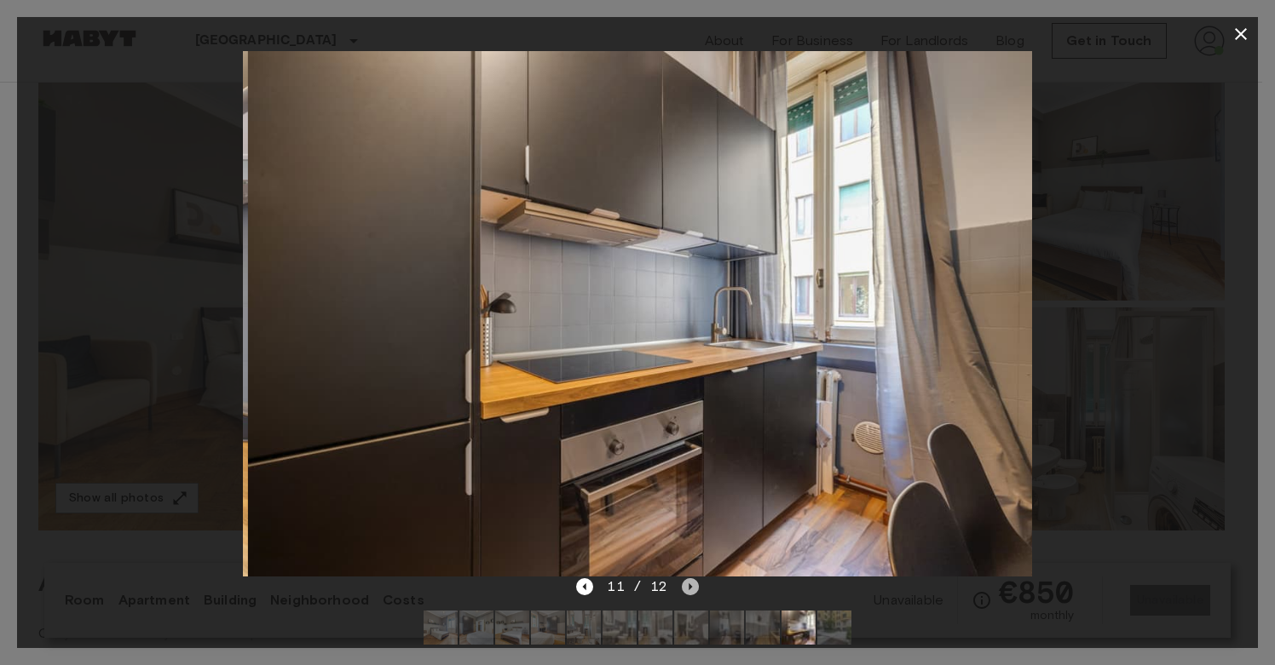
click at [687, 587] on icon "Next image" at bounding box center [690, 587] width 17 height 17
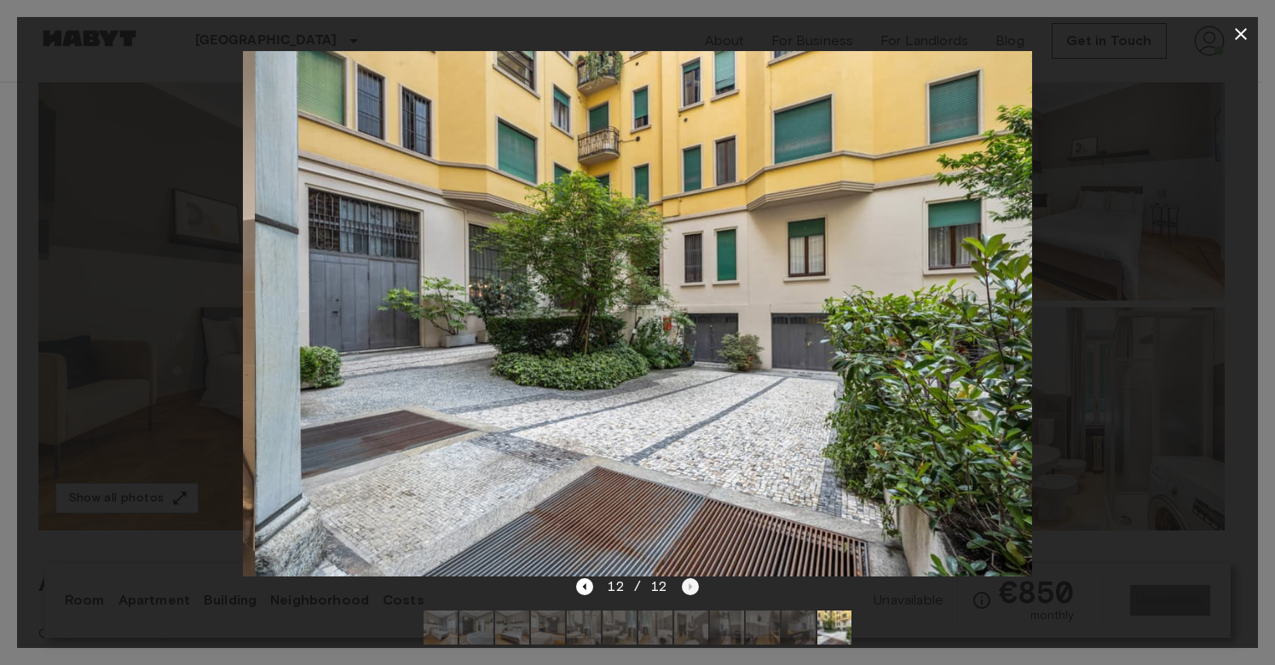
click at [687, 587] on div "12 / 12" at bounding box center [637, 587] width 122 height 20
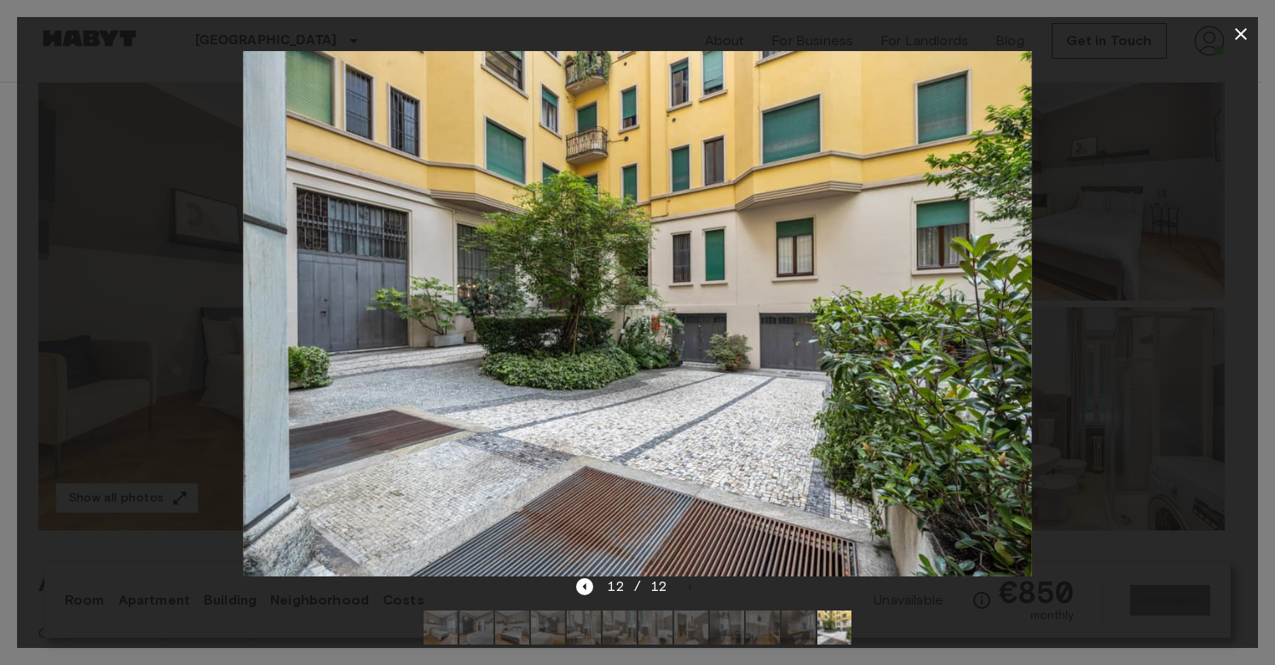
click at [1138, 285] on div at bounding box center [637, 314] width 1241 height 526
click at [1243, 41] on icon "button" at bounding box center [1240, 34] width 20 height 20
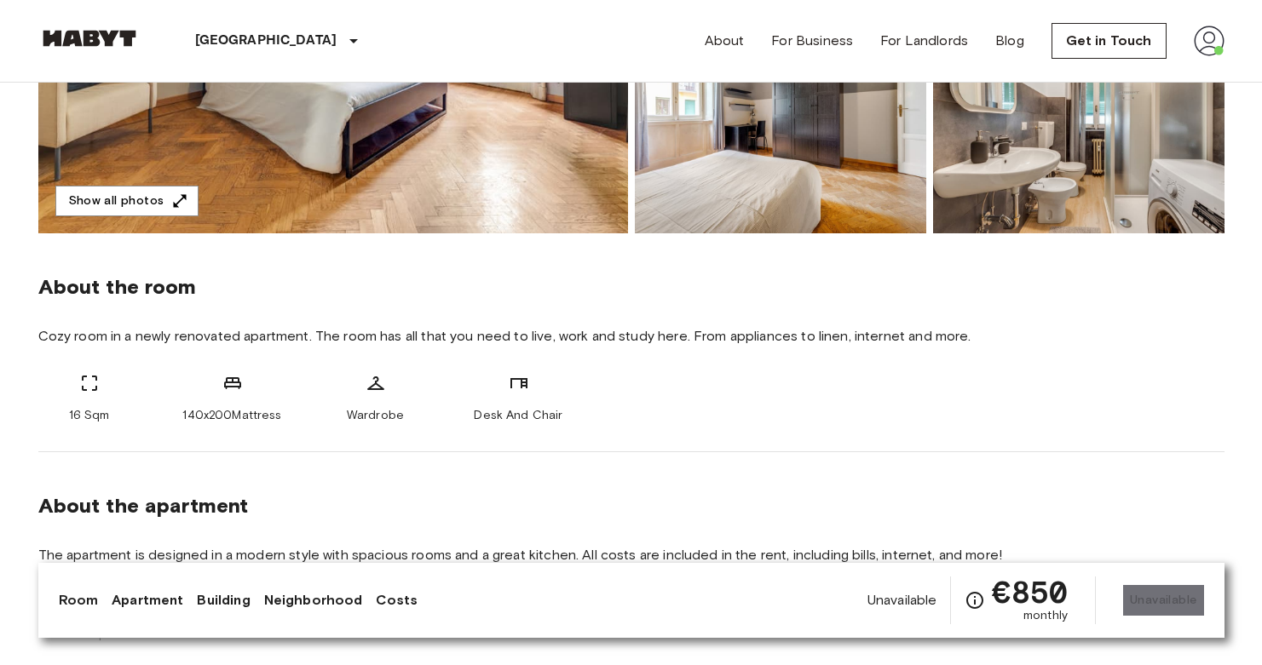
scroll to position [0, 0]
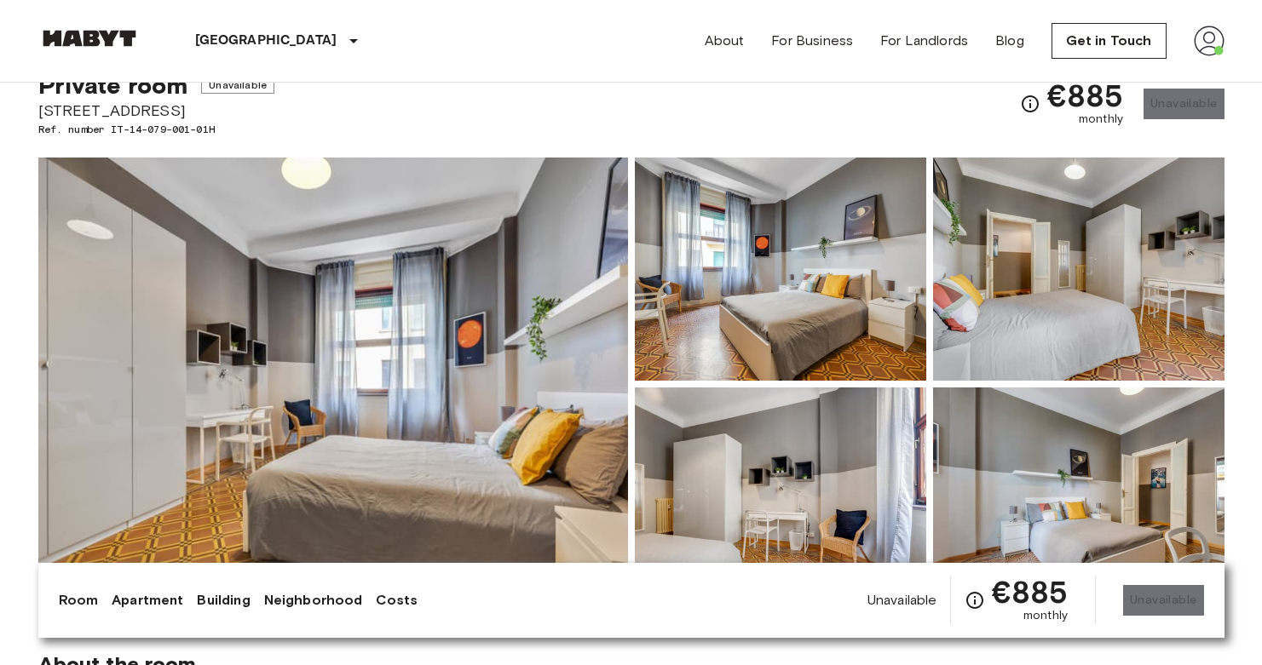
scroll to position [136, 0]
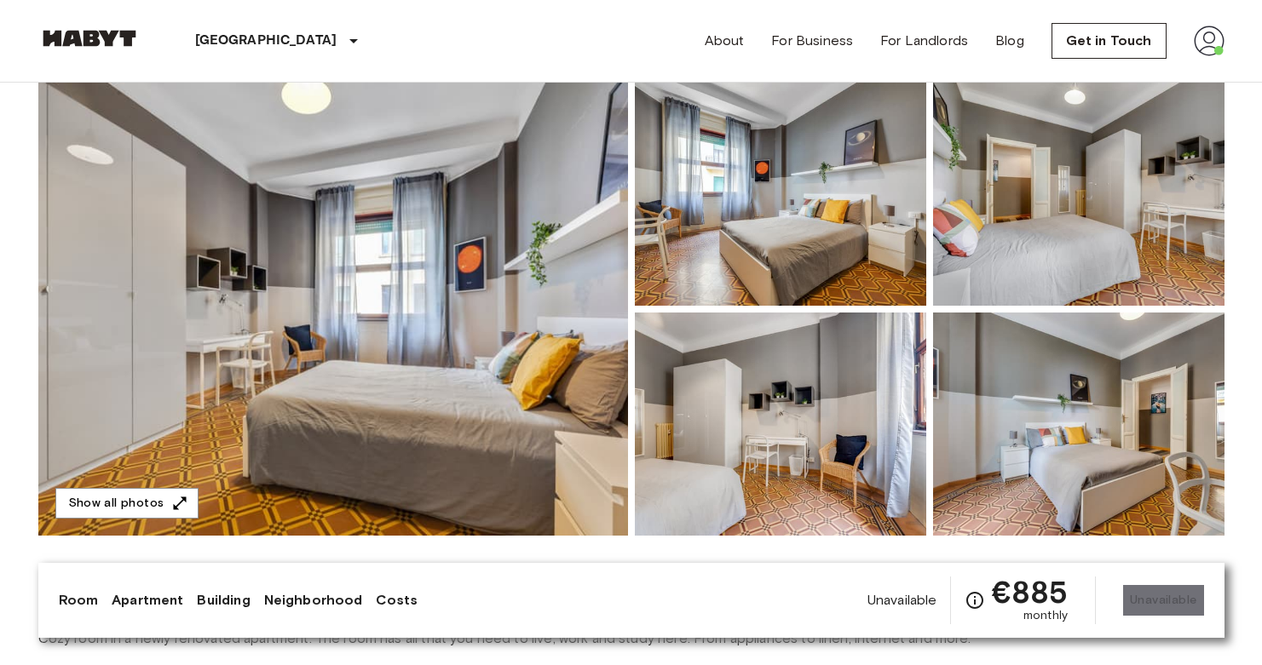
click at [567, 214] on img at bounding box center [333, 309] width 590 height 453
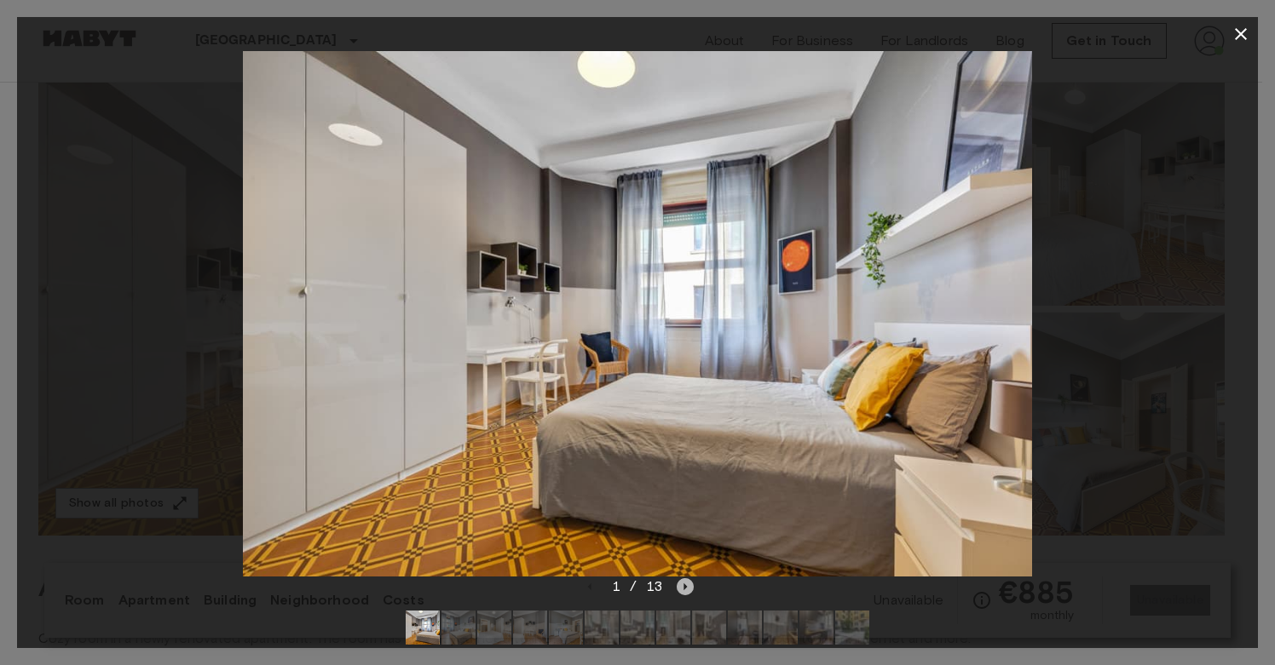
click at [682, 583] on icon "Next image" at bounding box center [685, 587] width 17 height 17
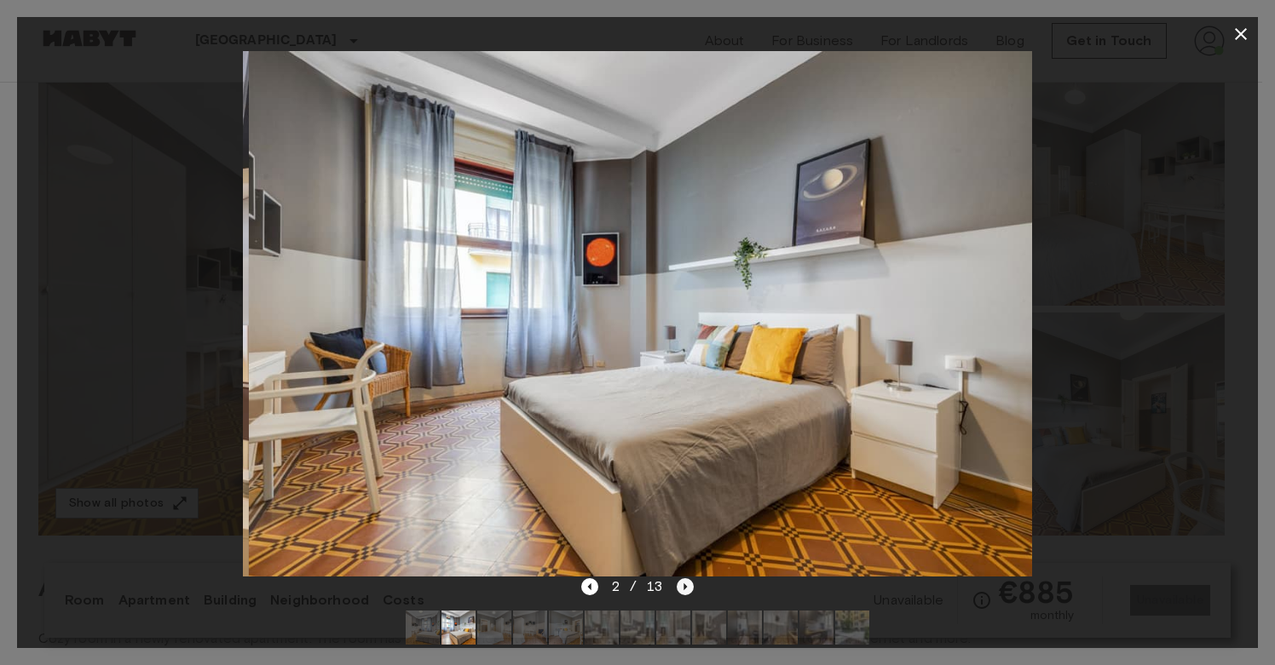
click at [682, 583] on icon "Next image" at bounding box center [685, 587] width 17 height 17
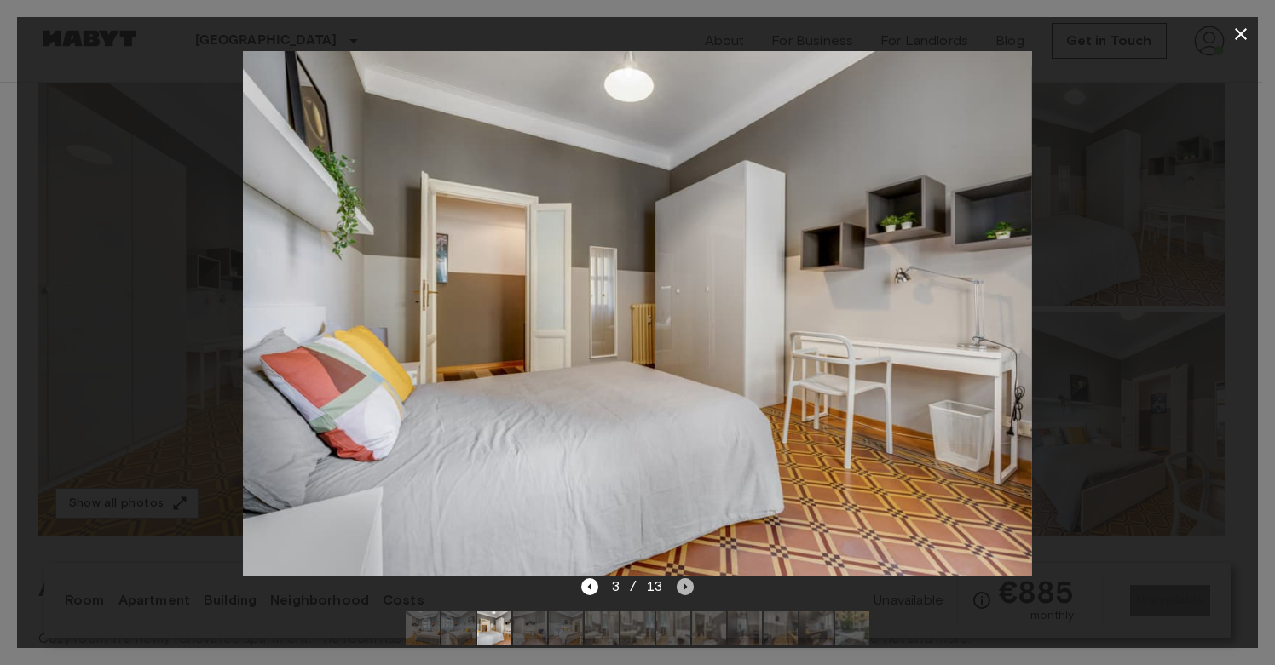
click at [682, 583] on icon "Next image" at bounding box center [685, 587] width 17 height 17
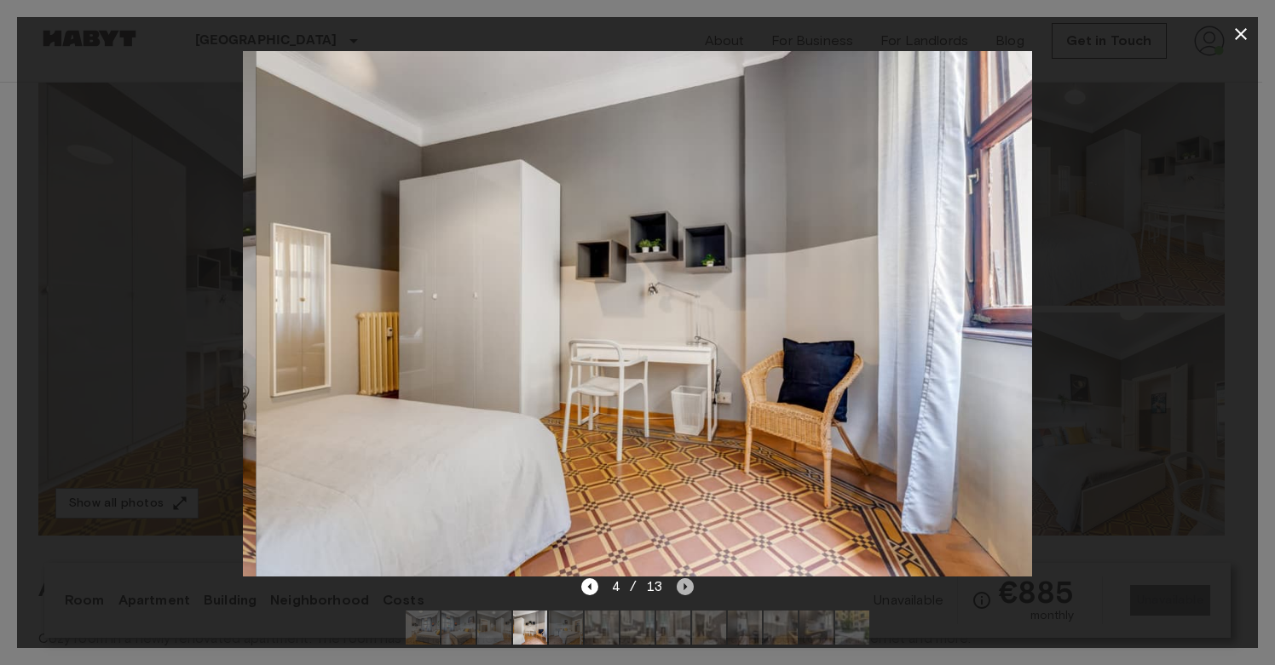
click at [682, 583] on icon "Next image" at bounding box center [685, 587] width 17 height 17
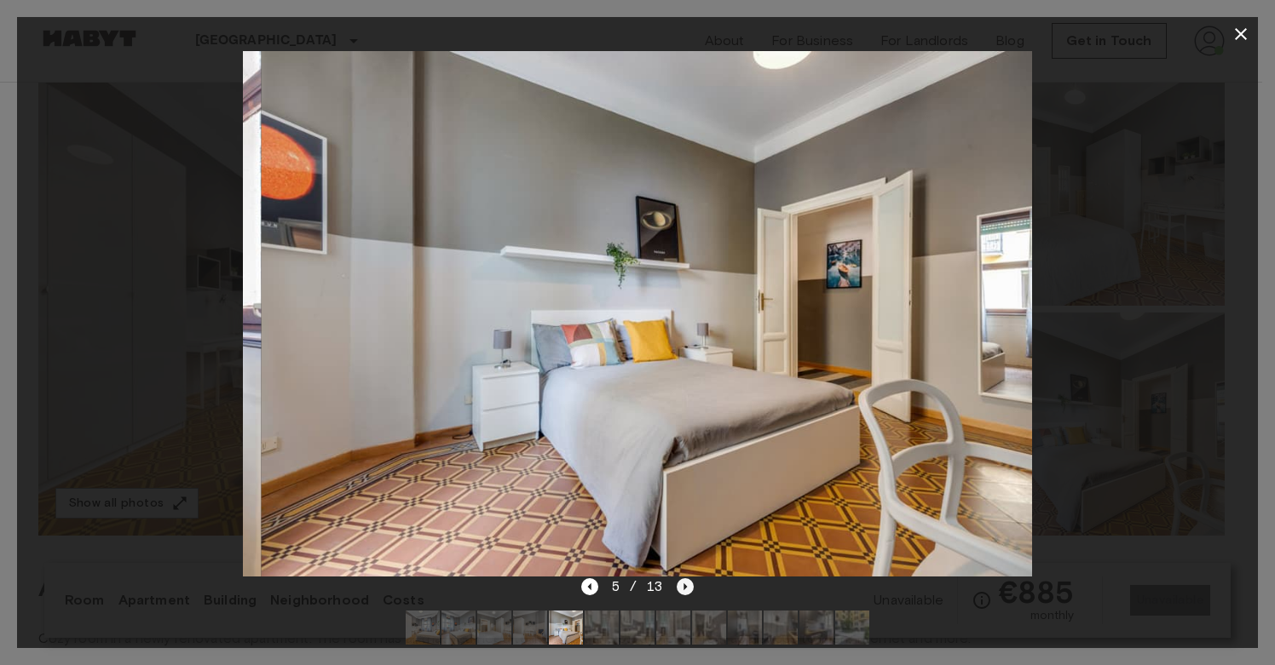
click at [682, 583] on icon "Next image" at bounding box center [685, 587] width 17 height 17
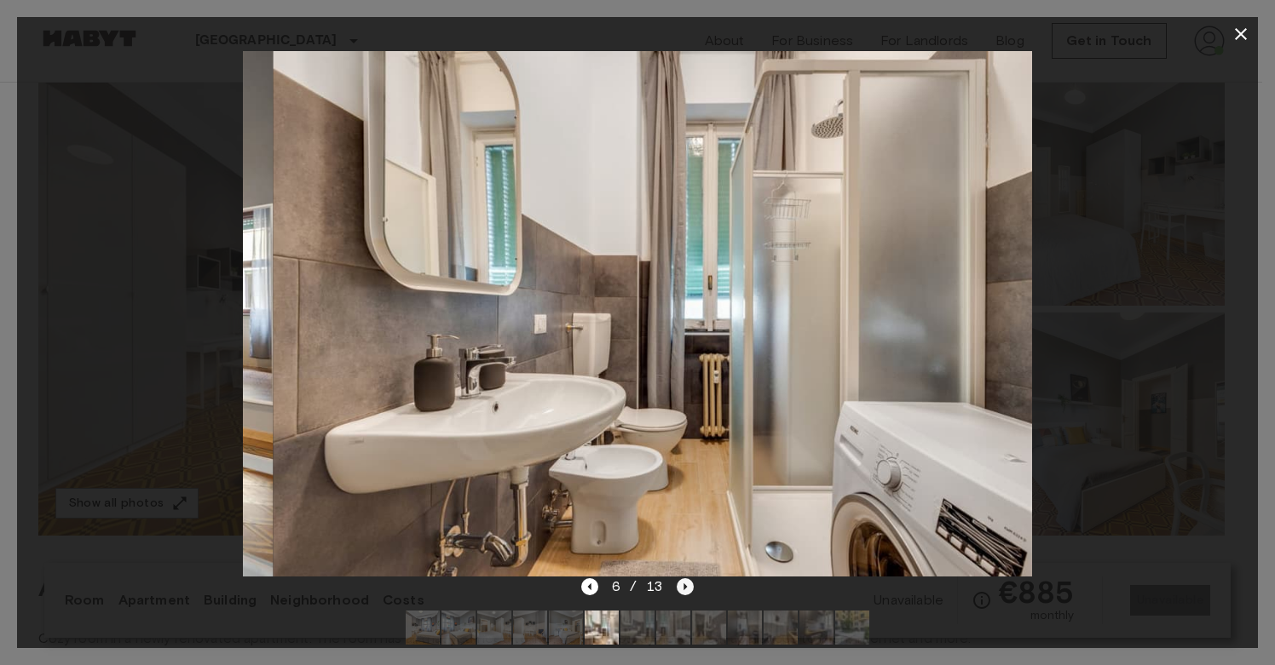
click at [682, 583] on icon "Next image" at bounding box center [685, 587] width 17 height 17
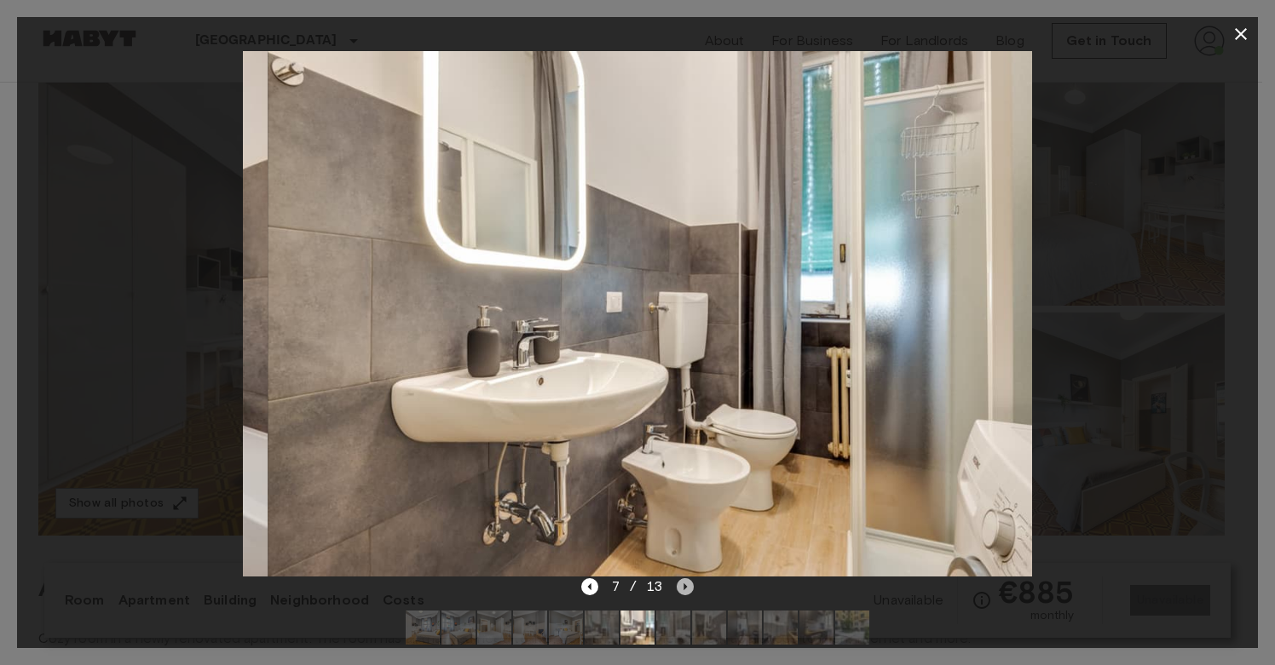
click at [682, 583] on icon "Next image" at bounding box center [685, 587] width 17 height 17
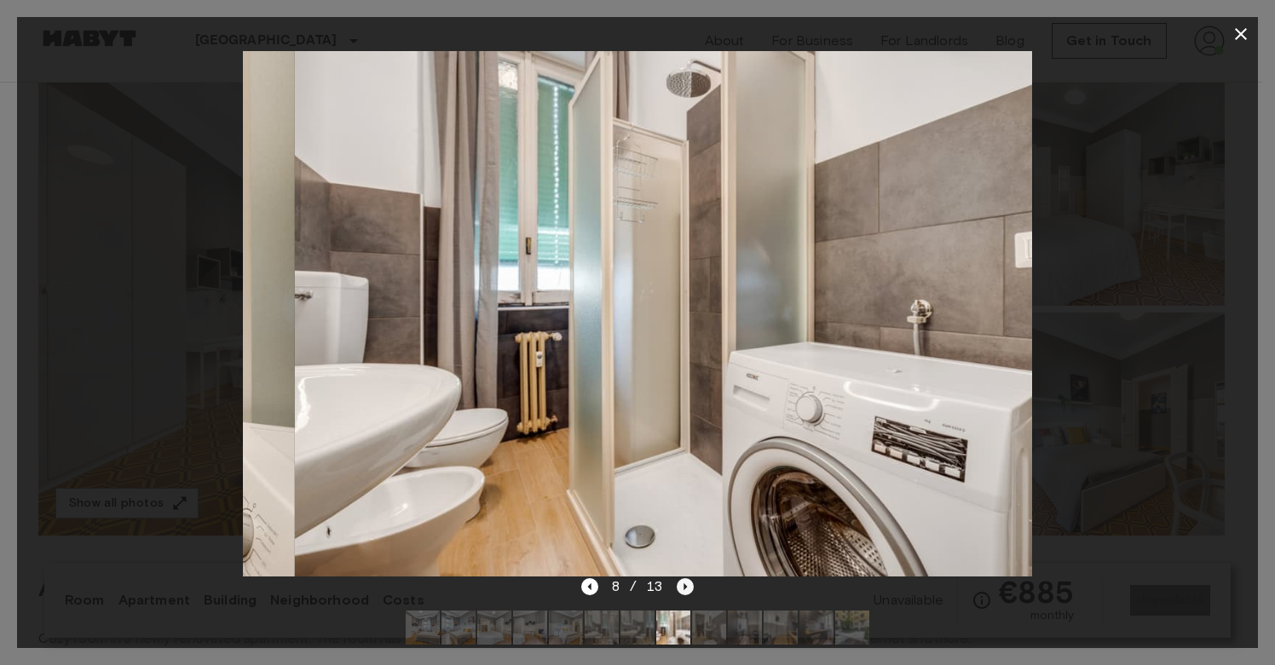
click at [682, 583] on icon "Next image" at bounding box center [685, 587] width 17 height 17
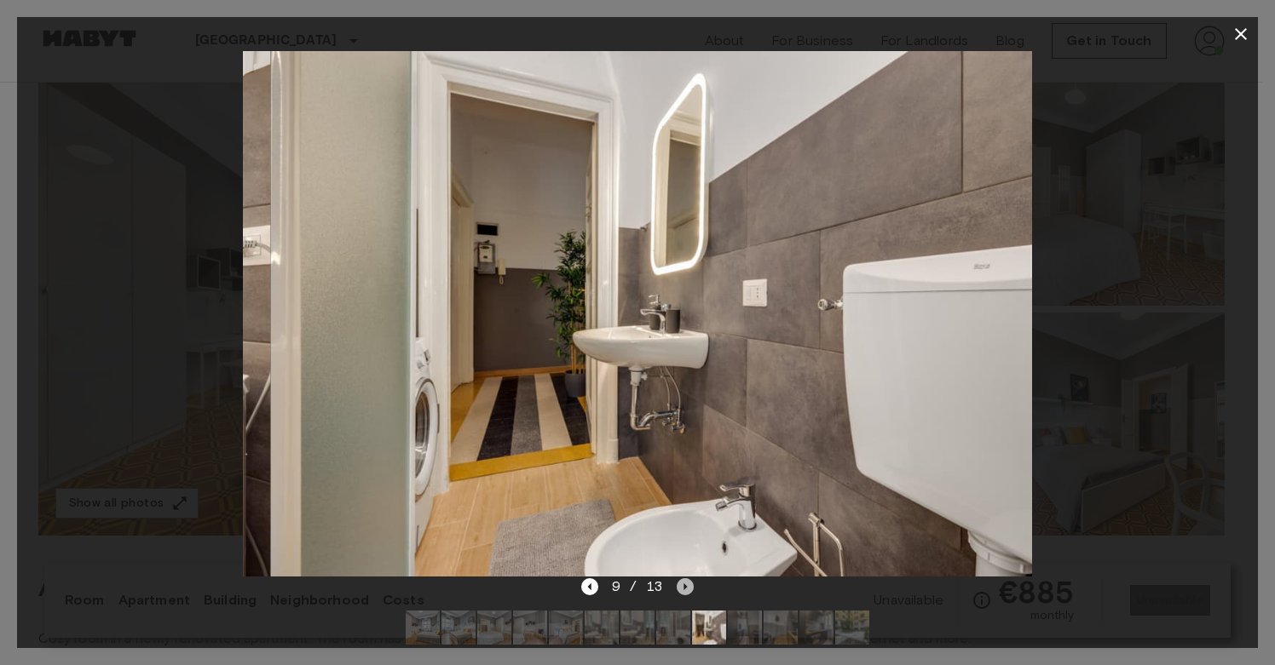
click at [682, 583] on icon "Next image" at bounding box center [685, 587] width 17 height 17
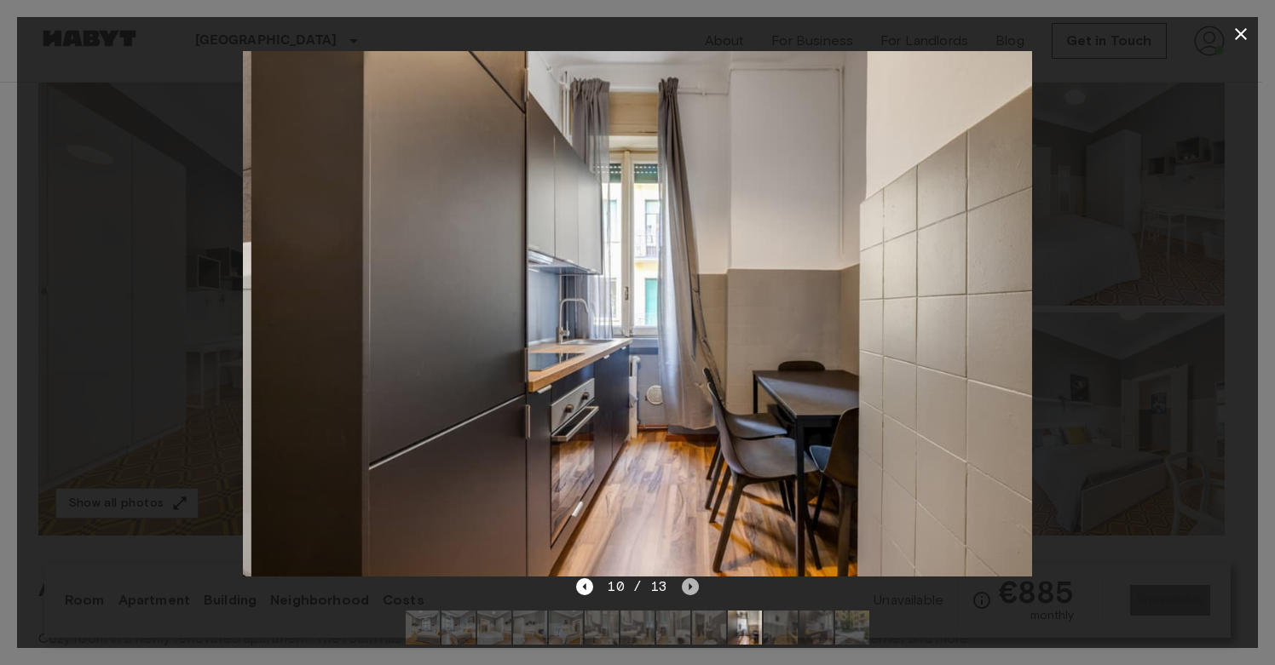
click at [682, 583] on icon "Next image" at bounding box center [690, 587] width 17 height 17
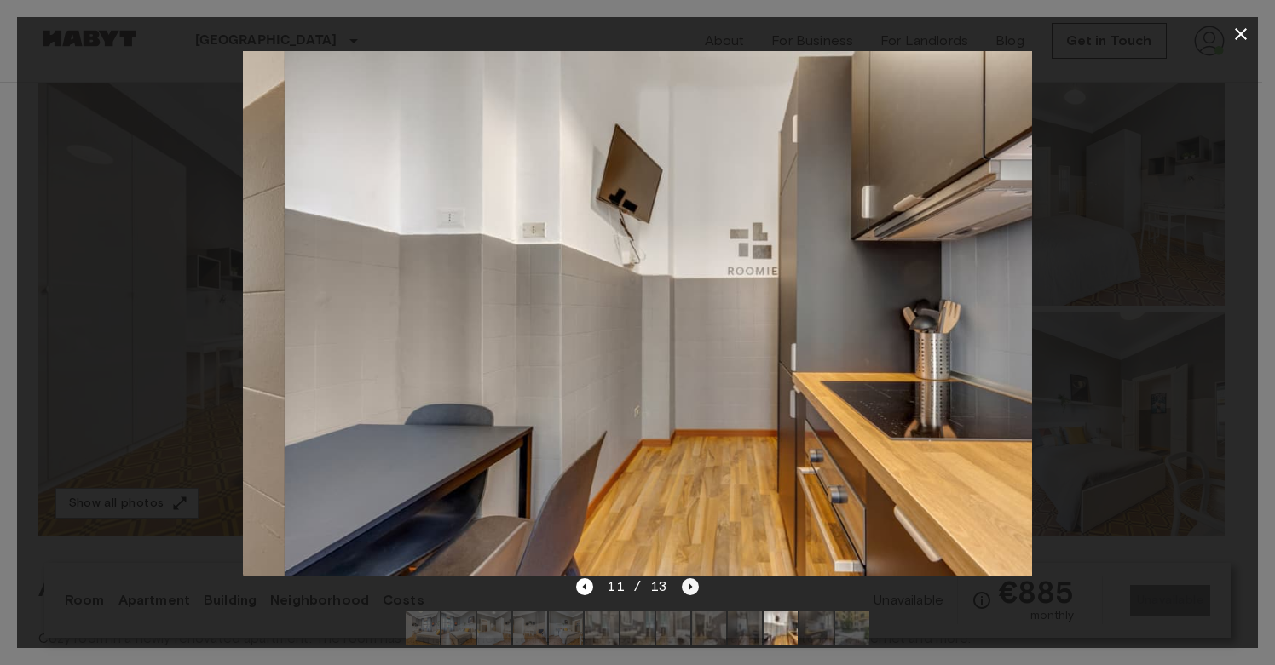
click at [682, 583] on icon "Next image" at bounding box center [690, 587] width 17 height 17
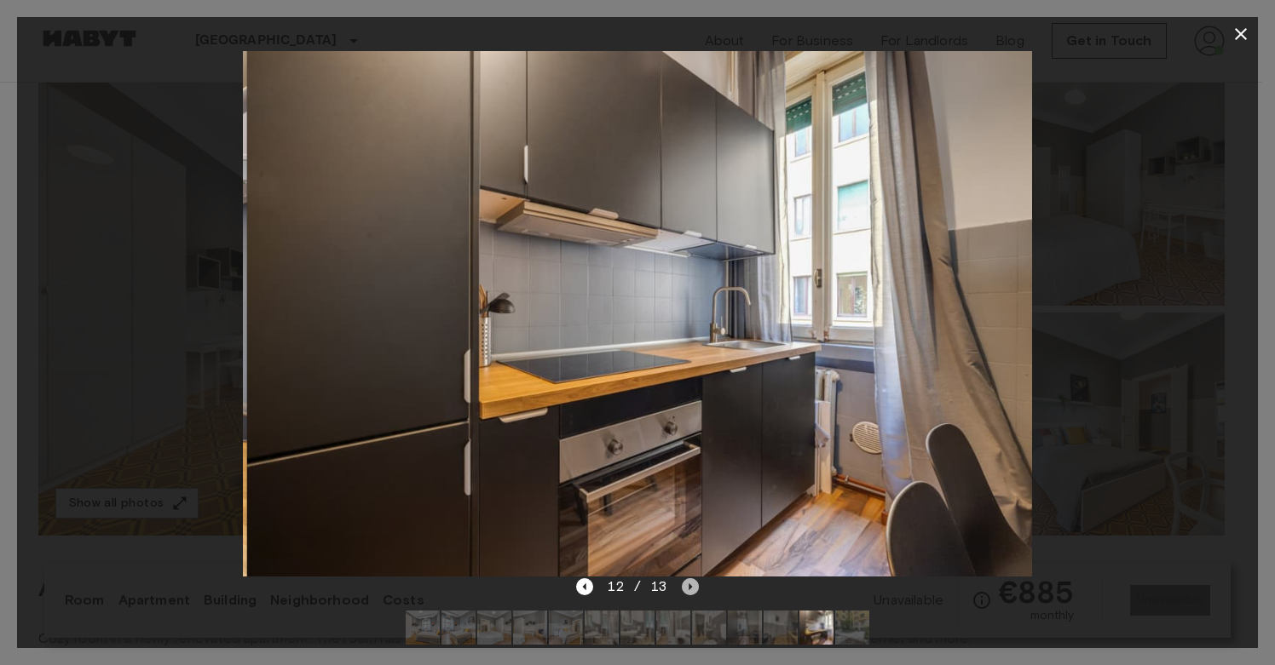
click at [682, 583] on icon "Next image" at bounding box center [690, 587] width 17 height 17
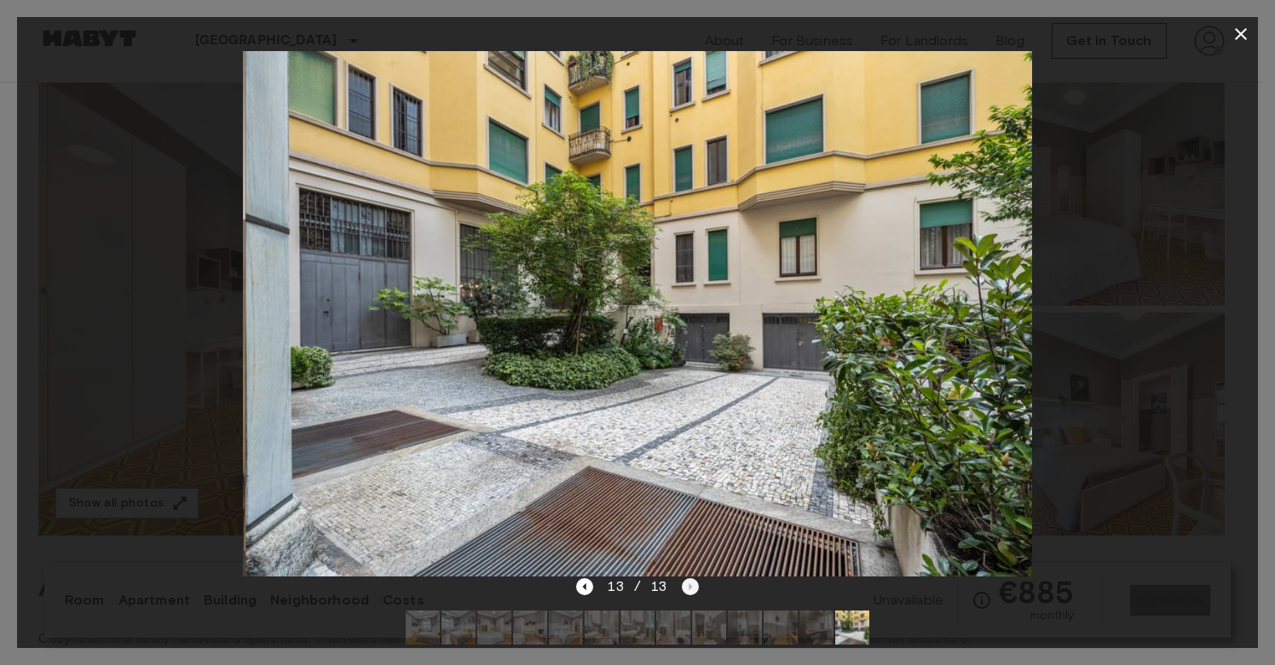
click at [682, 583] on div "13 / 13" at bounding box center [637, 587] width 122 height 20
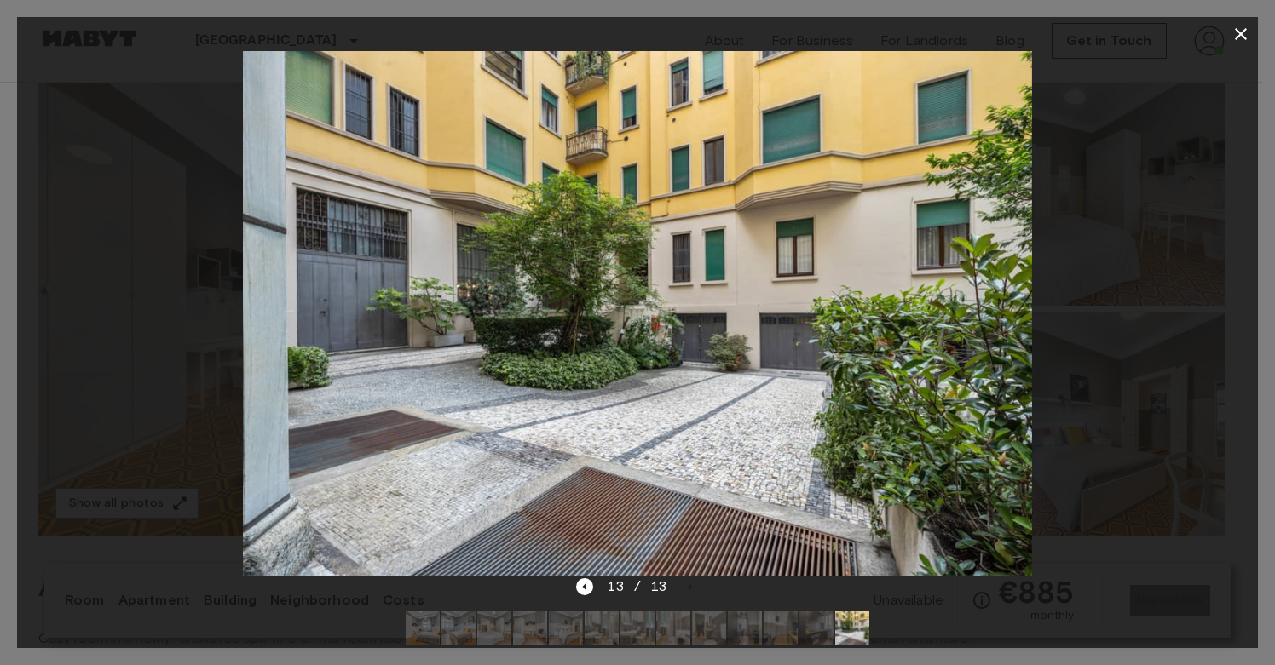
click at [1109, 256] on div at bounding box center [637, 314] width 1241 height 526
click at [1247, 37] on icon "button" at bounding box center [1240, 34] width 20 height 20
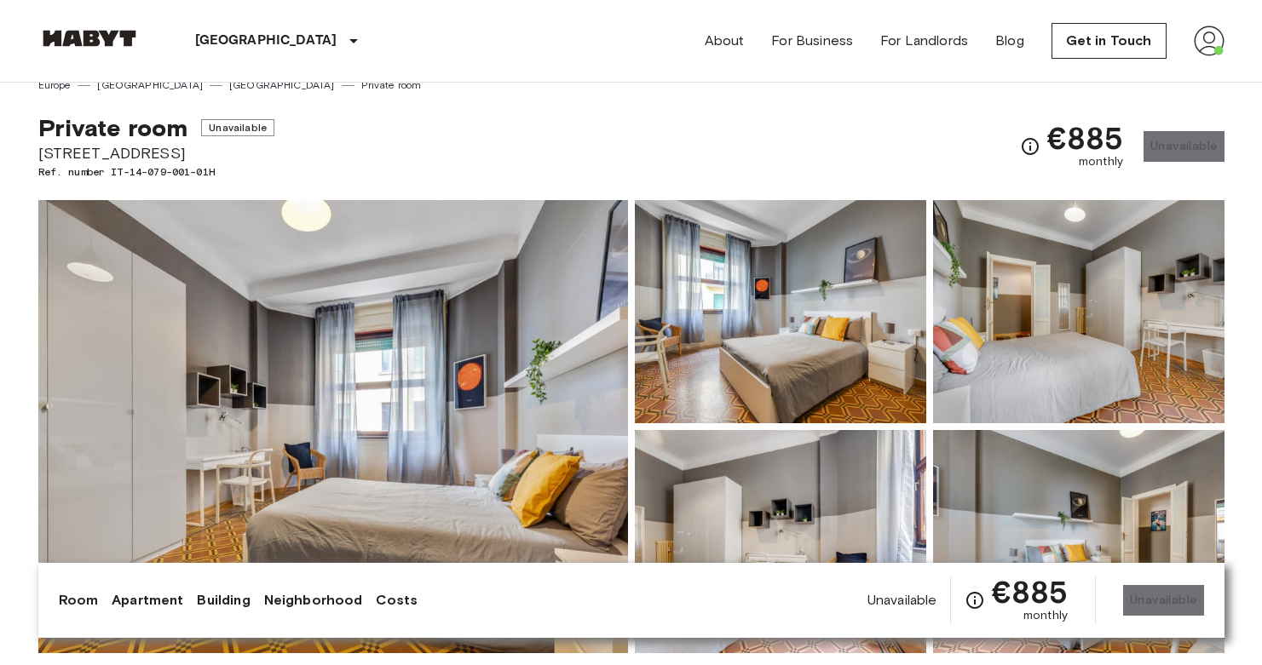
scroll to position [22, 0]
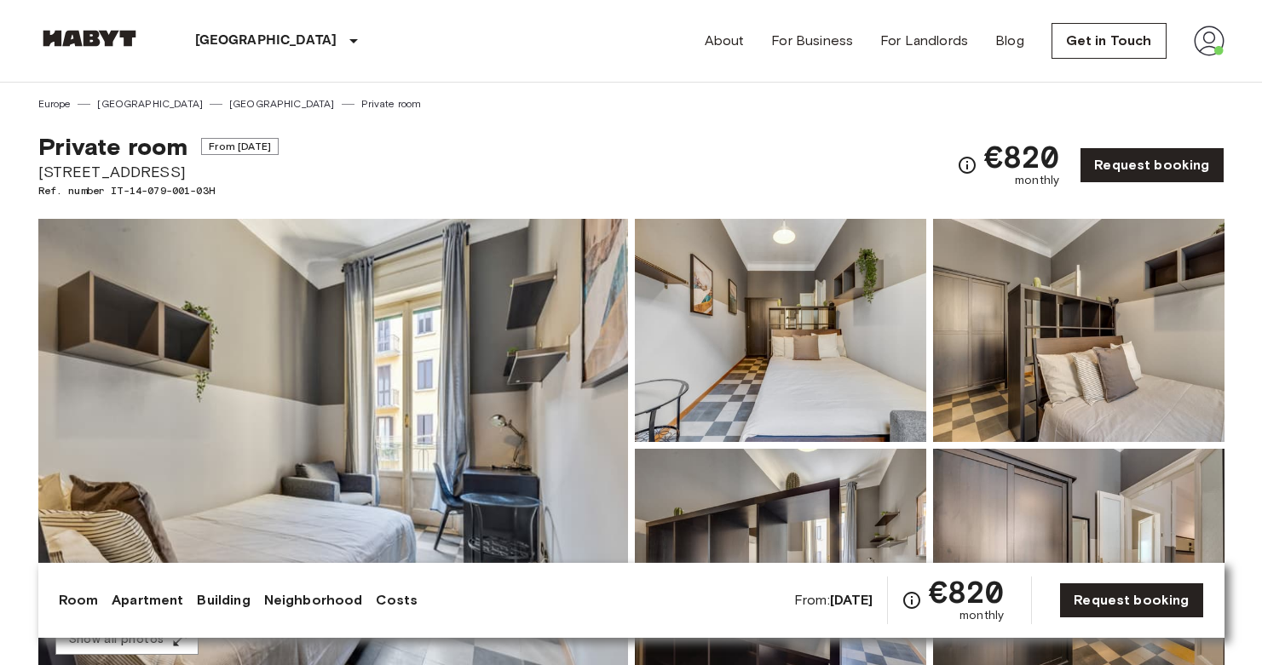
click at [499, 379] on img at bounding box center [333, 445] width 590 height 453
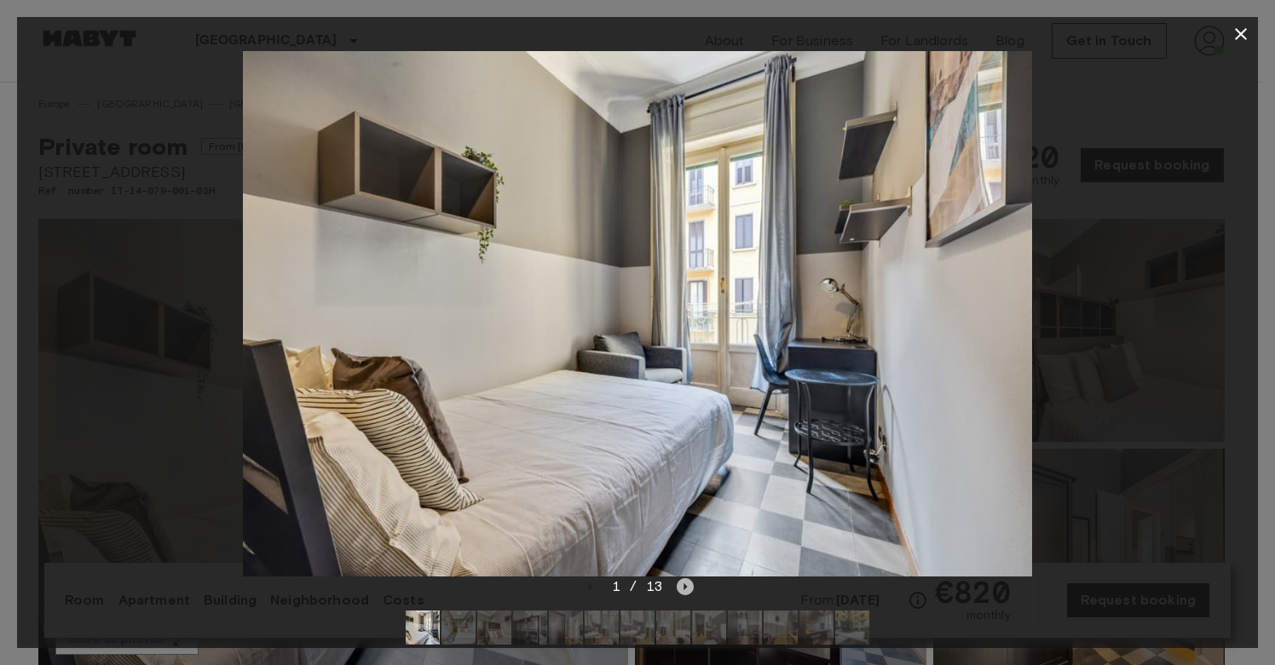
click at [686, 582] on icon "Next image" at bounding box center [685, 587] width 17 height 17
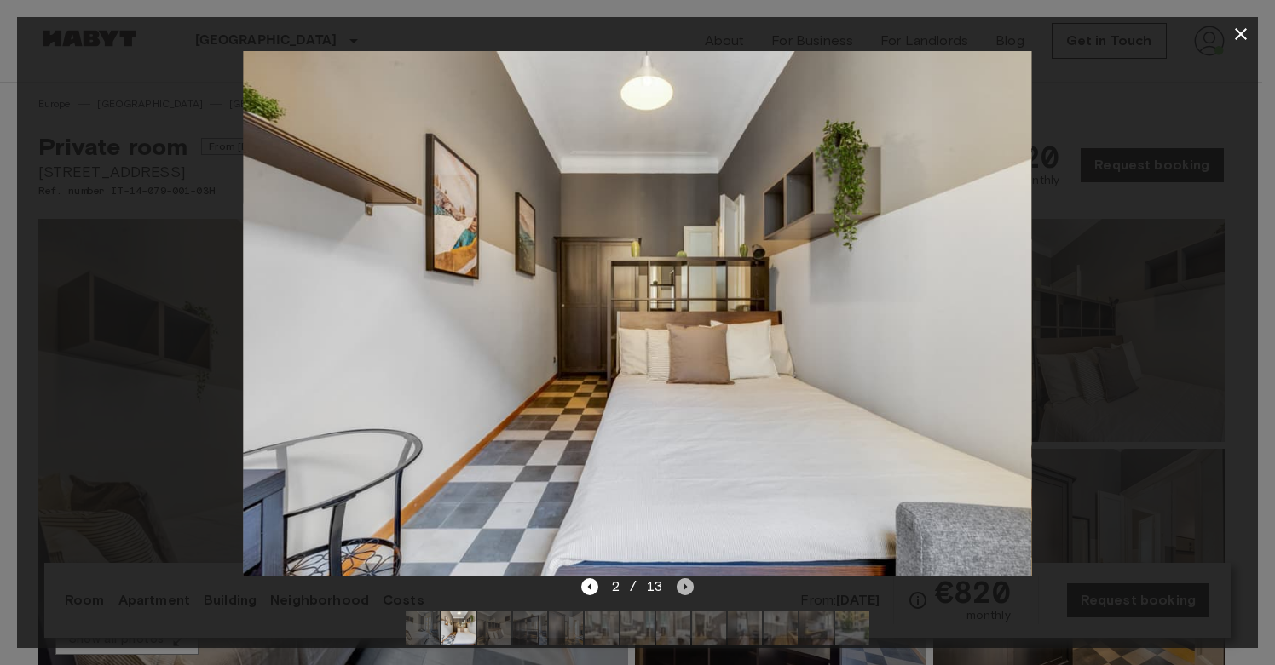
click at [686, 582] on icon "Next image" at bounding box center [685, 587] width 17 height 17
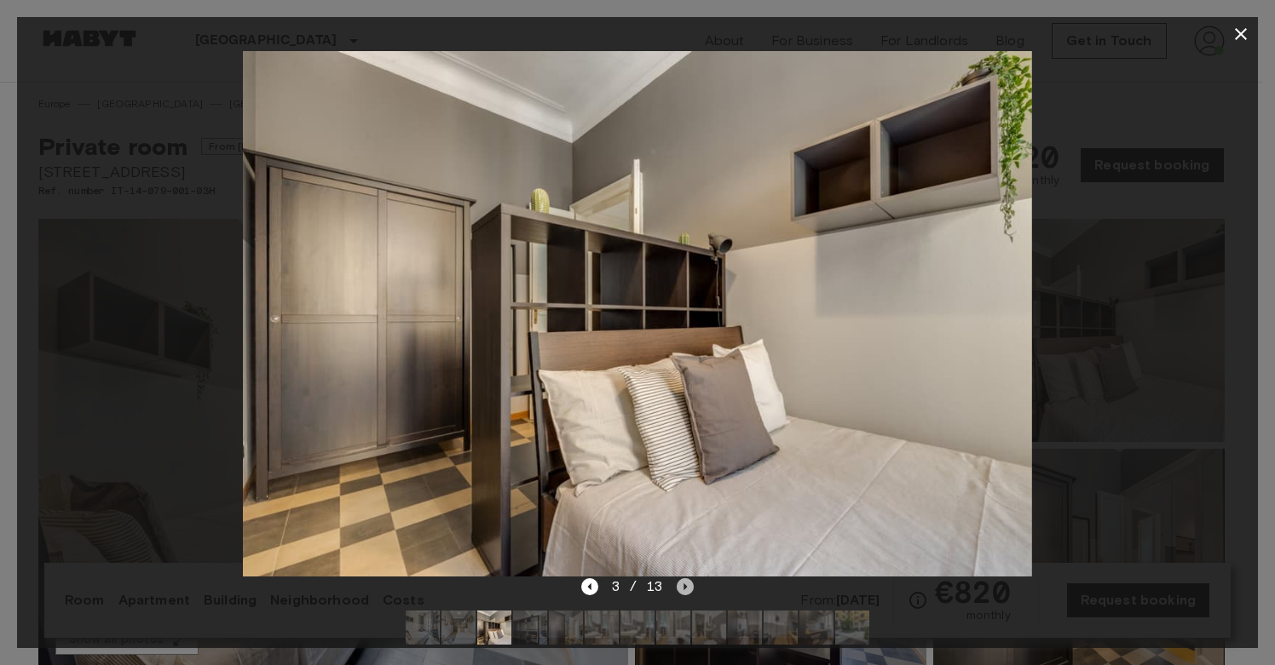
click at [686, 582] on icon "Next image" at bounding box center [685, 587] width 17 height 17
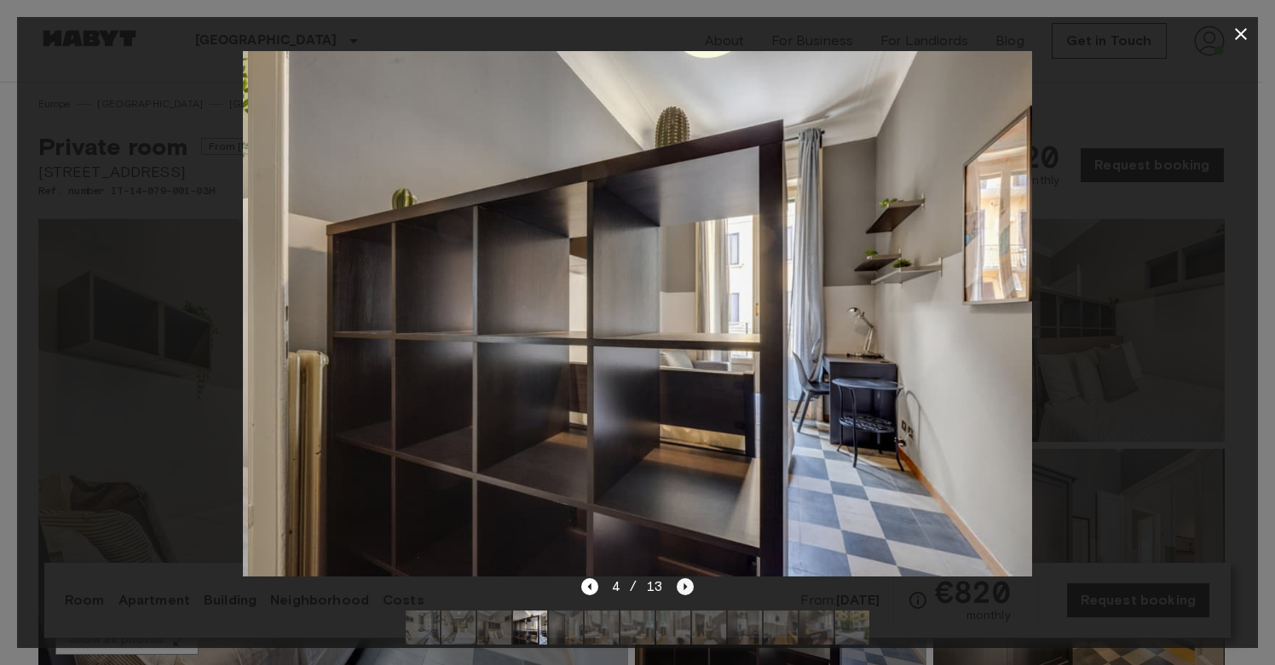
click at [686, 582] on icon "Next image" at bounding box center [685, 587] width 17 height 17
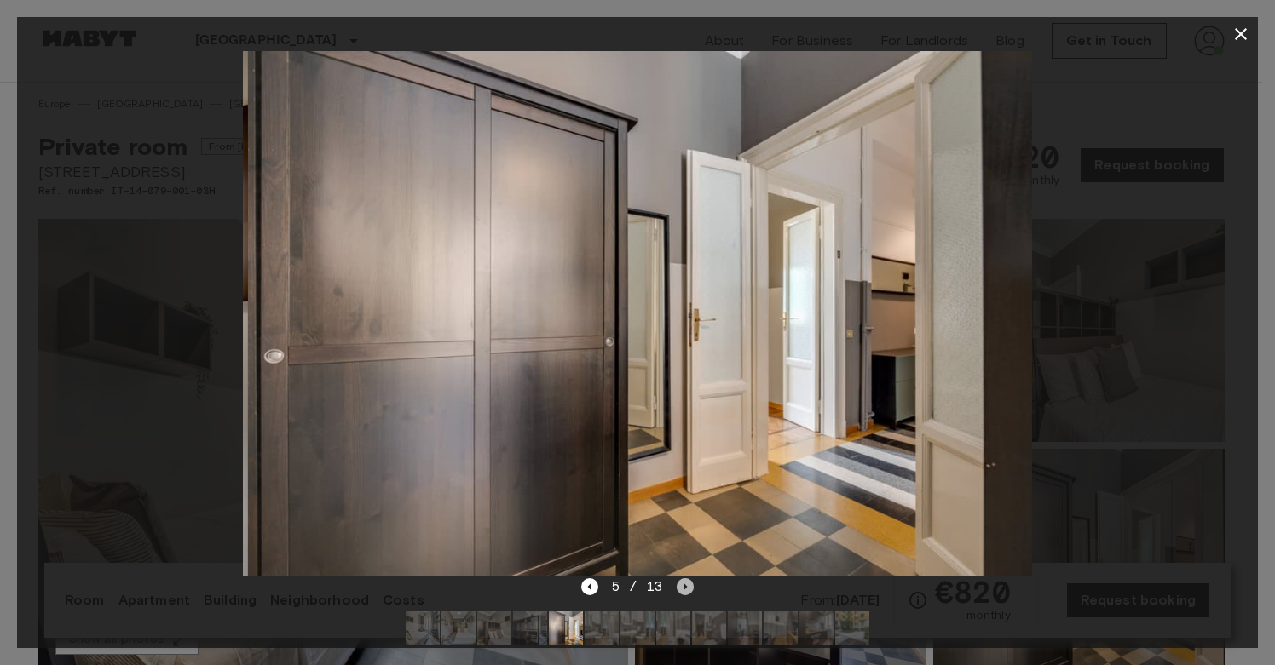
click at [686, 582] on icon "Next image" at bounding box center [685, 587] width 17 height 17
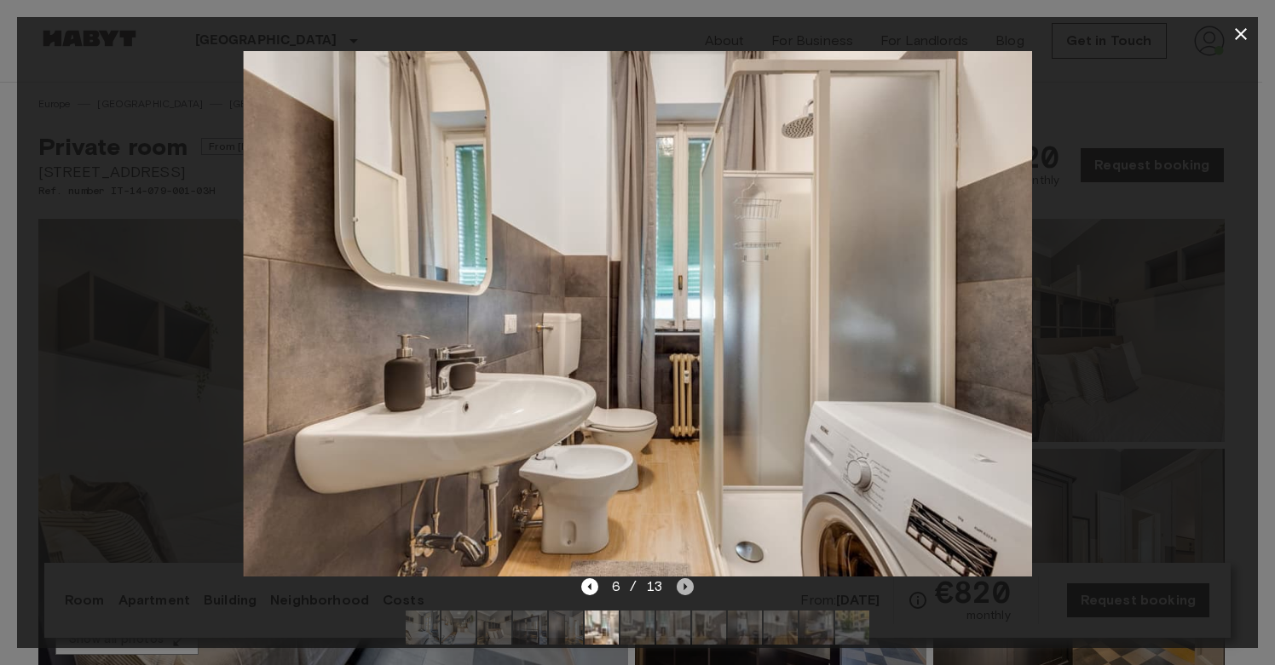
click at [686, 582] on icon "Next image" at bounding box center [685, 587] width 17 height 17
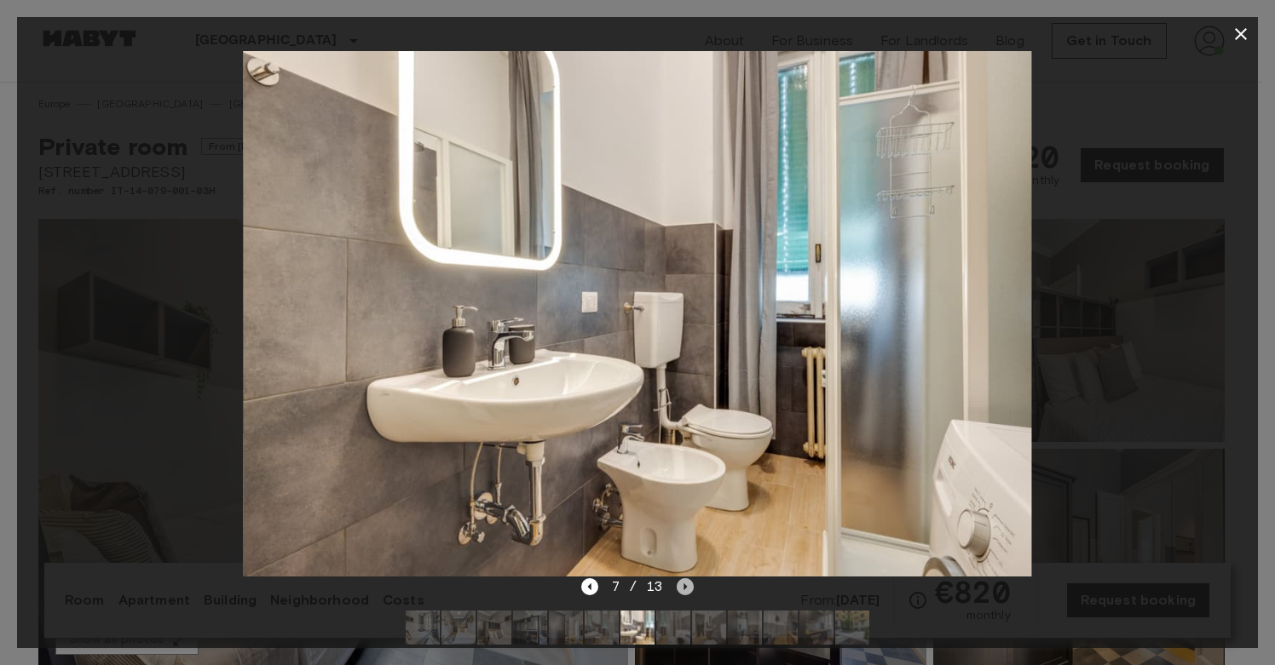
click at [686, 582] on icon "Next image" at bounding box center [685, 587] width 17 height 17
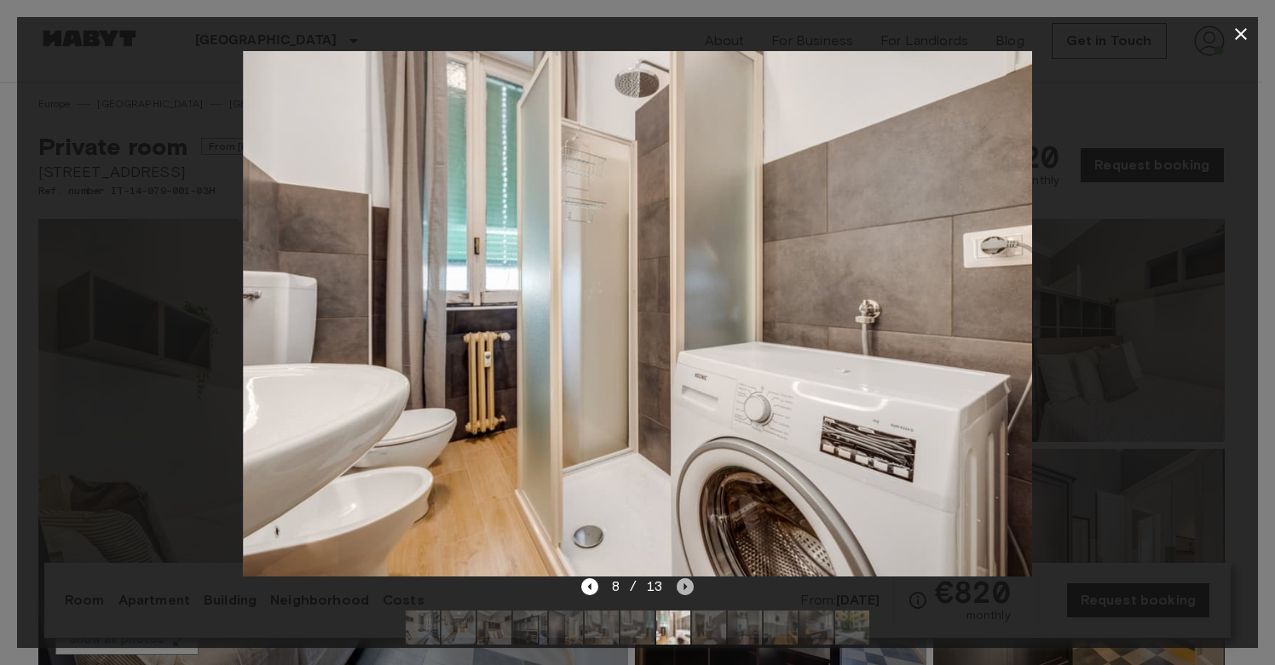
click at [686, 582] on icon "Next image" at bounding box center [685, 587] width 17 height 17
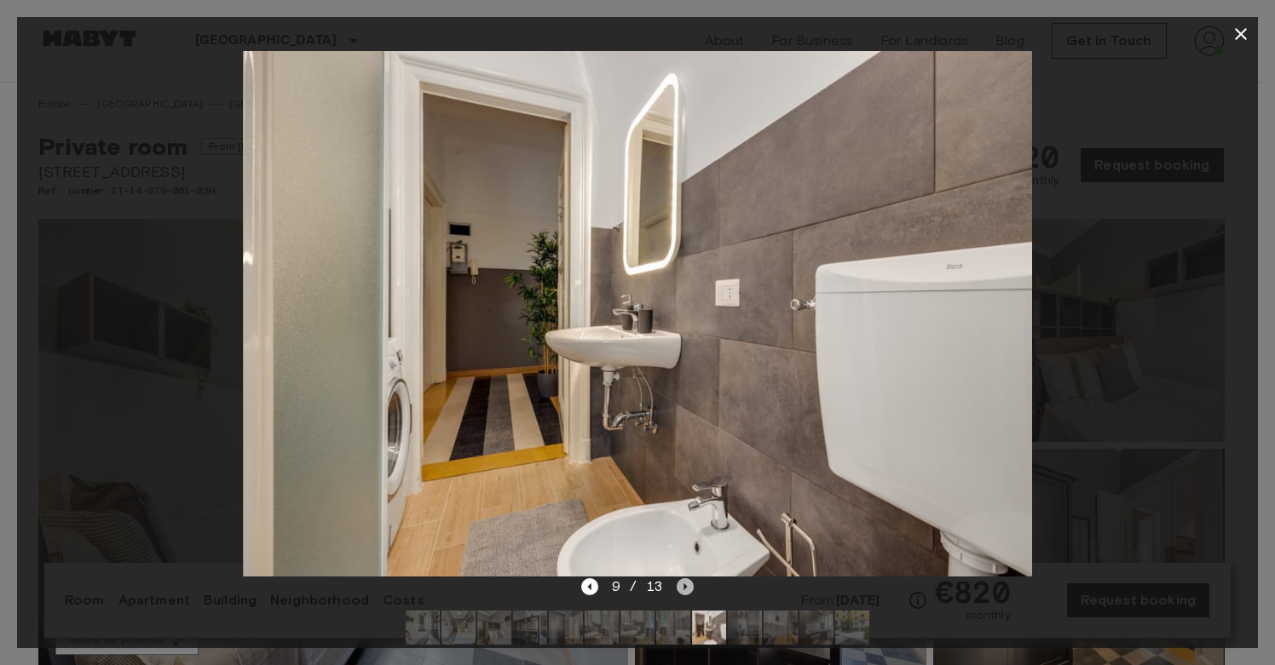
click at [686, 582] on icon "Next image" at bounding box center [685, 587] width 17 height 17
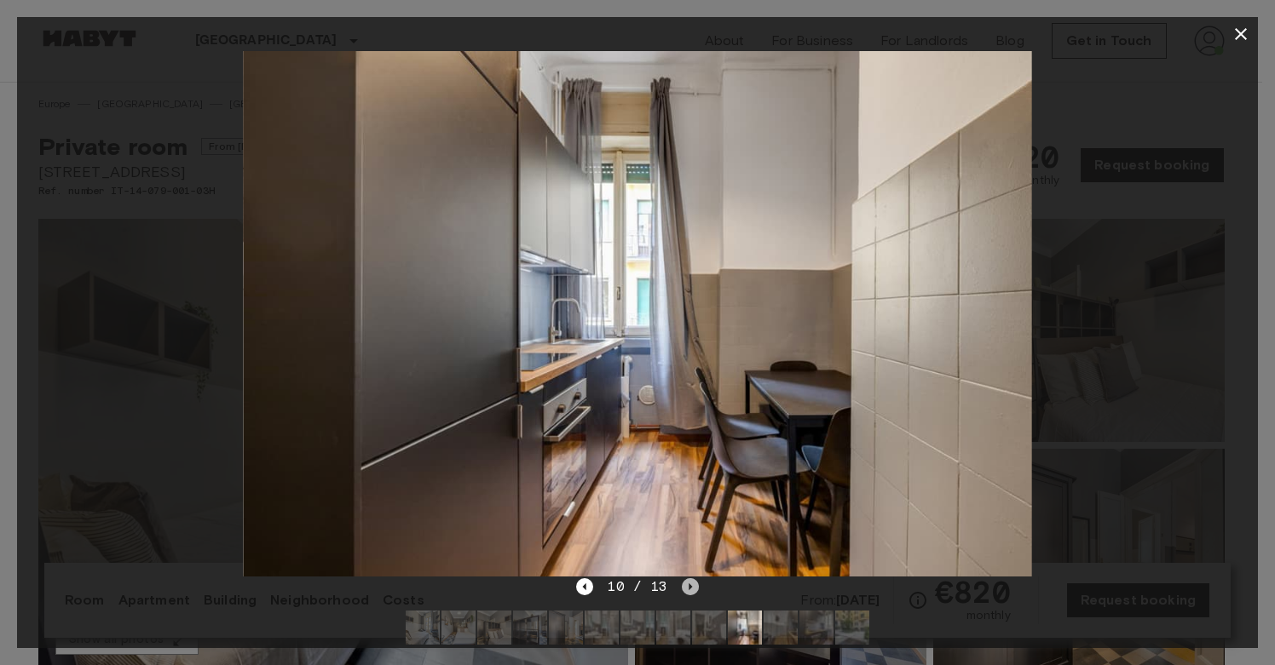
click at [686, 582] on icon "Next image" at bounding box center [690, 587] width 17 height 17
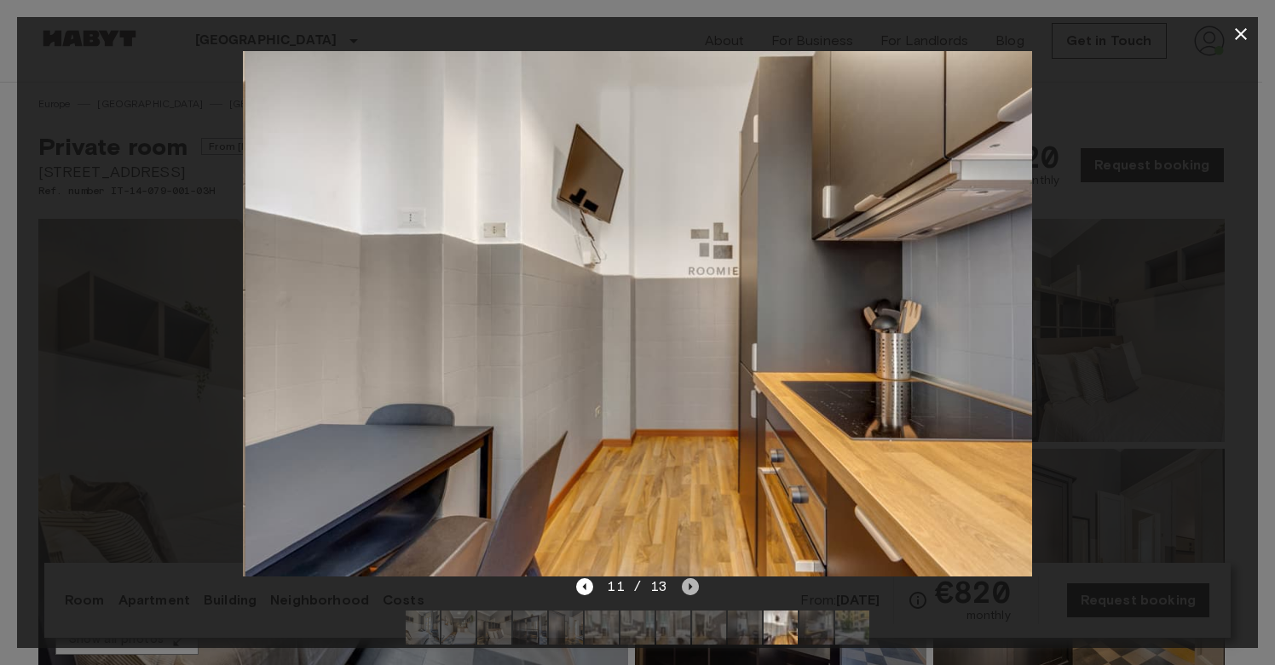
click at [686, 582] on icon "Next image" at bounding box center [690, 587] width 17 height 17
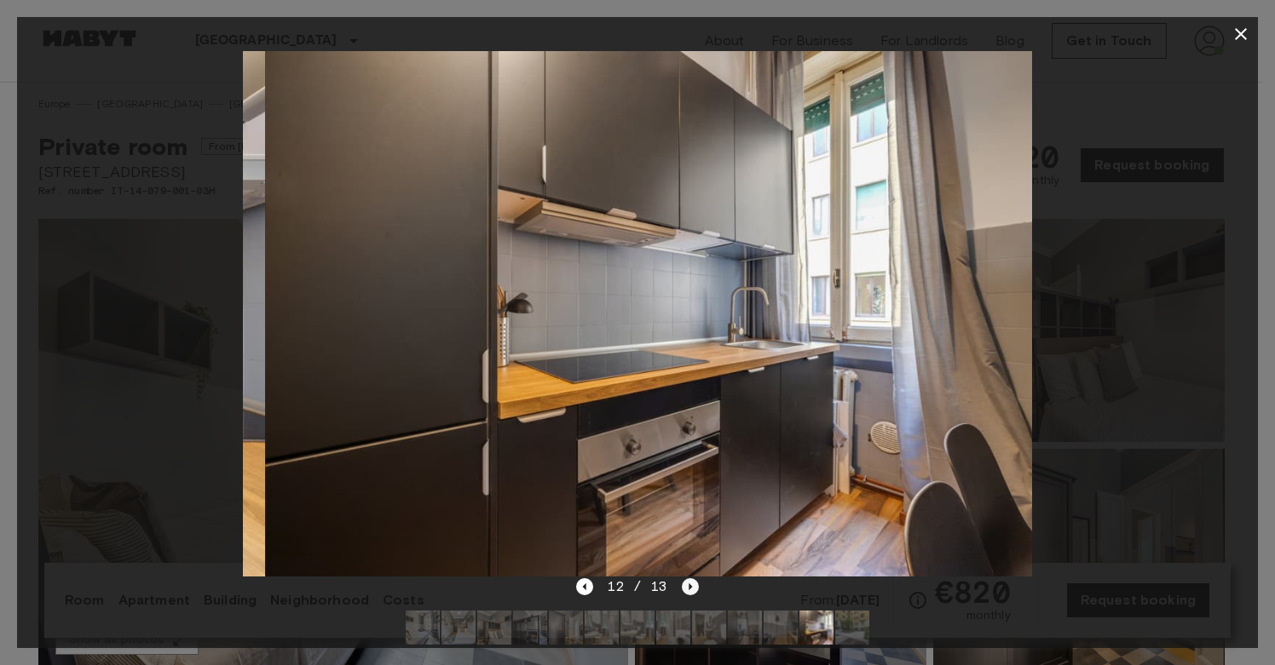
click at [686, 582] on icon "Next image" at bounding box center [690, 587] width 17 height 17
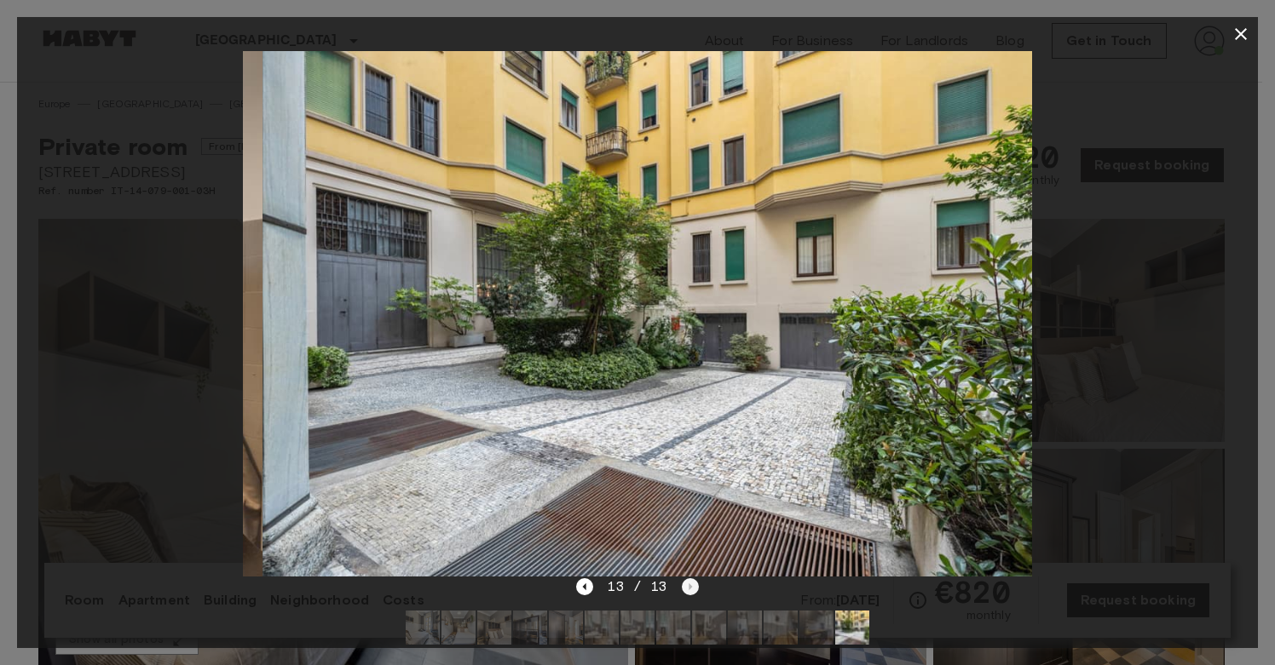
click at [686, 582] on div "13 / 13" at bounding box center [637, 587] width 122 height 20
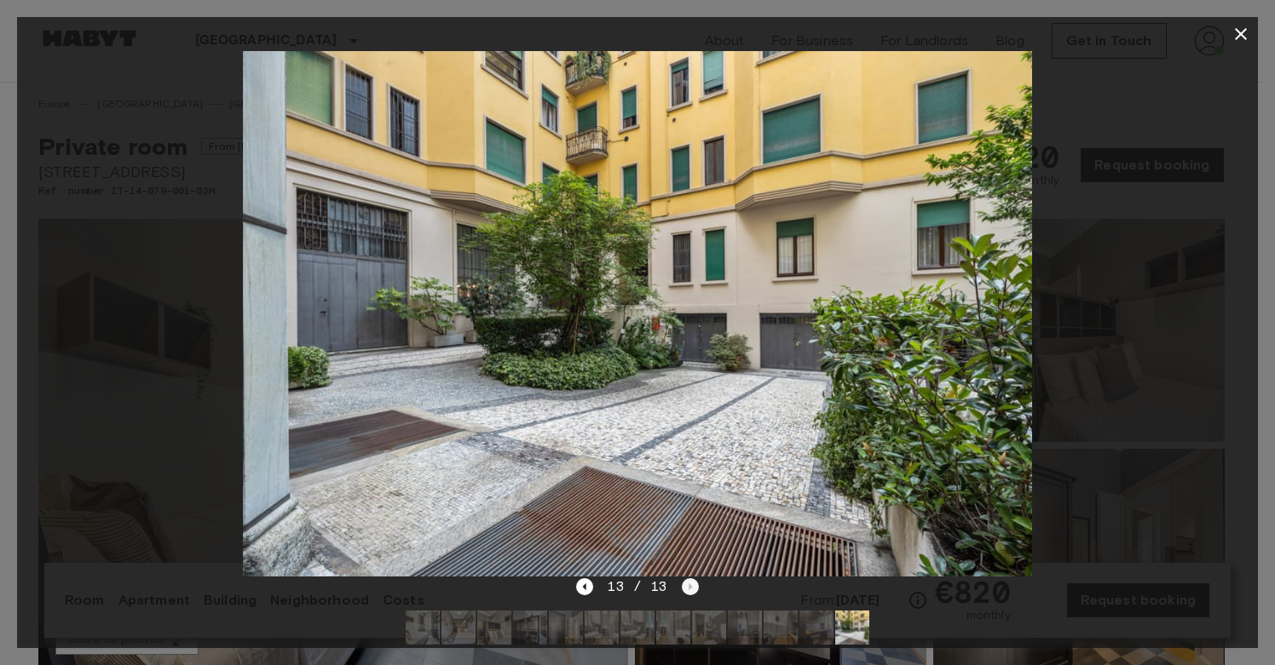
click at [686, 582] on div "13 / 13" at bounding box center [637, 587] width 122 height 20
click at [1097, 336] on div at bounding box center [637, 314] width 1241 height 526
click at [1245, 32] on icon "button" at bounding box center [1240, 34] width 20 height 20
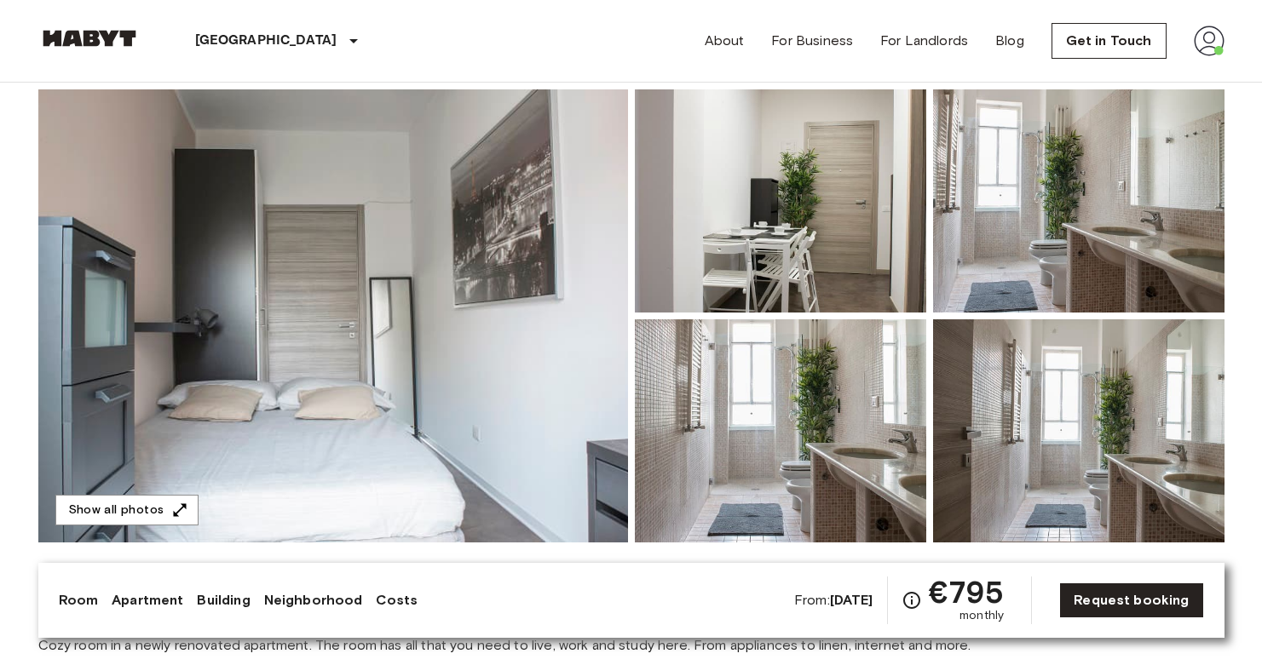
scroll to position [184, 0]
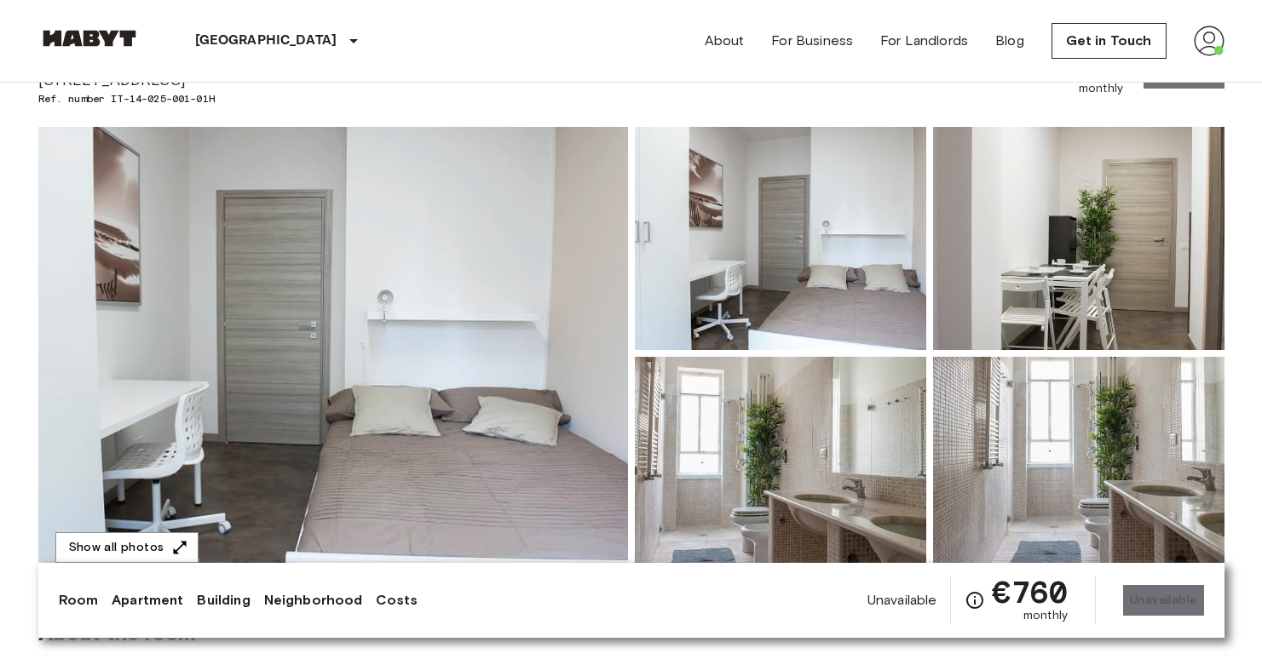
scroll to position [95, 0]
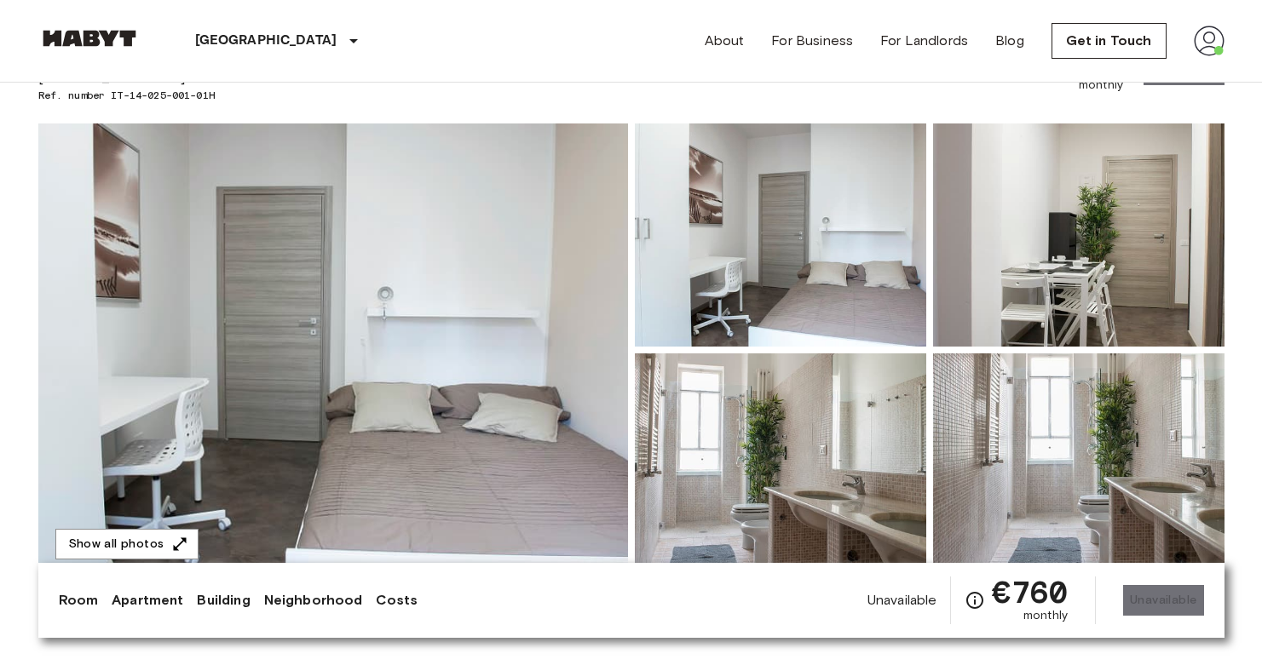
click at [551, 321] on img at bounding box center [333, 350] width 590 height 453
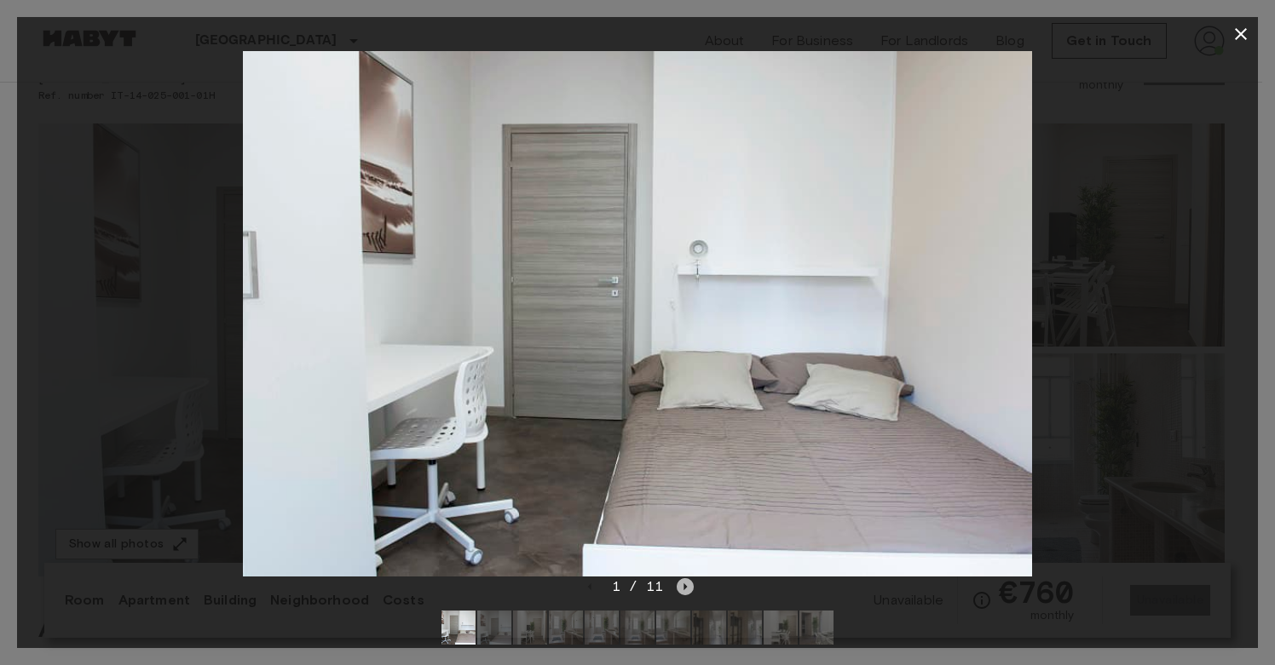
click at [677, 586] on icon "Next image" at bounding box center [685, 587] width 17 height 17
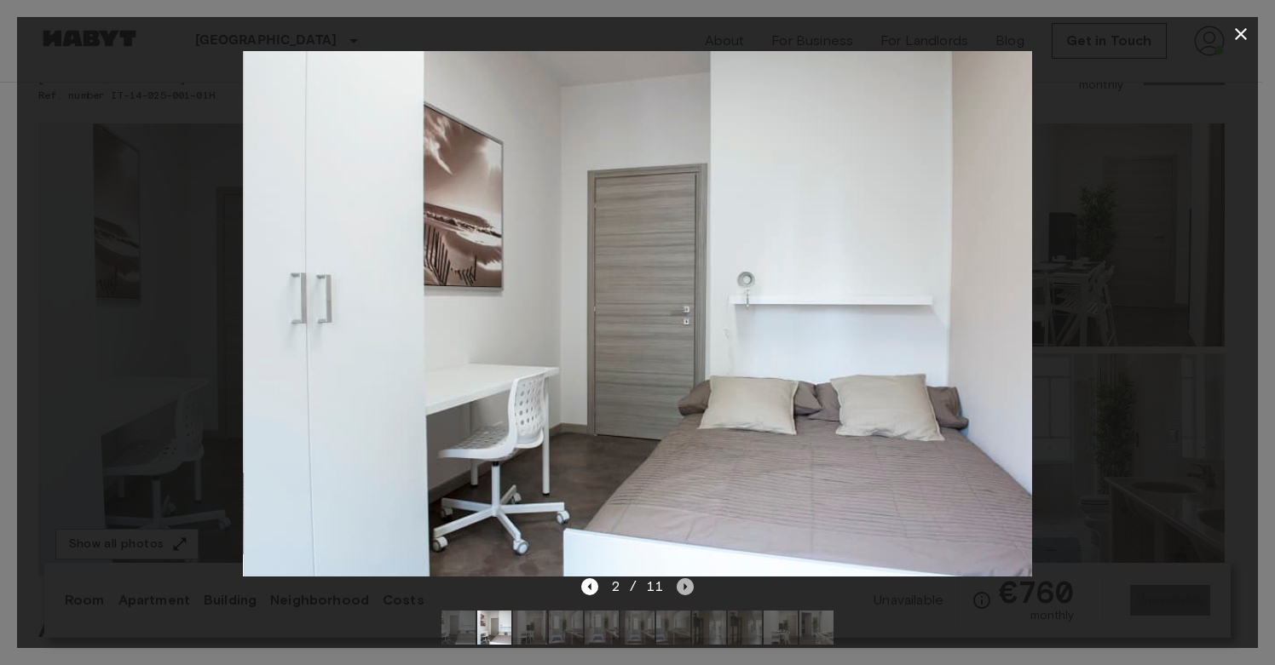
click at [677, 586] on icon "Next image" at bounding box center [685, 587] width 17 height 17
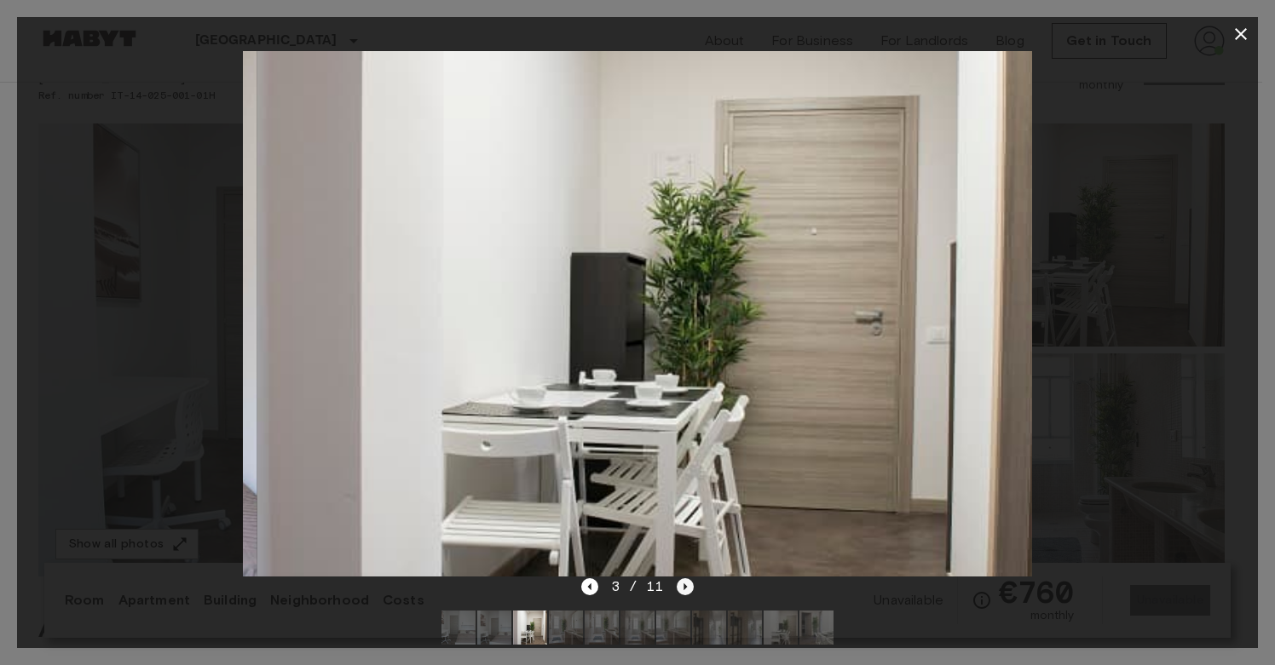
click at [677, 586] on icon "Next image" at bounding box center [685, 587] width 17 height 17
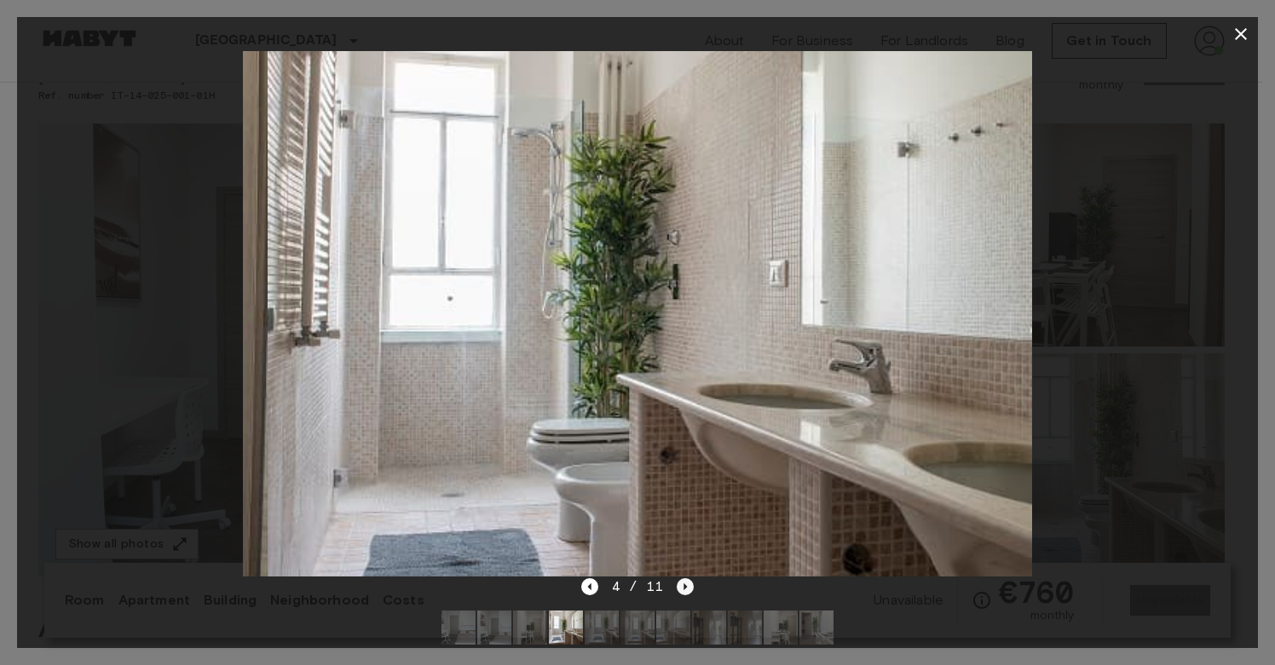
click at [677, 586] on icon "Next image" at bounding box center [685, 587] width 17 height 17
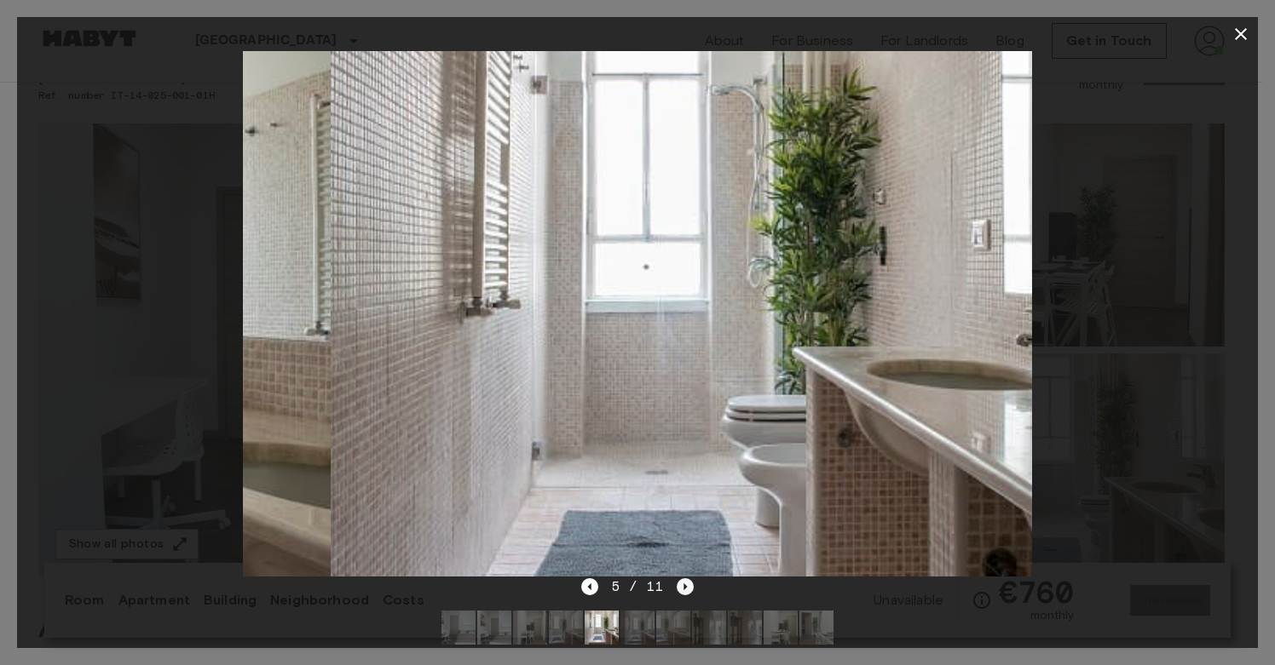
click at [677, 586] on icon "Next image" at bounding box center [685, 587] width 17 height 17
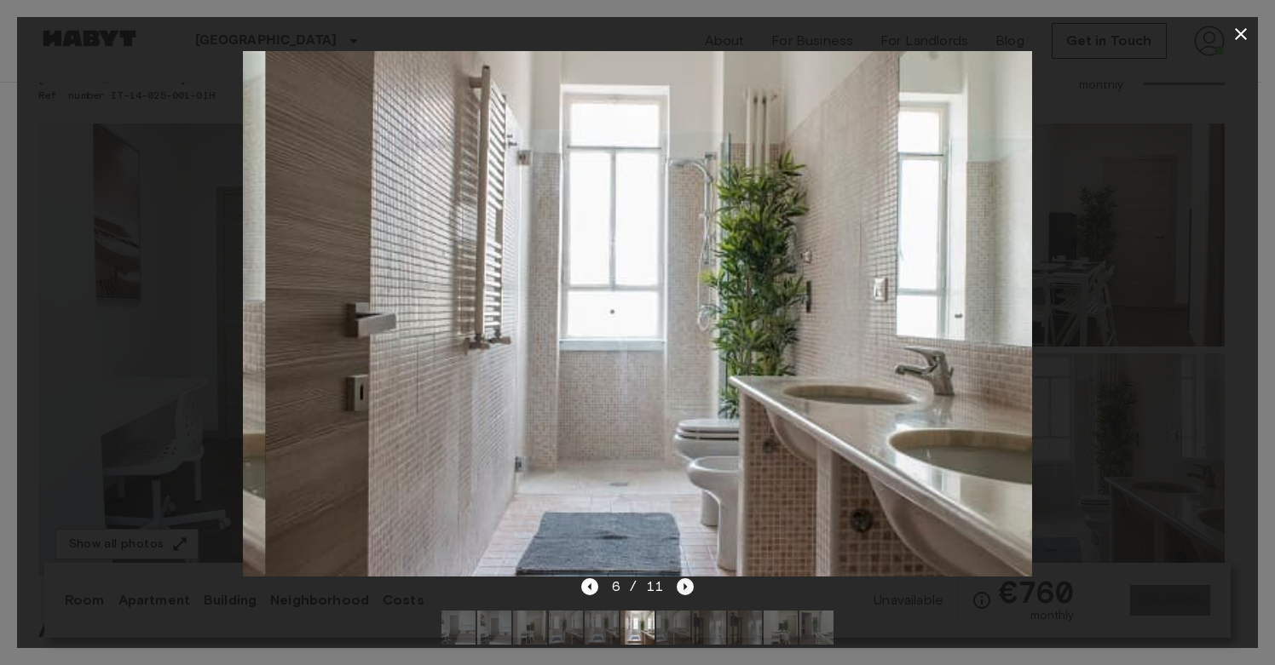
click at [677, 586] on icon "Next image" at bounding box center [685, 587] width 17 height 17
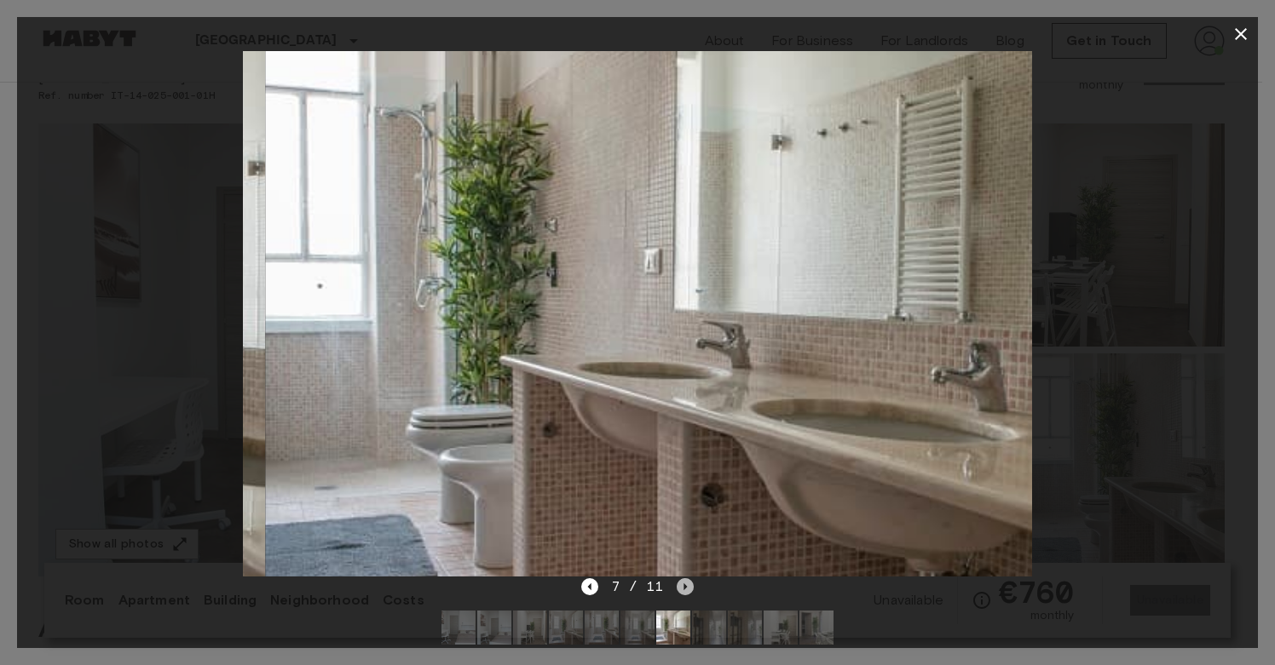
click at [677, 586] on icon "Next image" at bounding box center [685, 587] width 17 height 17
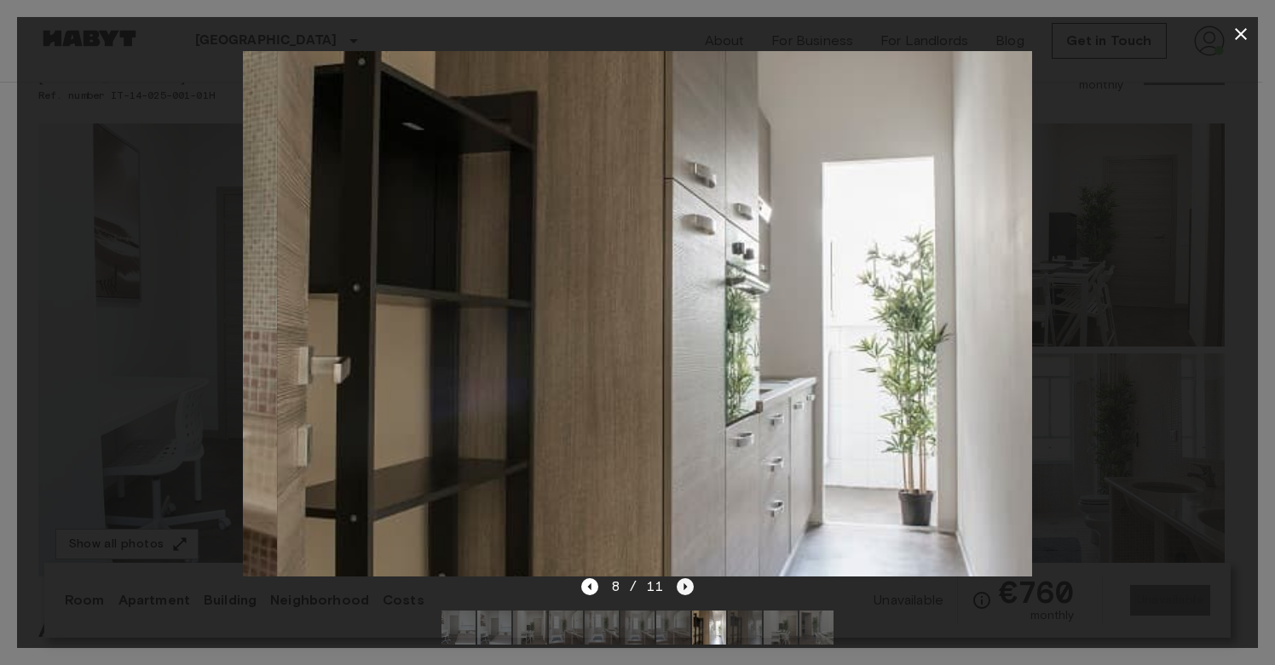
click at [677, 586] on icon "Next image" at bounding box center [685, 587] width 17 height 17
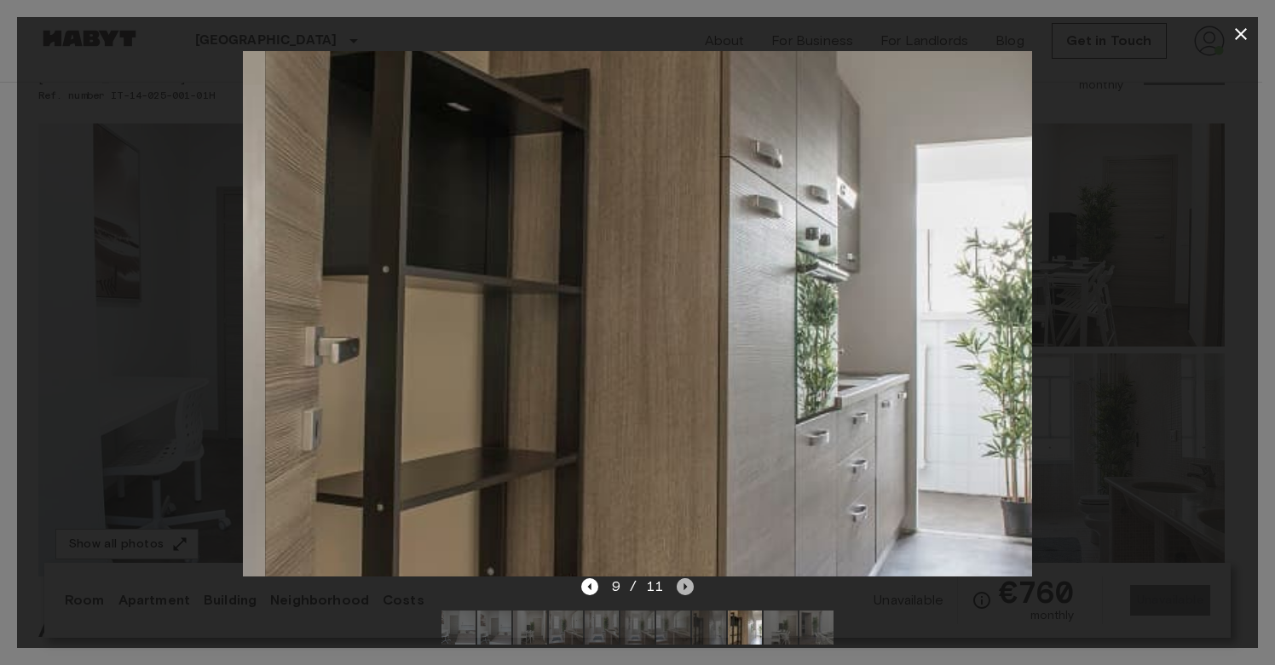
click at [677, 586] on icon "Next image" at bounding box center [685, 587] width 17 height 17
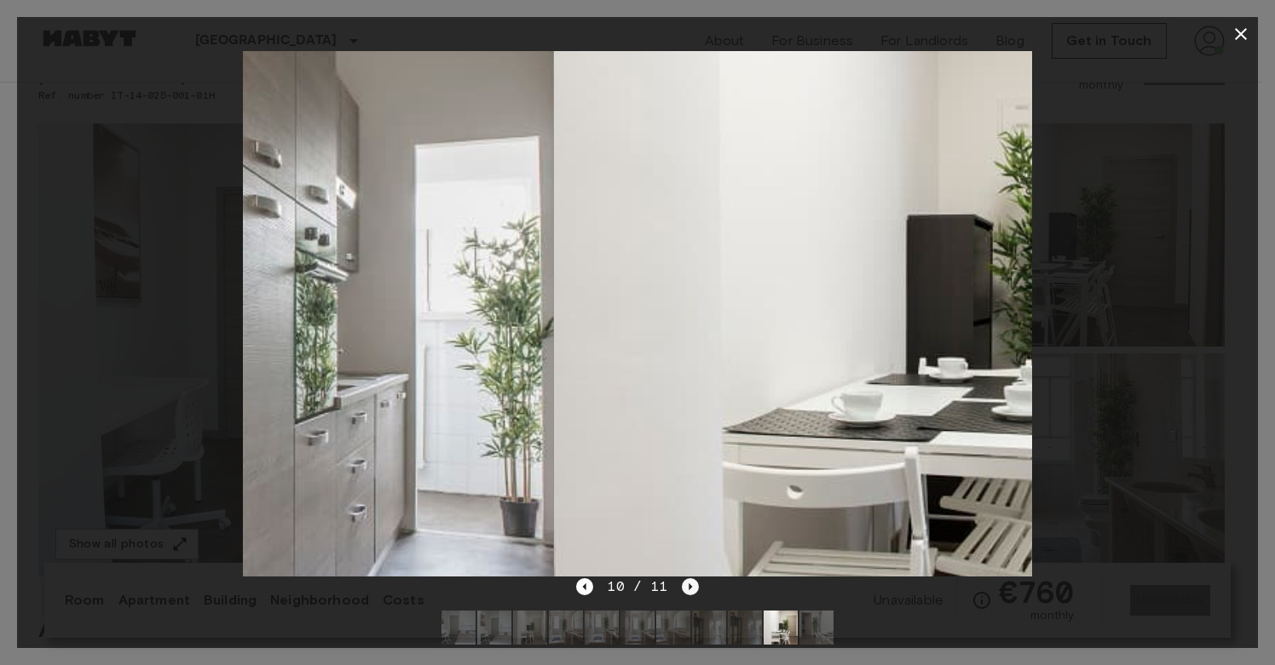
click at [677, 586] on div "10 / 11" at bounding box center [637, 587] width 122 height 20
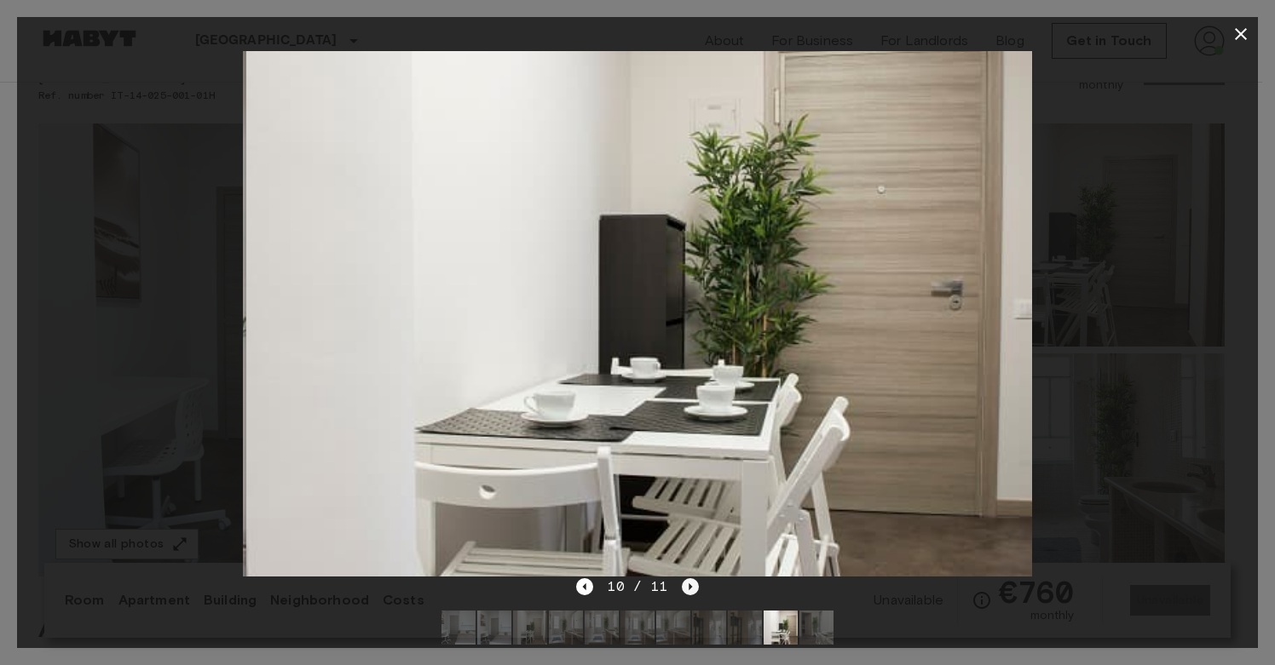
click at [677, 586] on div "10 / 11" at bounding box center [637, 587] width 122 height 20
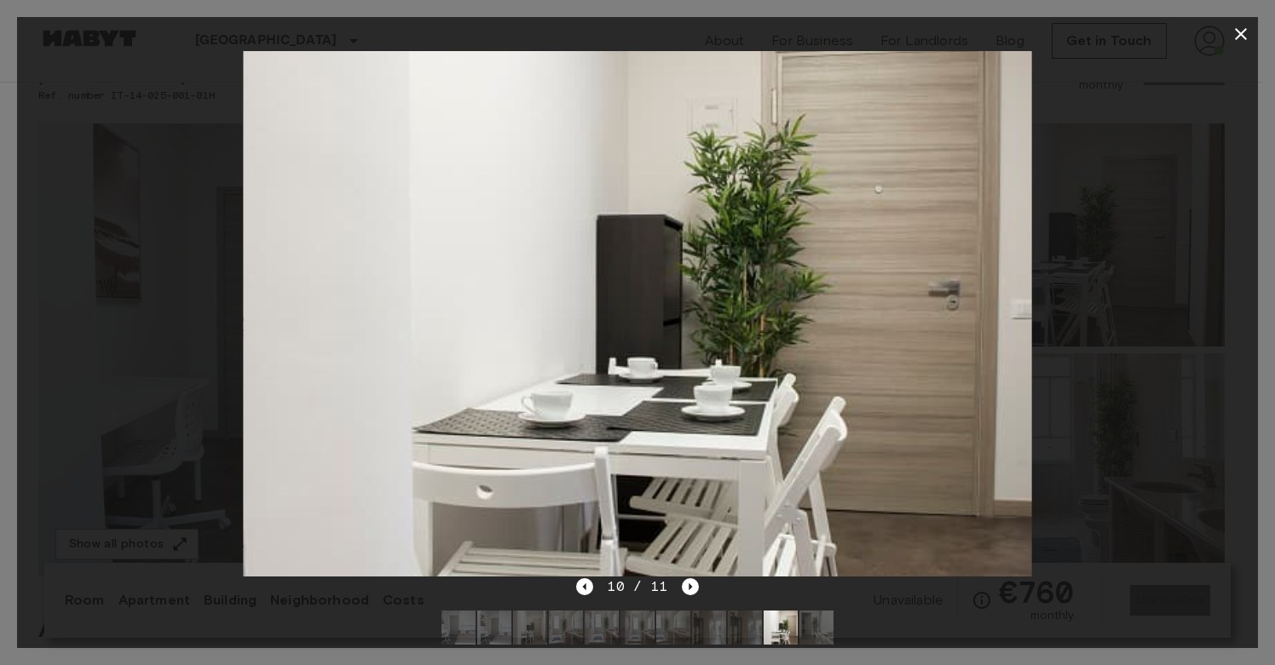
click at [679, 585] on div "10 / 11" at bounding box center [637, 587] width 122 height 20
click at [683, 585] on icon "Next image" at bounding box center [690, 587] width 17 height 17
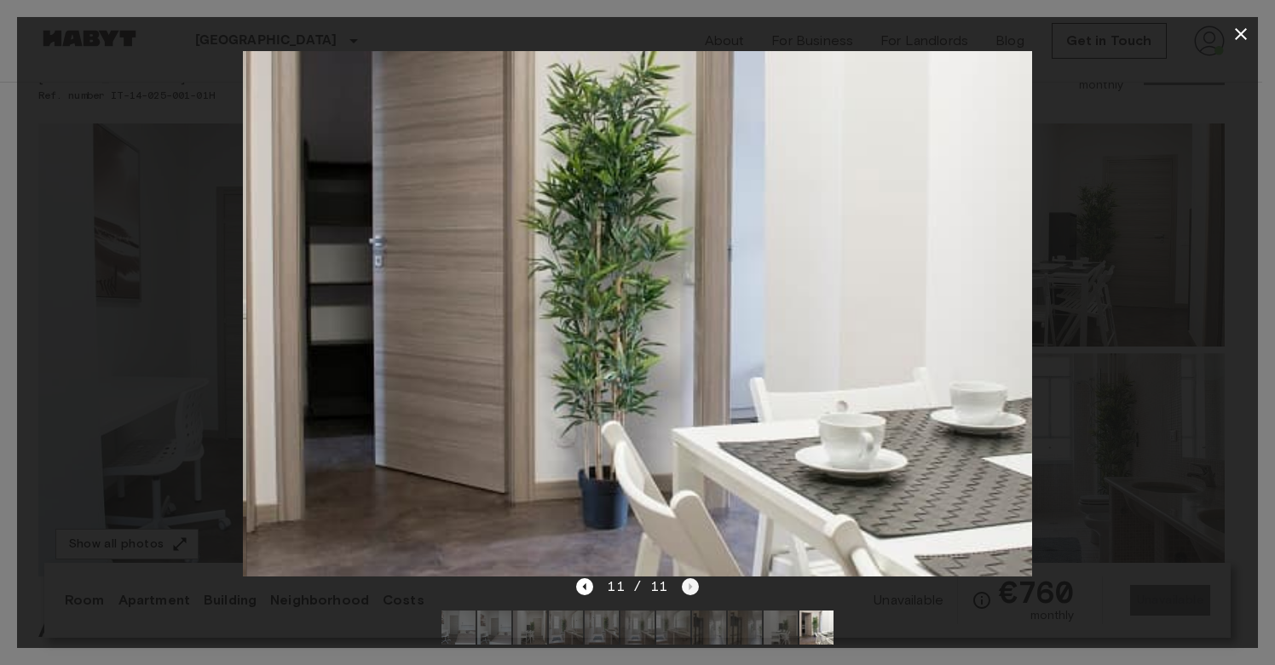
click at [683, 585] on div "11 / 11" at bounding box center [637, 587] width 122 height 20
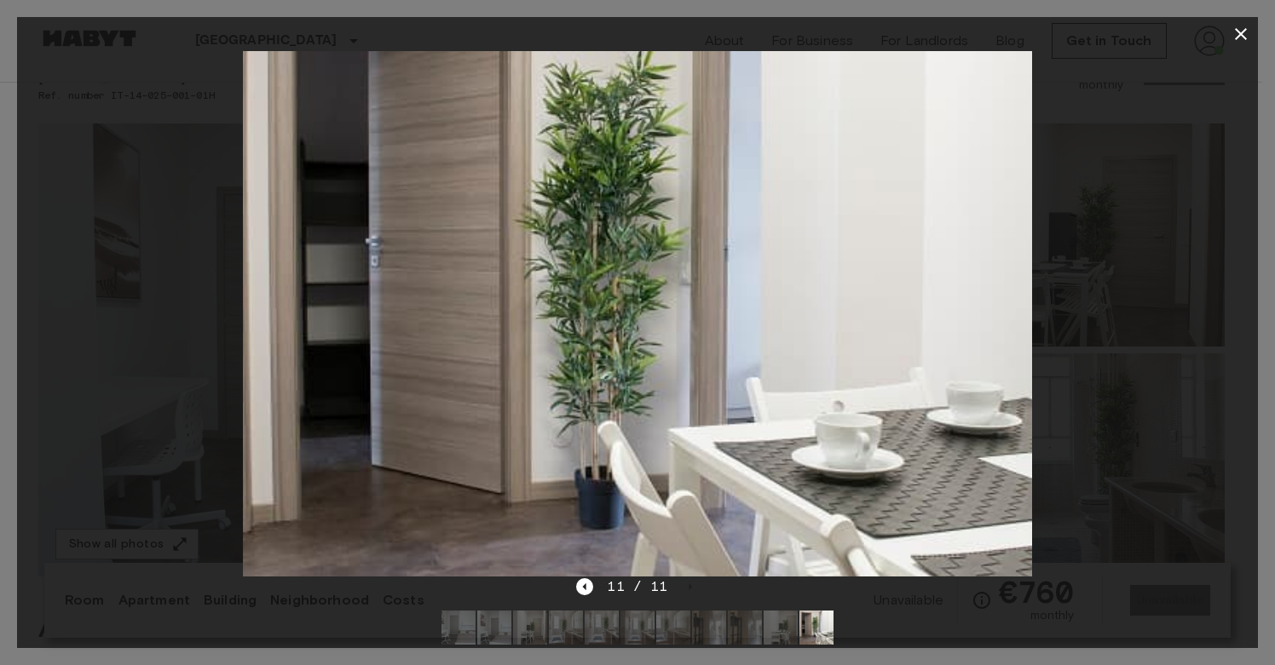
click at [1156, 285] on div at bounding box center [637, 314] width 1241 height 526
click at [1237, 23] on button "button" at bounding box center [1241, 34] width 34 height 34
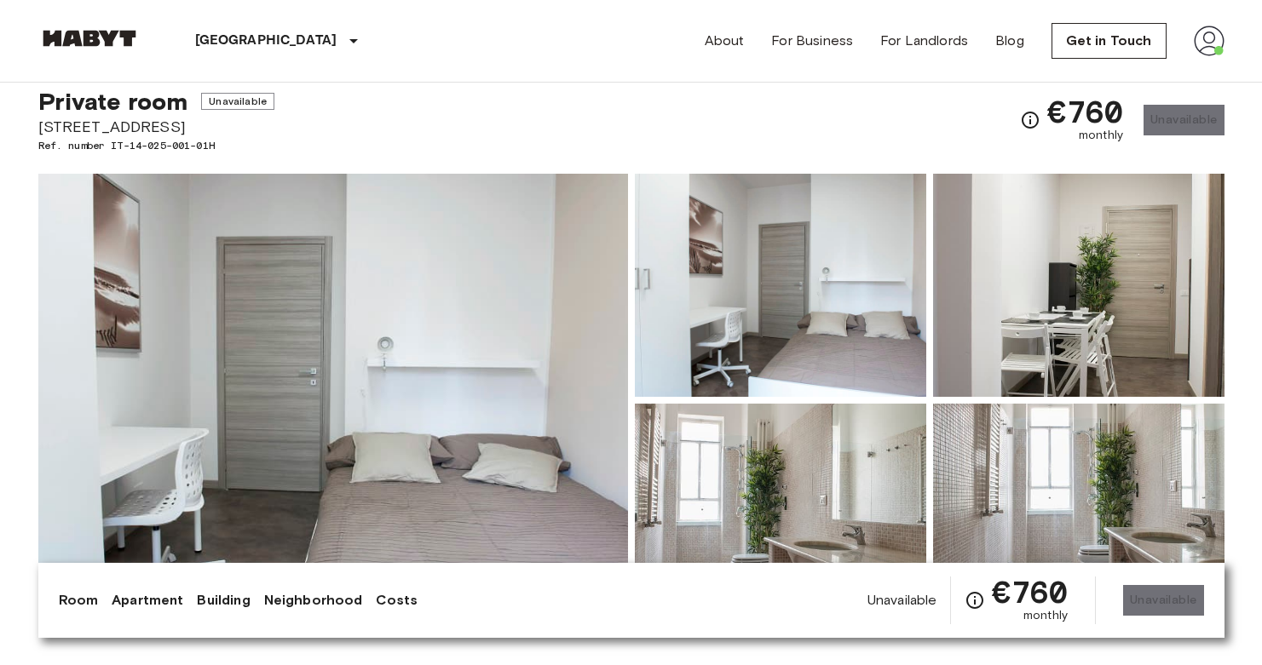
scroll to position [0, 0]
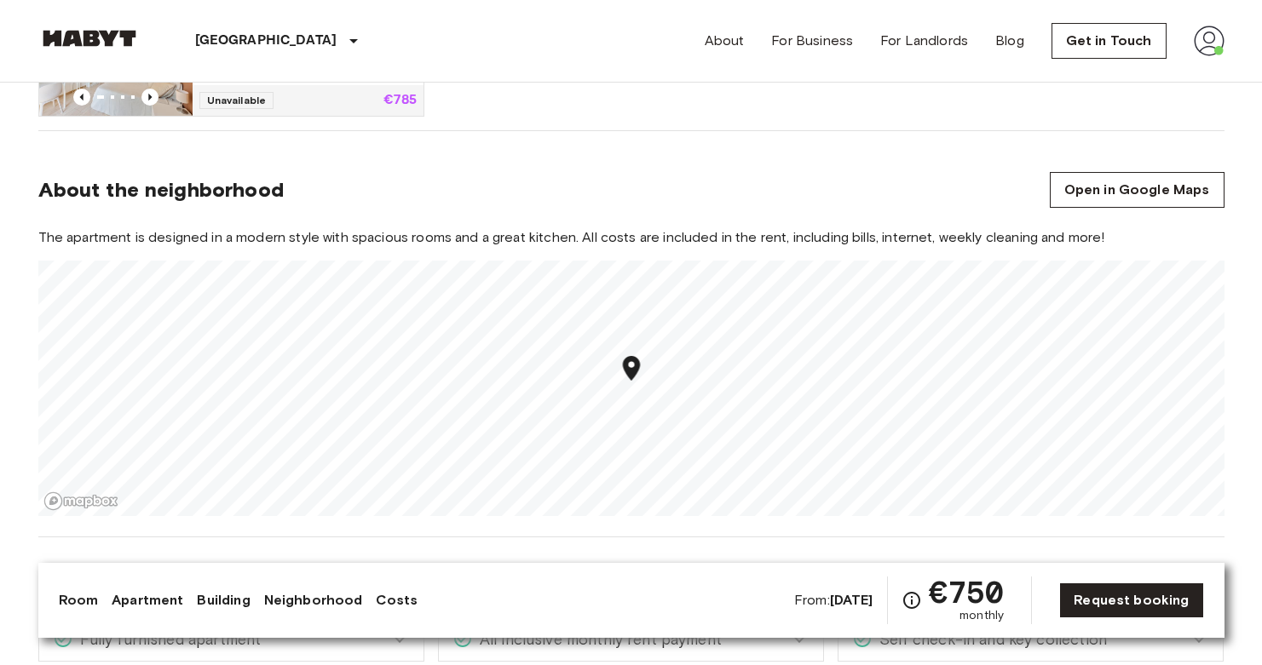
scroll to position [1270, 0]
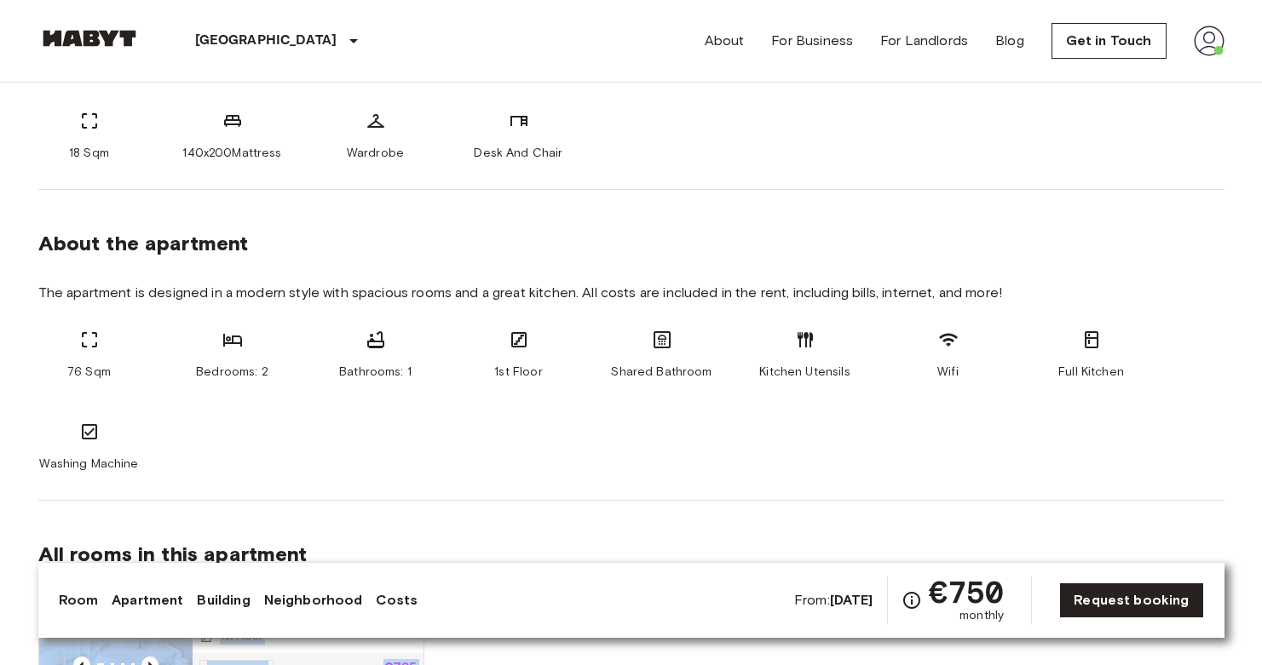
scroll to position [0, 0]
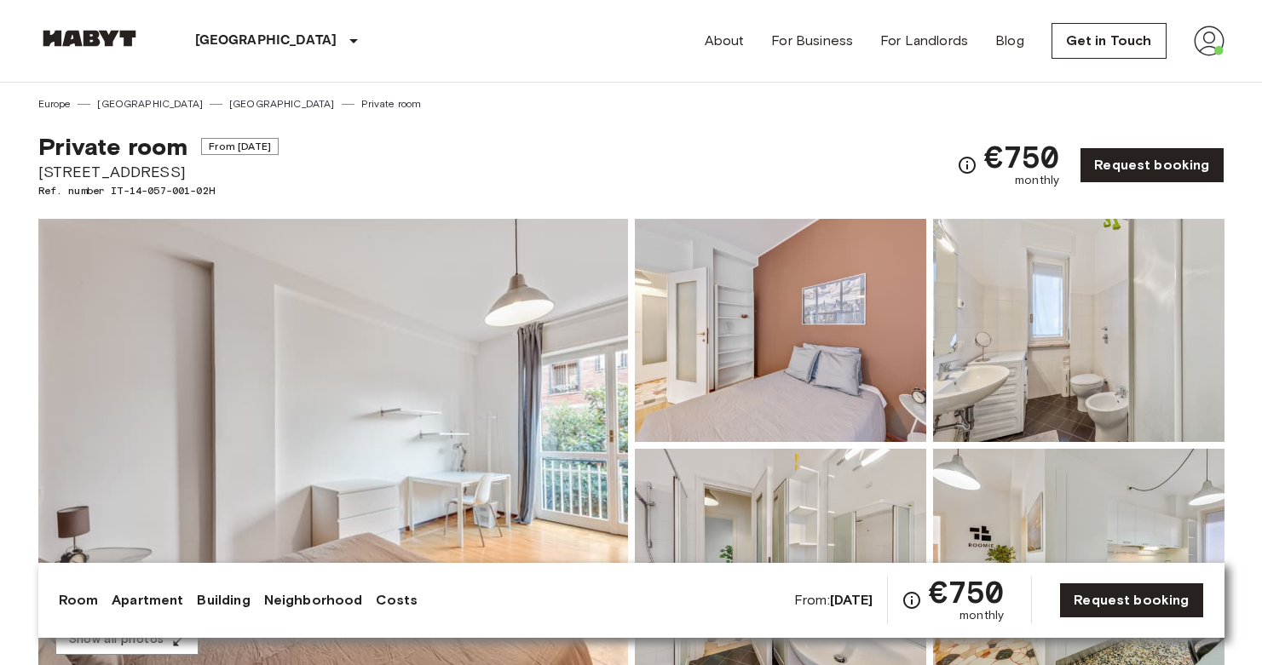
click at [505, 331] on img at bounding box center [333, 445] width 590 height 453
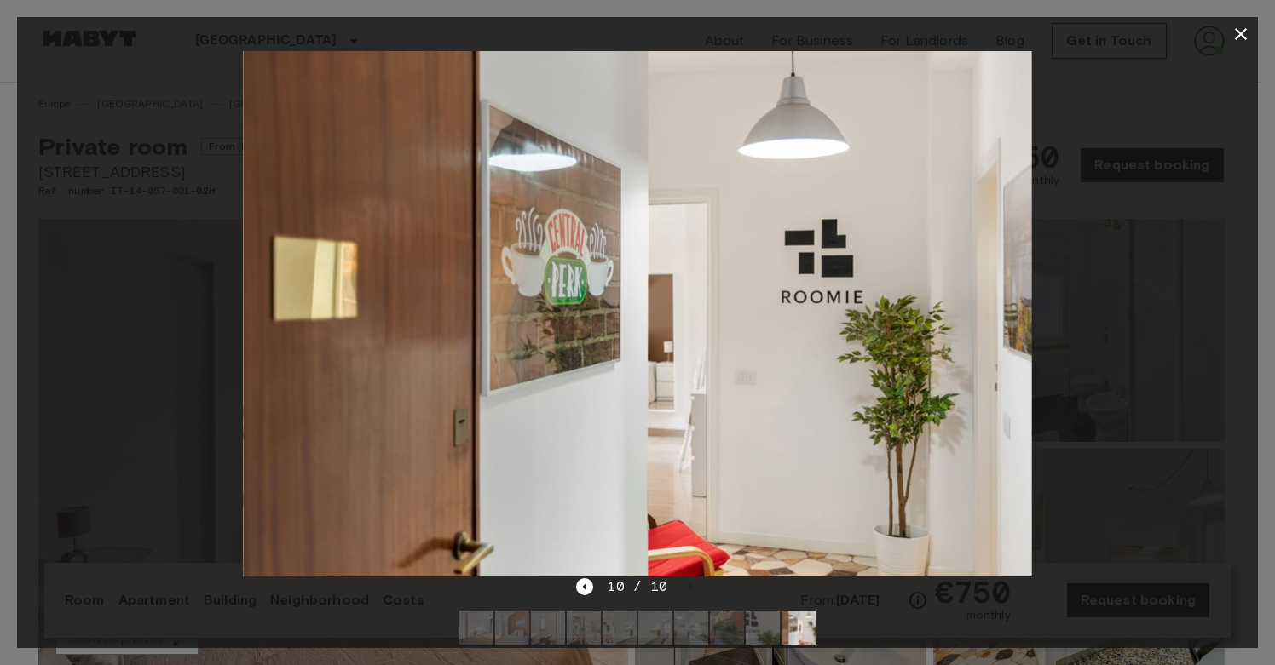
click at [1101, 149] on div at bounding box center [637, 314] width 1241 height 526
click at [1243, 26] on icon "button" at bounding box center [1240, 34] width 20 height 20
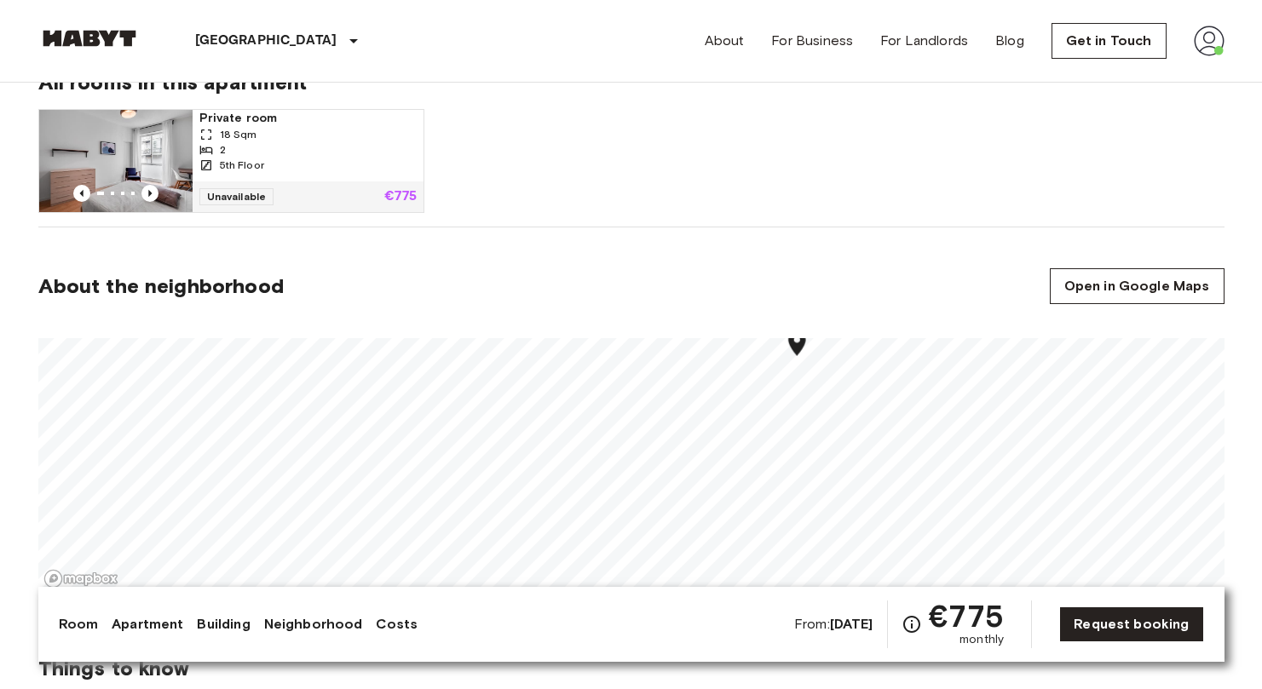
scroll to position [1272, 0]
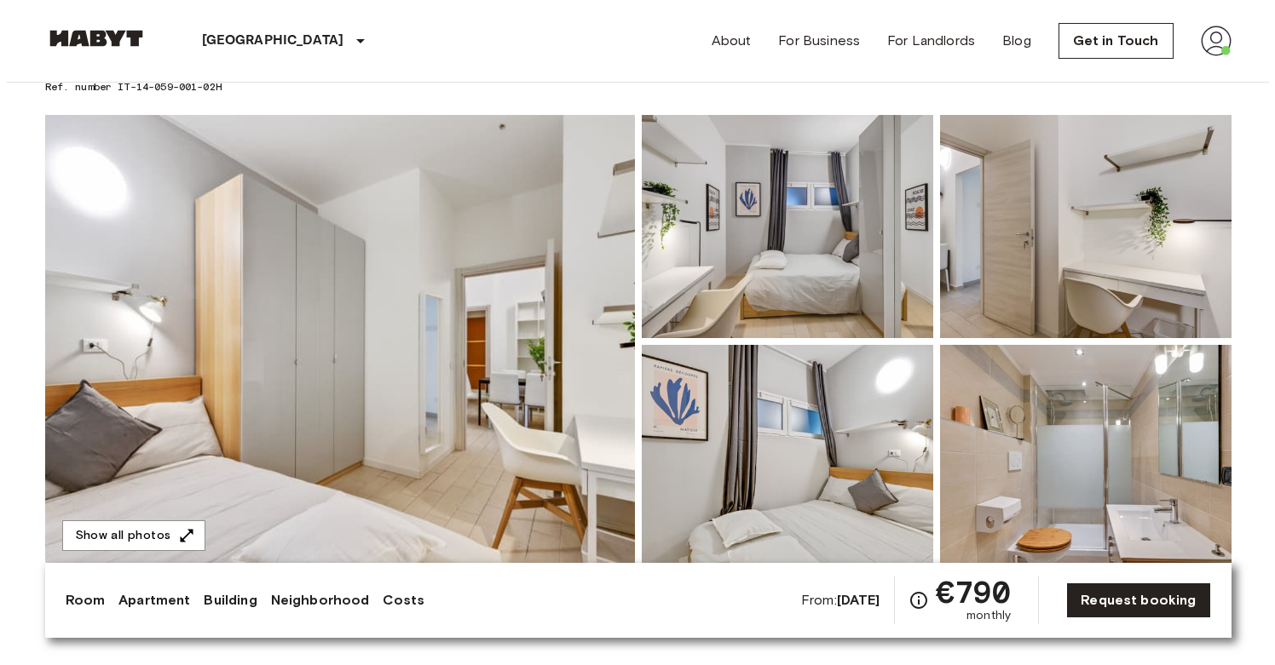
scroll to position [175, 0]
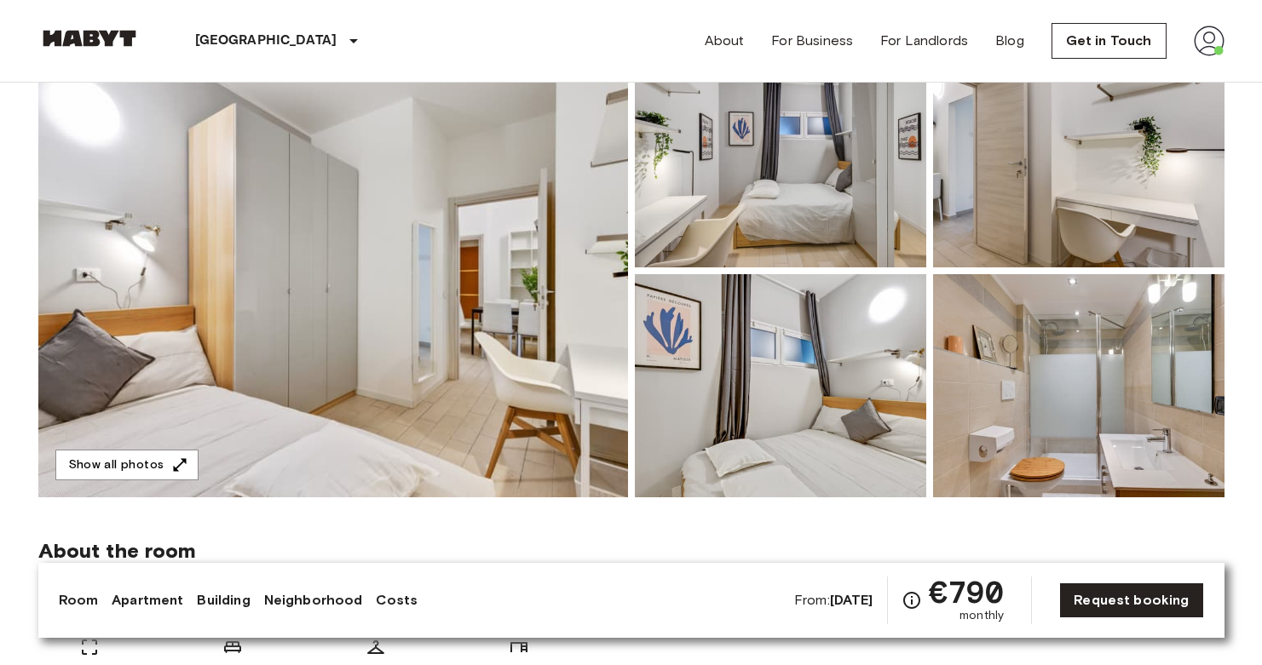
click at [495, 349] on img at bounding box center [333, 270] width 590 height 453
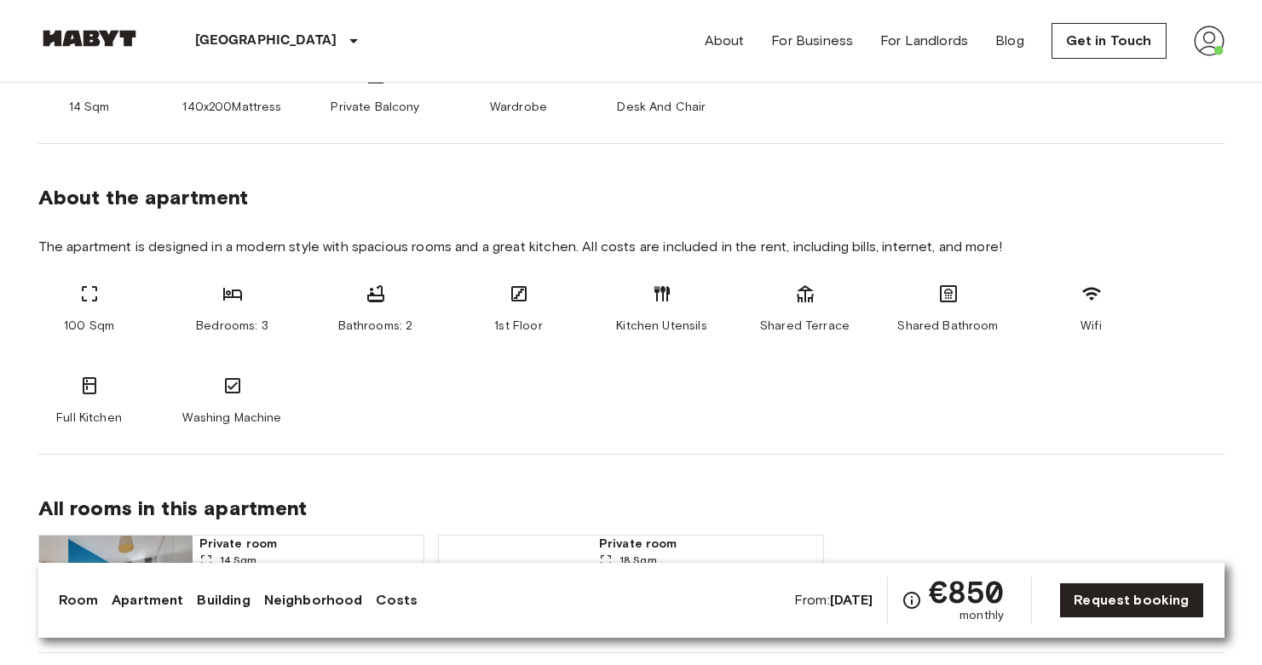
scroll to position [1153, 0]
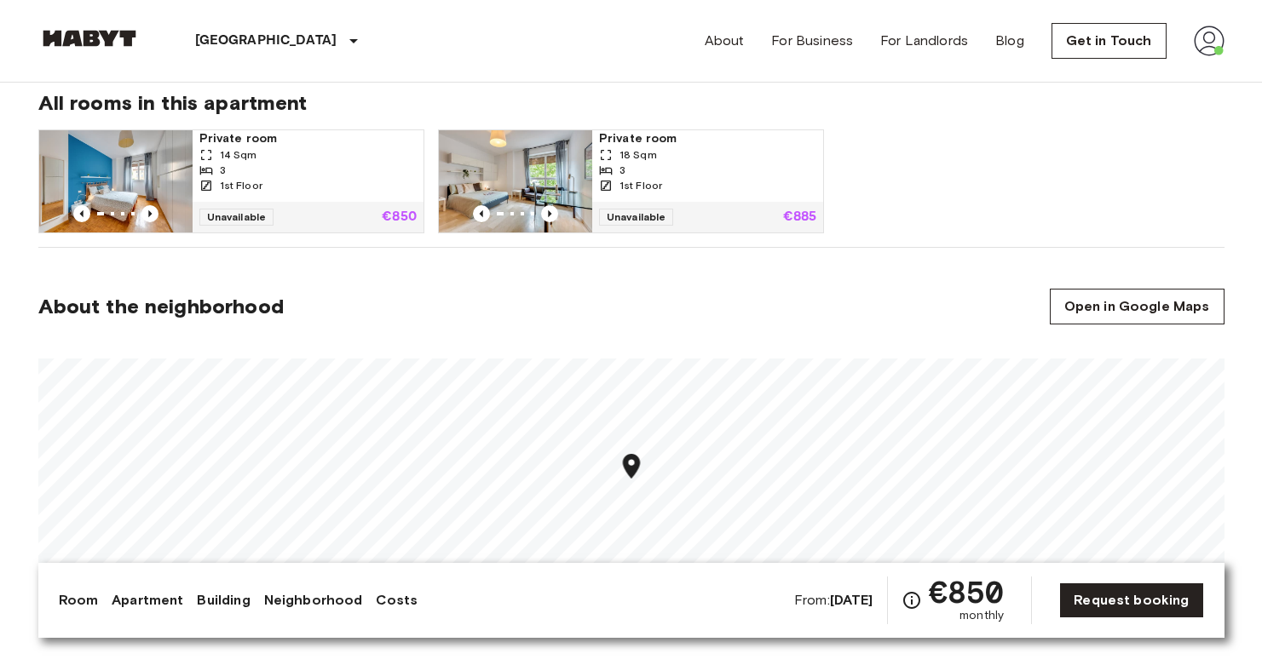
click at [572, 176] on img at bounding box center [515, 181] width 153 height 102
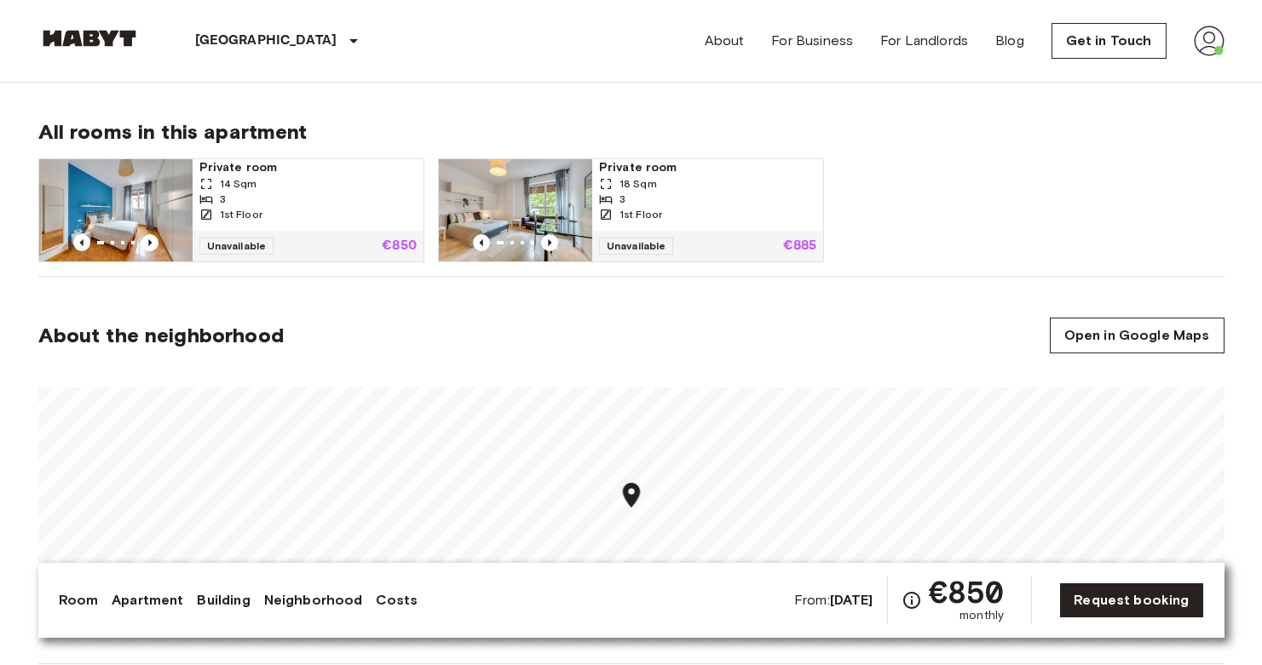
scroll to position [1555, 0]
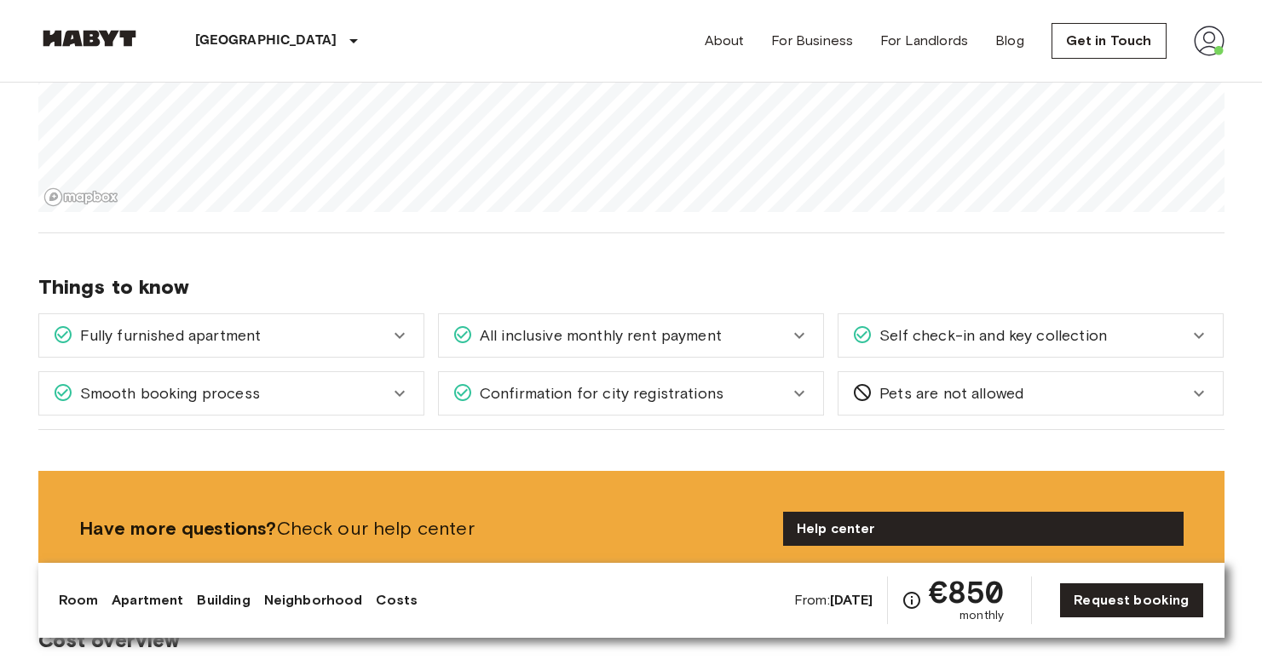
click at [673, 268] on div "Europe Italy Milan Private room Private room From Dec 1 2025 Viale Tibaldi 2 Re…" at bounding box center [631, 586] width 1227 height 4116
click at [730, 251] on div "Europe Italy Milan Private room Private room From Dec 1 2025 Viale Tibaldi 2 Re…" at bounding box center [631, 586] width 1227 height 4116
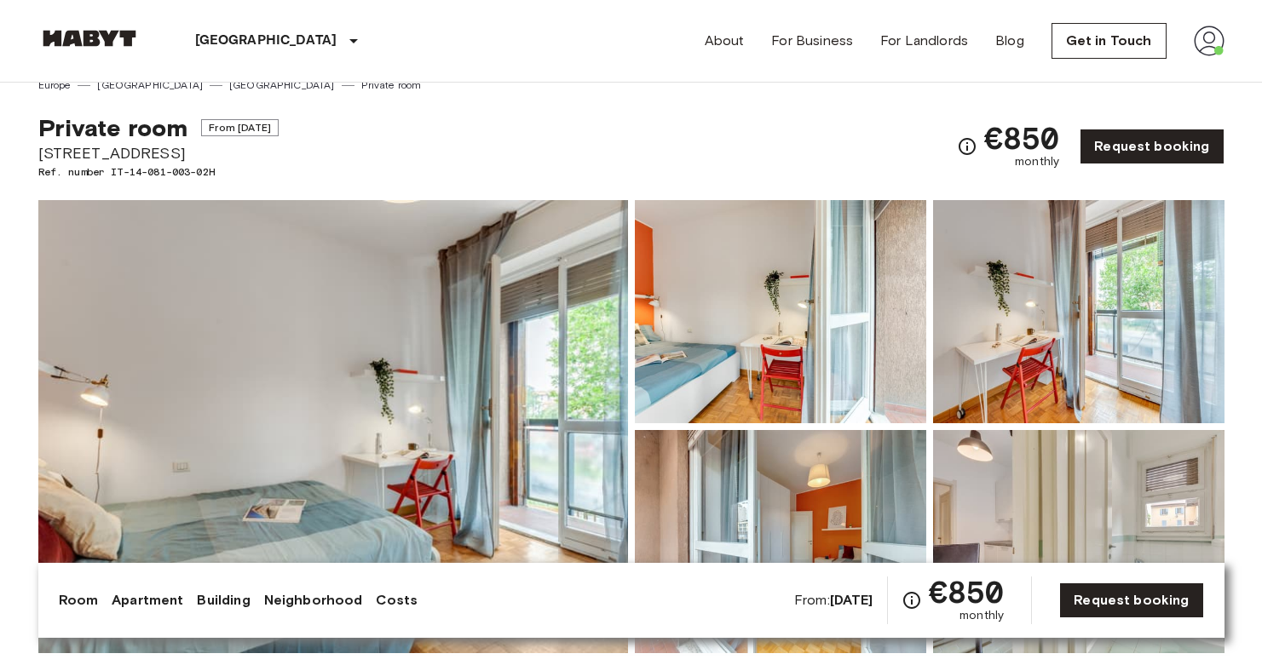
scroll to position [49, 0]
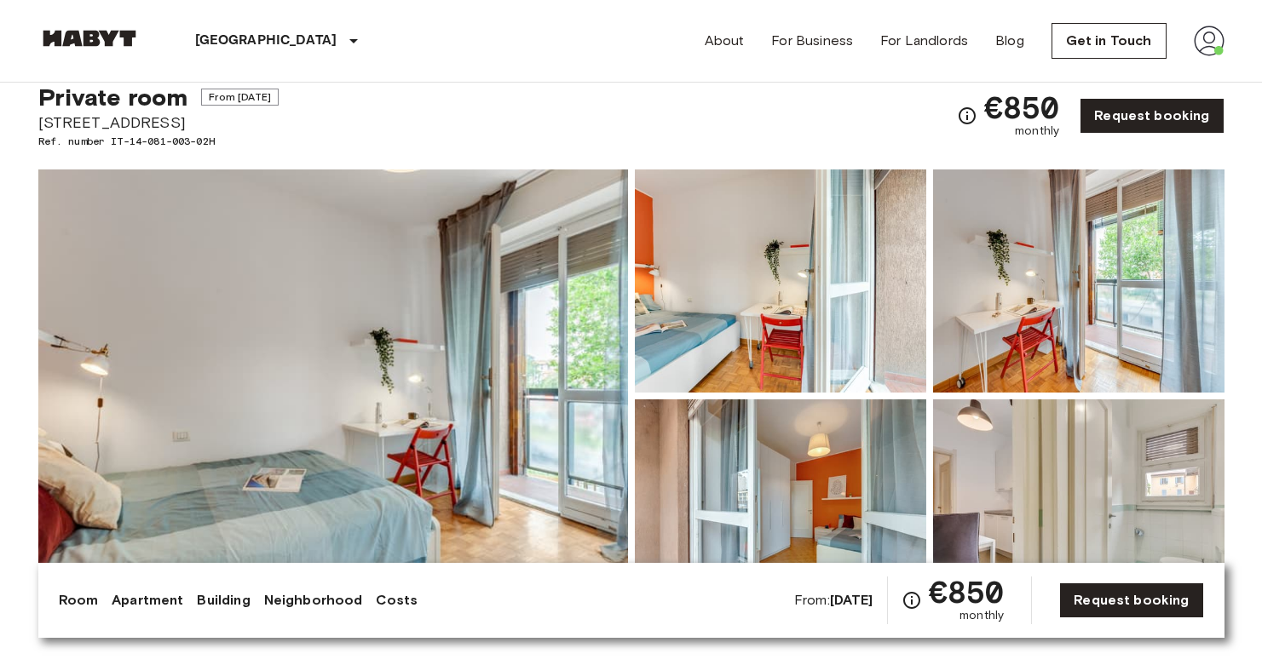
click at [544, 302] on img at bounding box center [333, 396] width 590 height 453
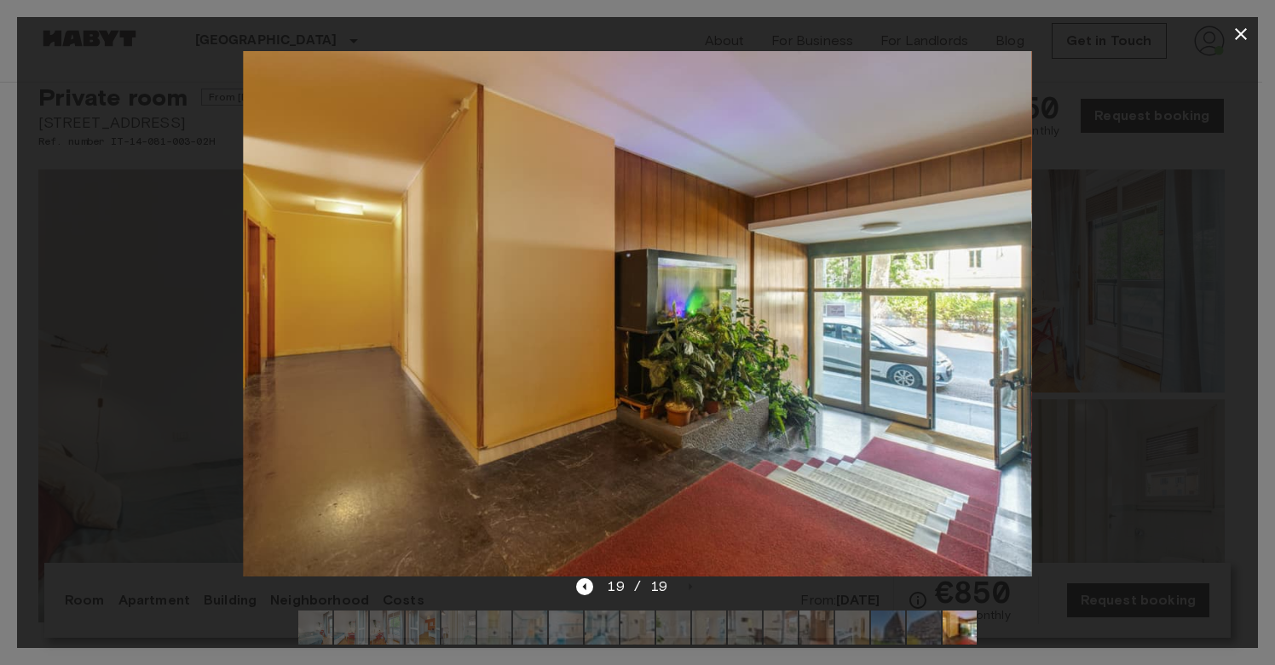
click at [1074, 173] on div at bounding box center [637, 314] width 1241 height 526
click at [1242, 37] on icon "button" at bounding box center [1240, 34] width 20 height 20
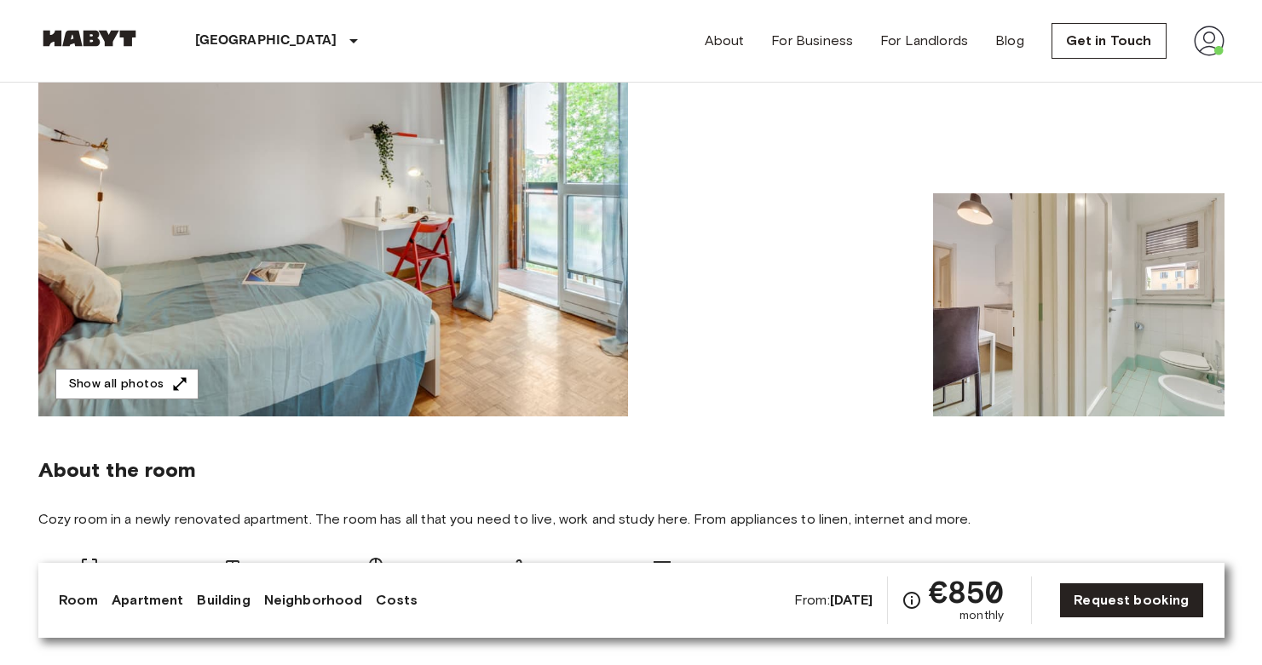
scroll to position [259, 0]
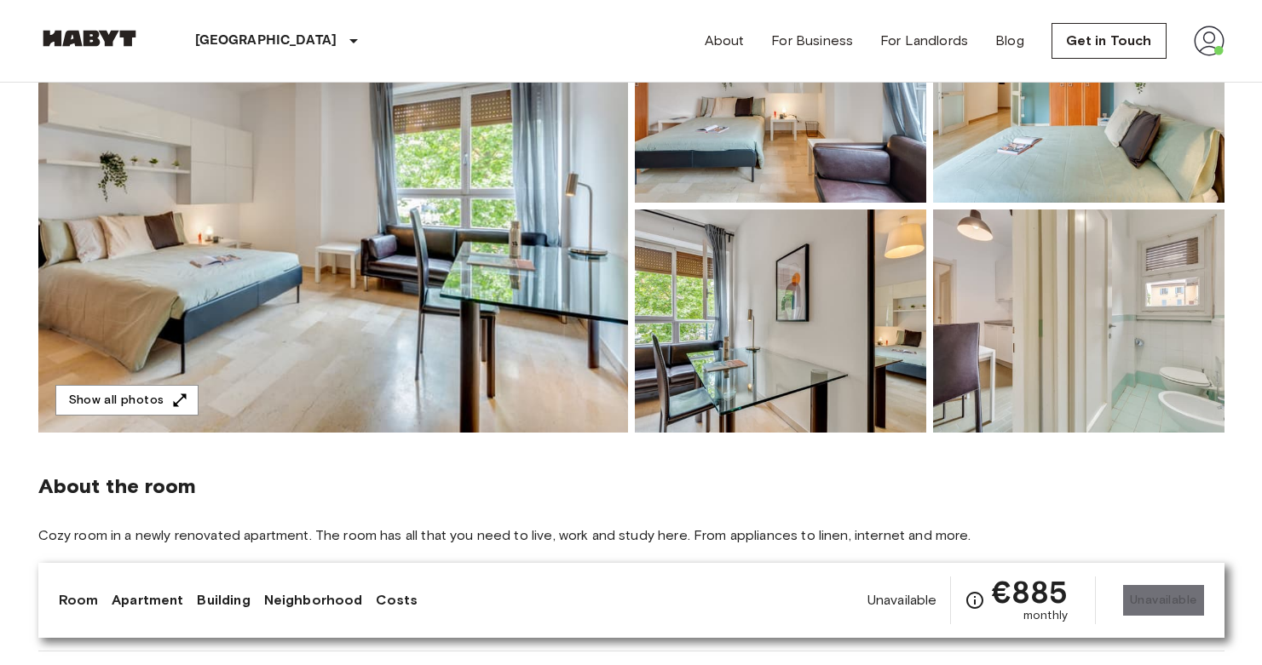
scroll to position [180, 0]
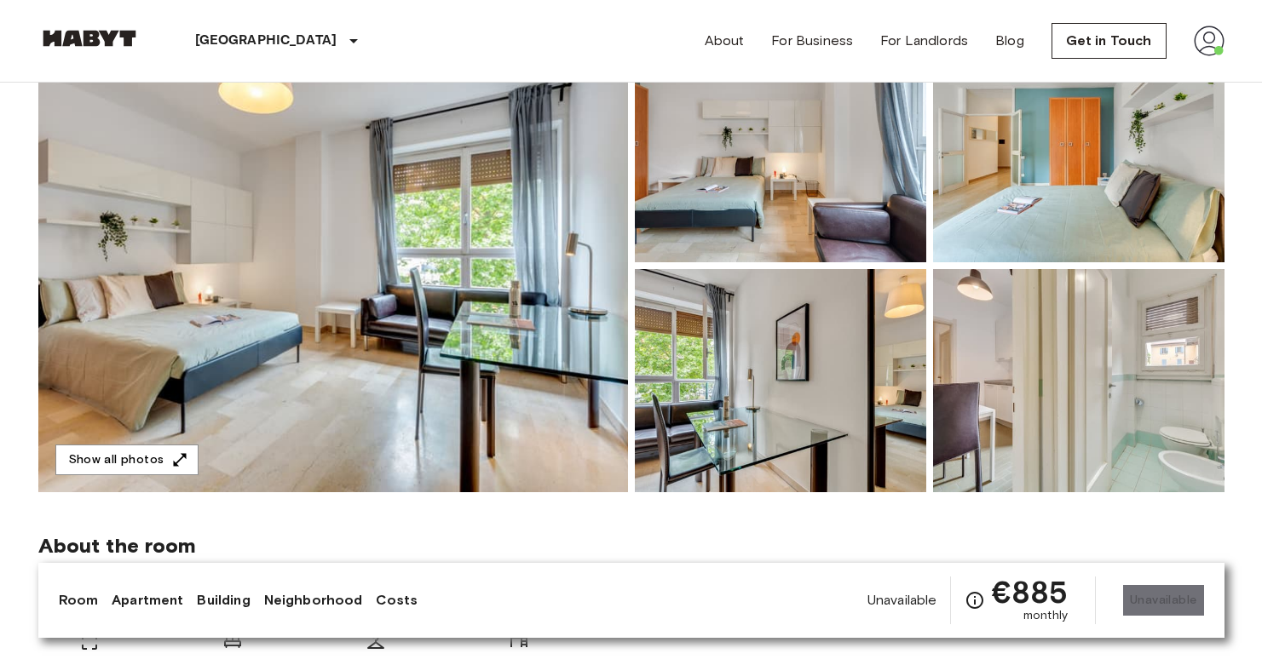
click at [510, 282] on img at bounding box center [333, 265] width 590 height 453
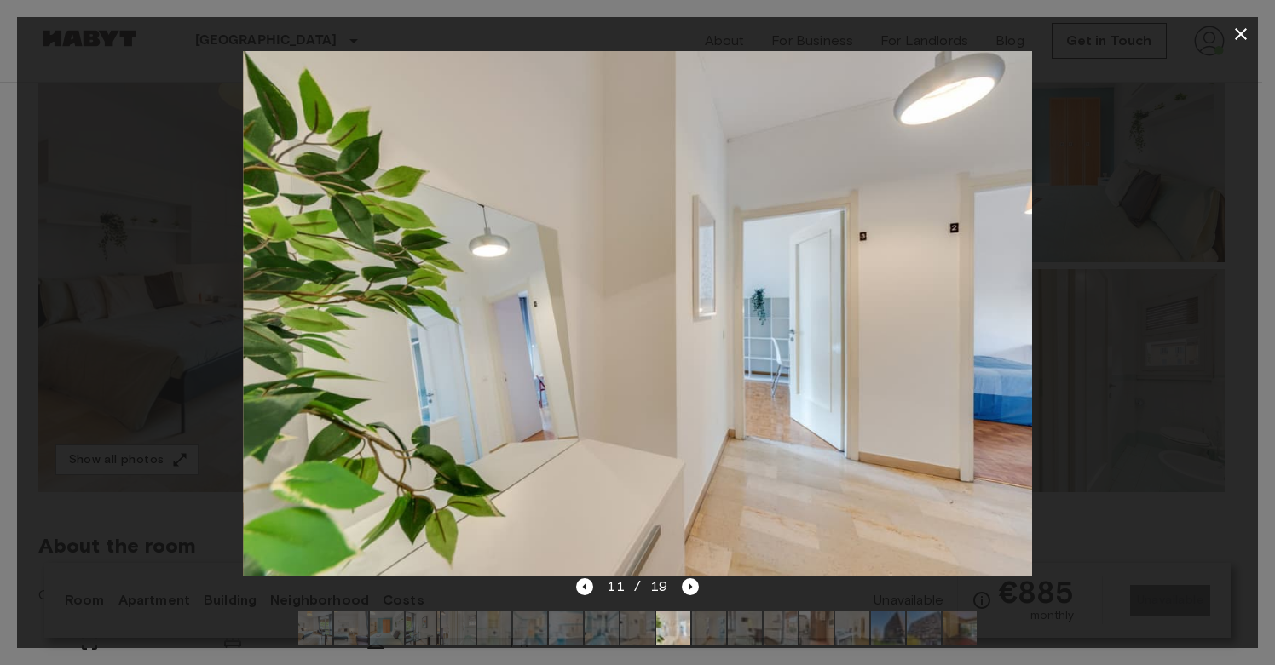
click at [201, 210] on div at bounding box center [637, 314] width 1241 height 526
click at [1250, 28] on icon "button" at bounding box center [1240, 34] width 20 height 20
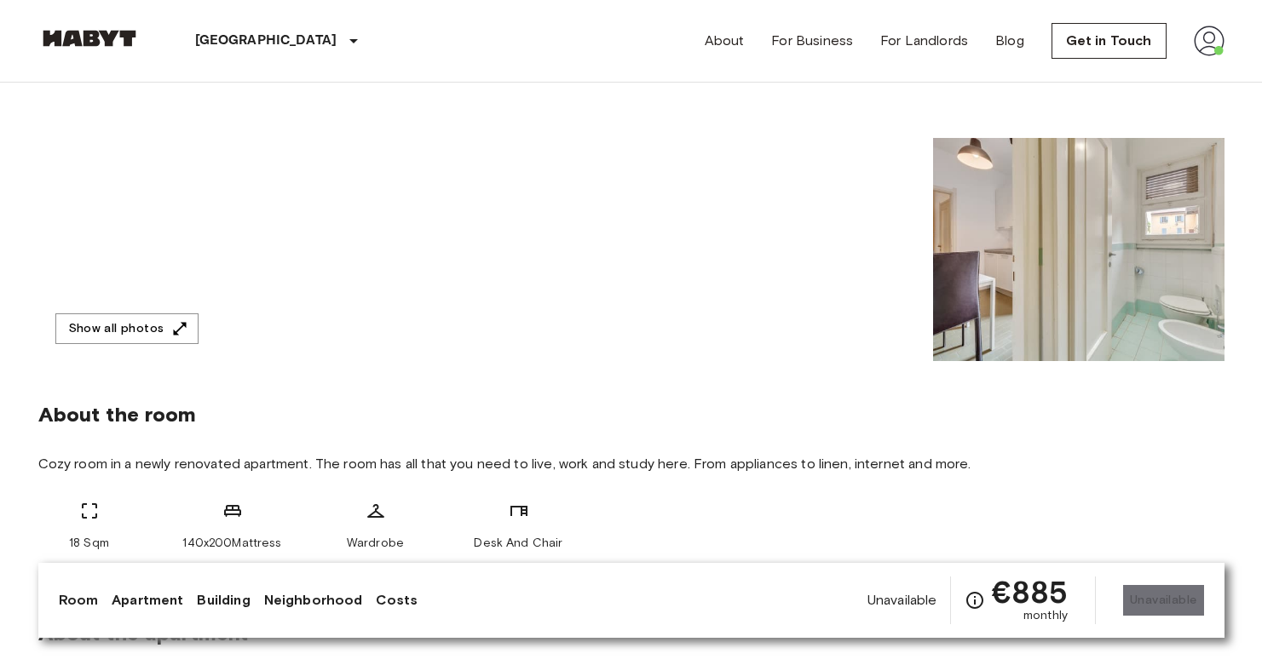
scroll to position [1026, 0]
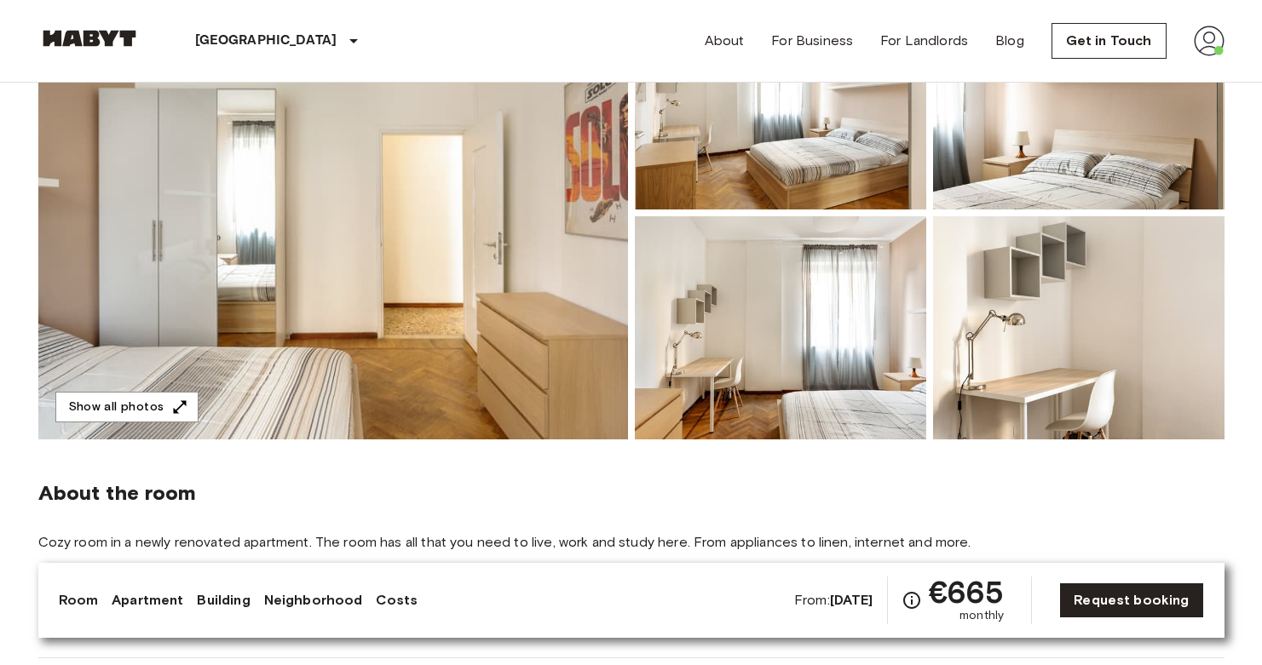
scroll to position [360, 0]
